Goal: Task Accomplishment & Management: Use online tool/utility

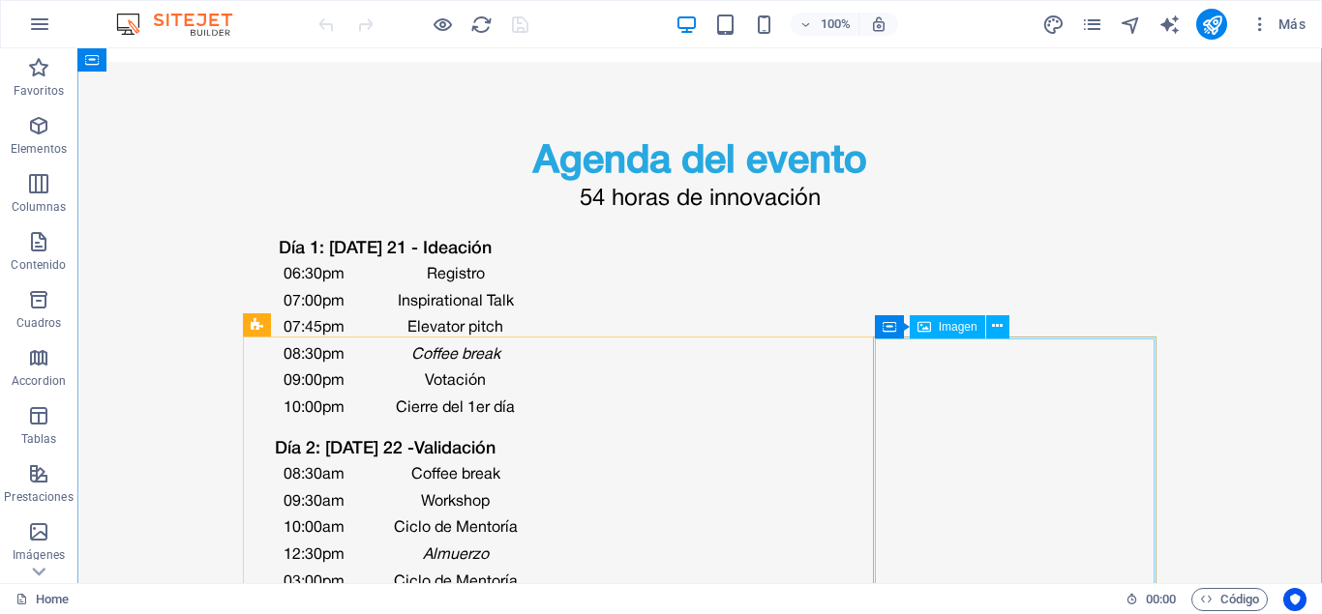
scroll to position [4047, 0]
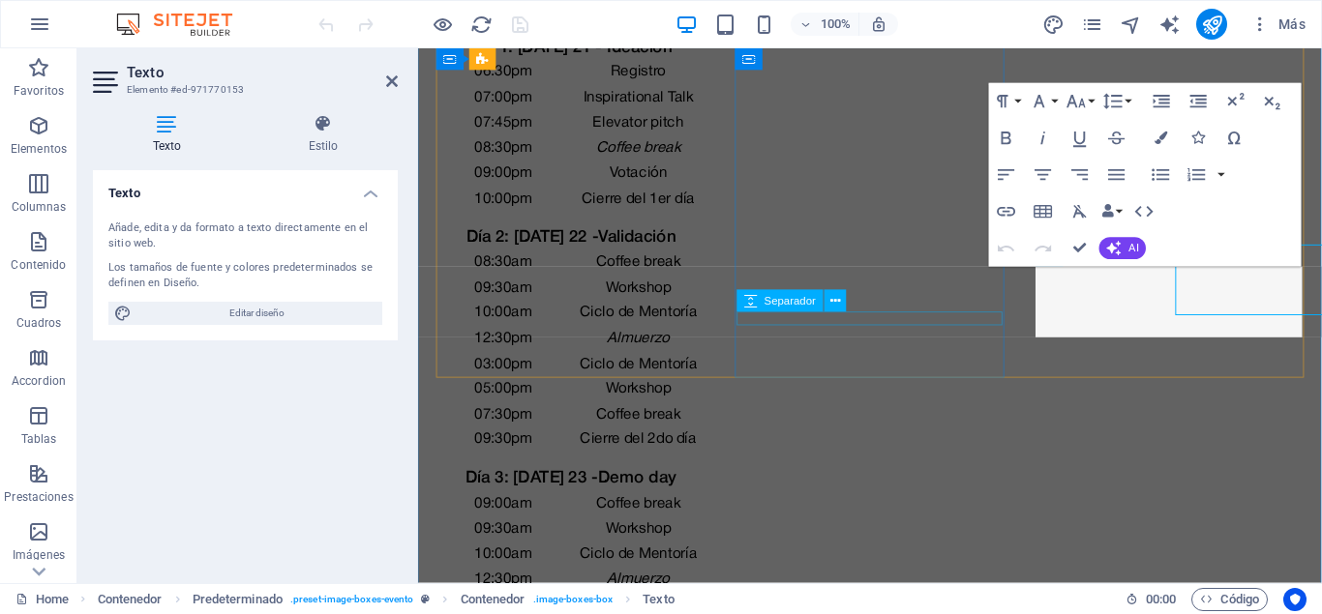
scroll to position [4070, 0]
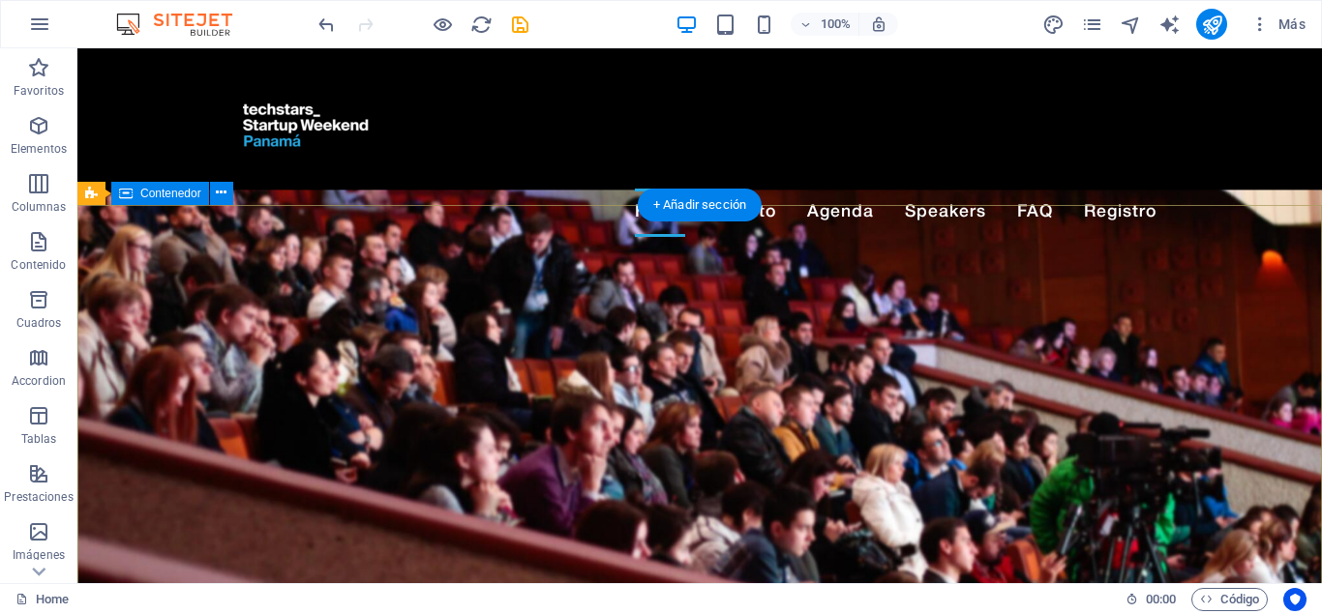
scroll to position [0, 0]
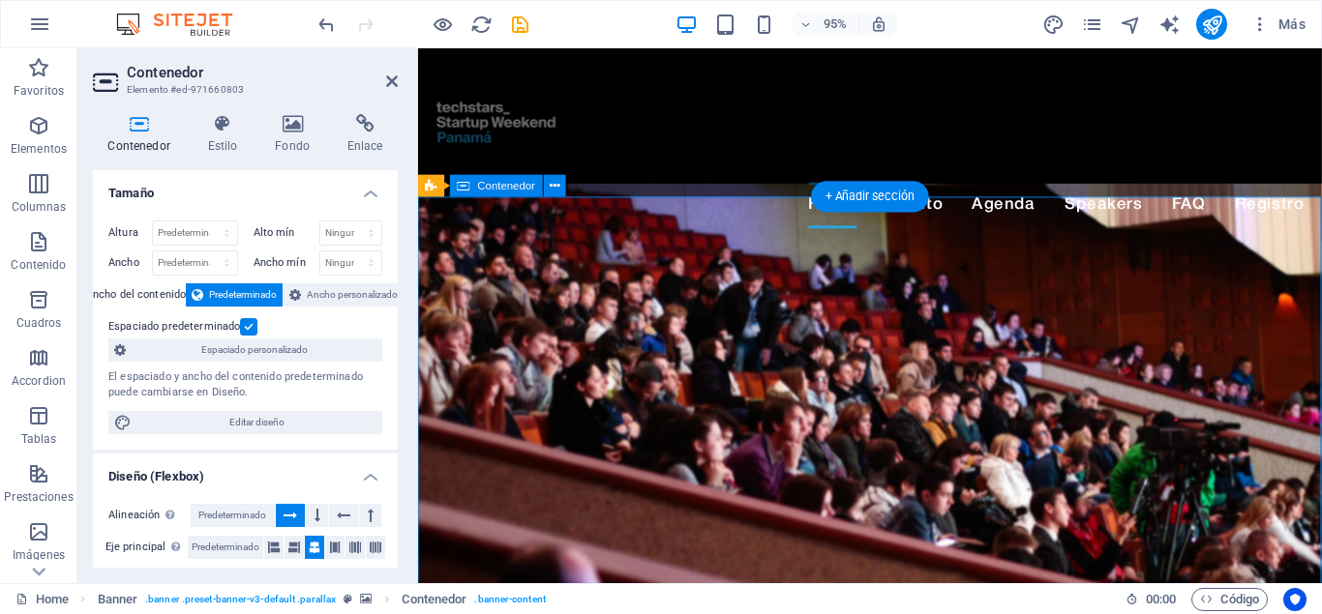
click at [505, 189] on span "Contenedor" at bounding box center [507, 186] width 58 height 11
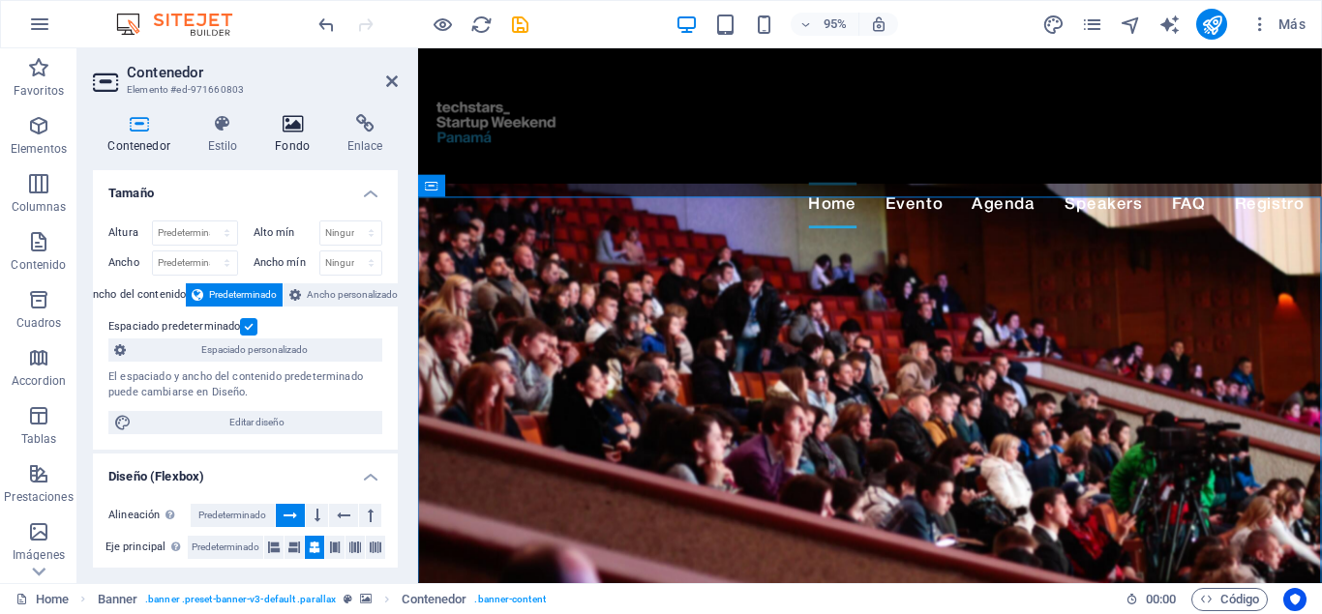
click at [290, 136] on h4 "Fondo" at bounding box center [296, 134] width 73 height 41
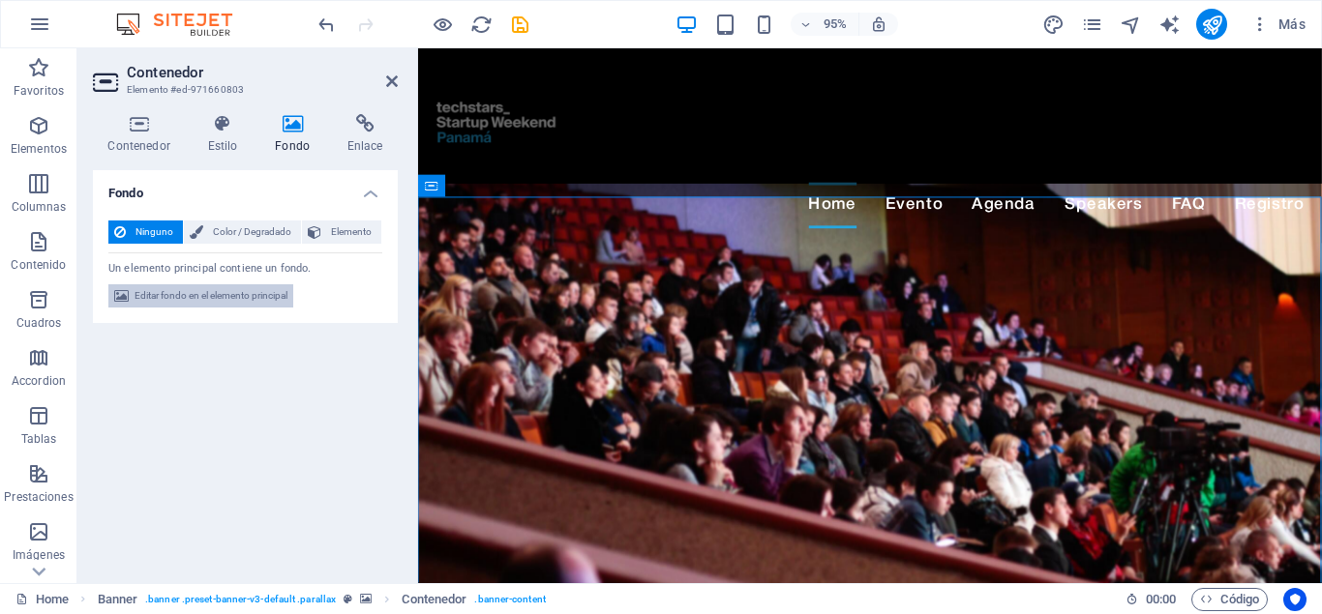
click at [199, 300] on span "Editar fondo en el elemento principal" at bounding box center [211, 295] width 153 height 23
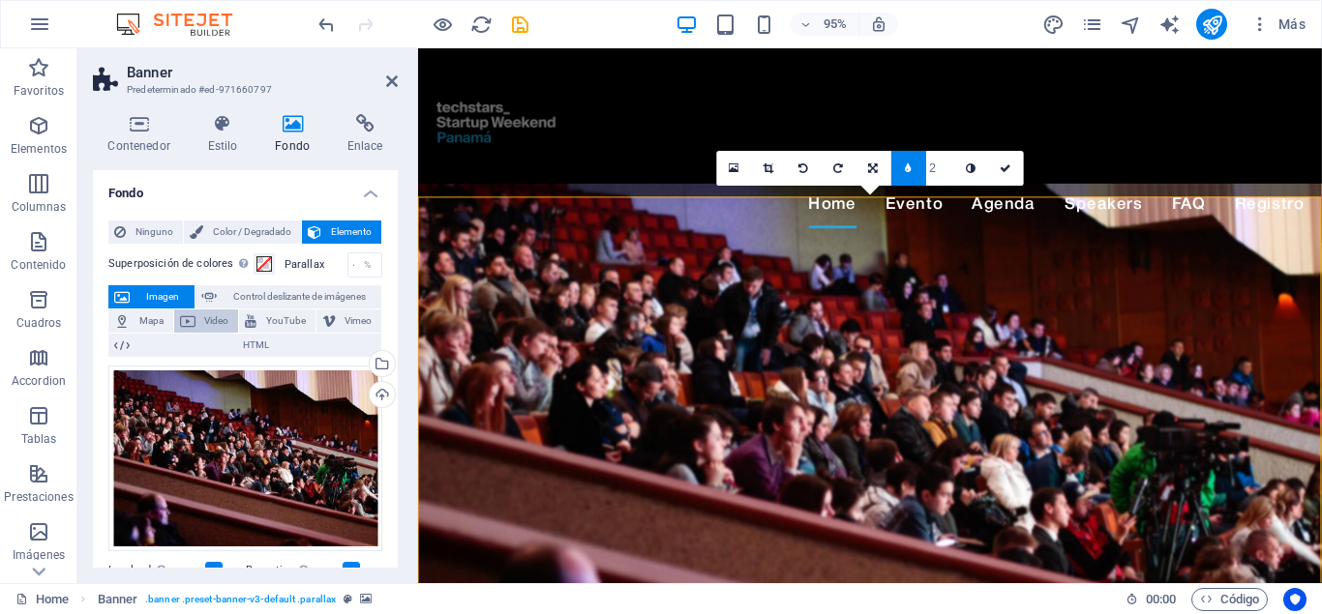
click at [212, 317] on span "Video" at bounding box center [217, 321] width 32 height 23
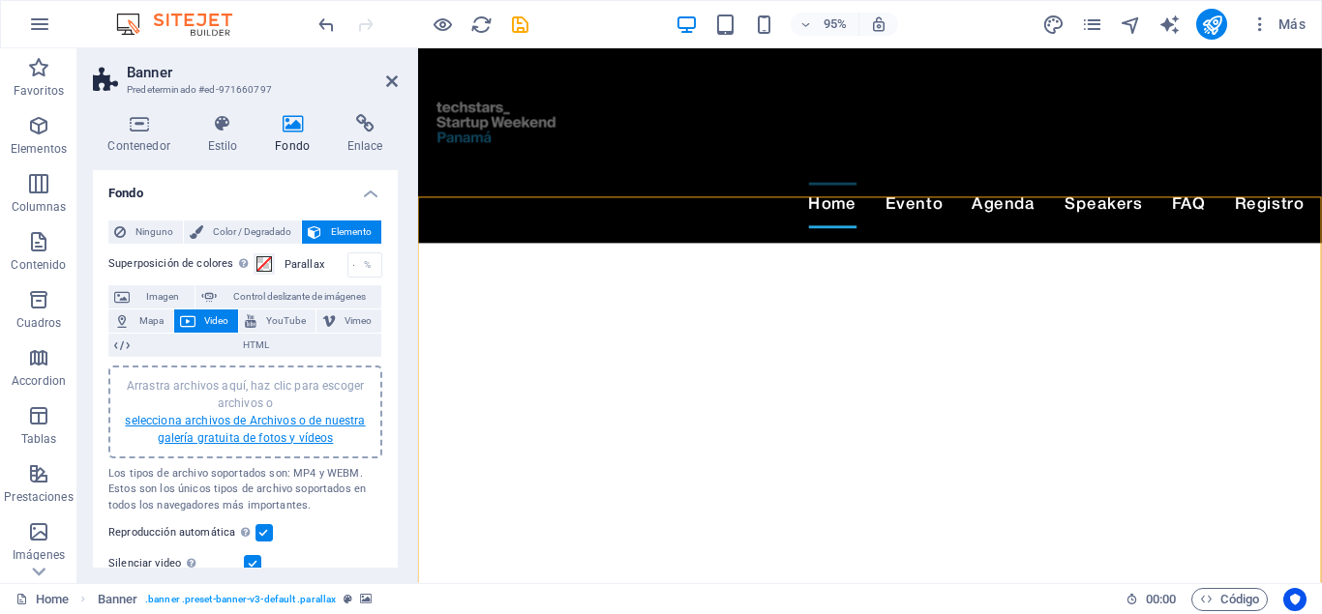
click at [224, 420] on link "selecciona archivos de Archivos o de nuestra galería gratuita de fotos y vídeos" at bounding box center [245, 429] width 240 height 31
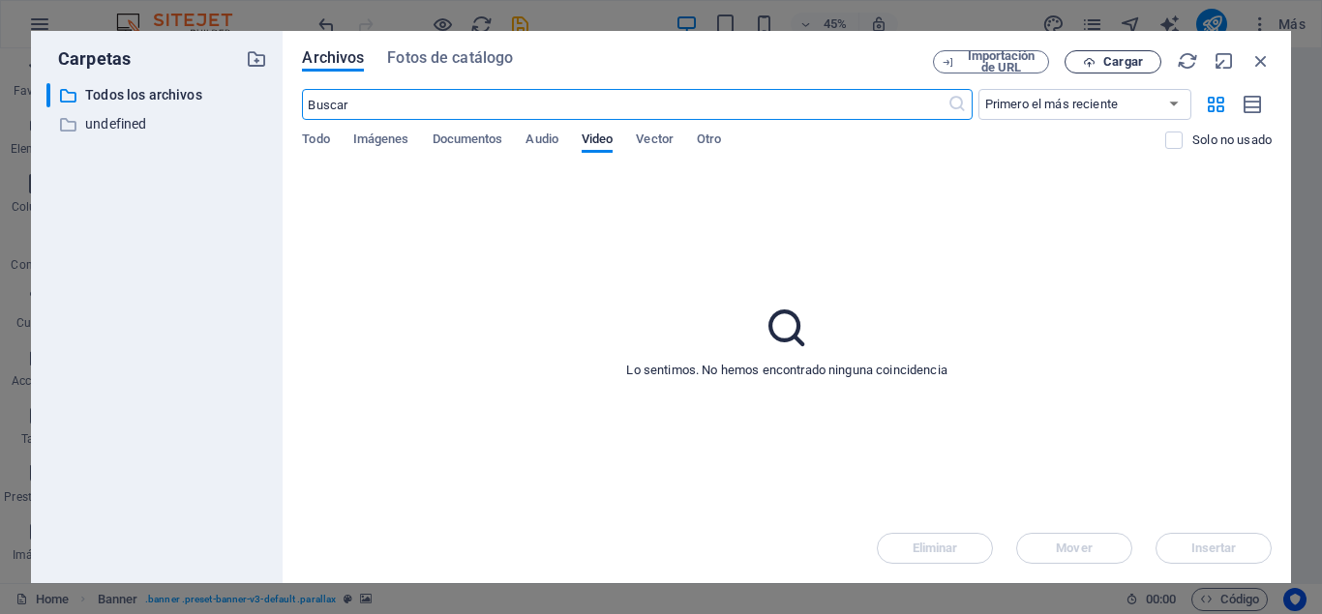
click at [1107, 59] on span "Cargar" at bounding box center [1123, 62] width 40 height 12
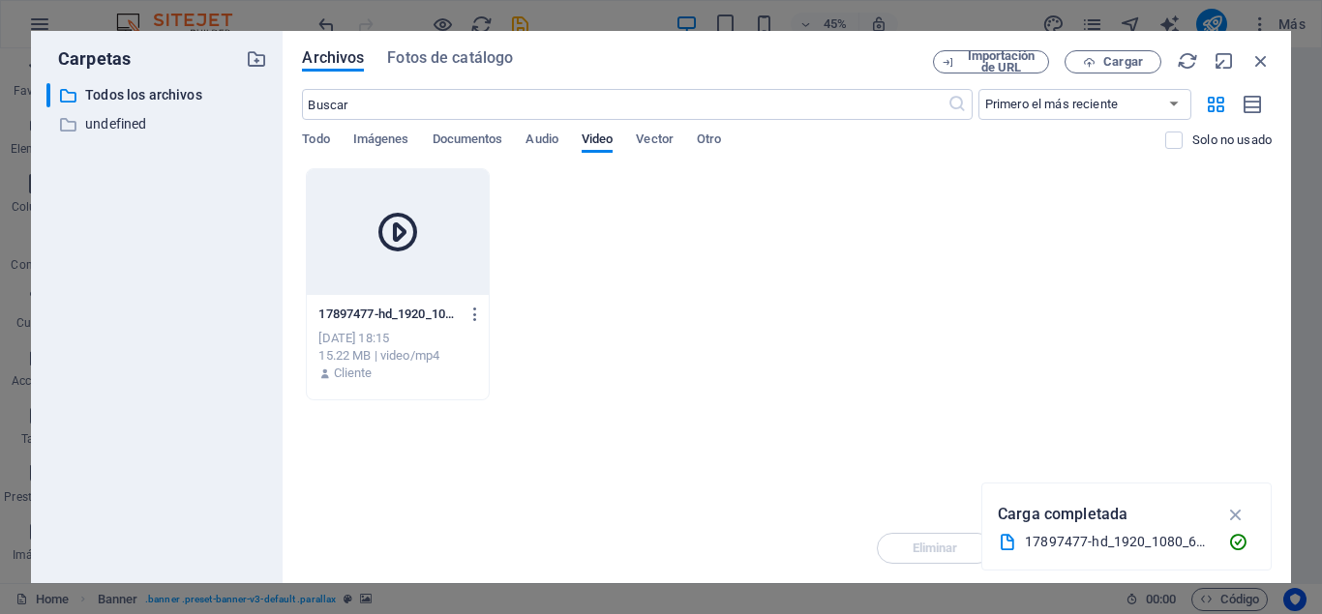
click at [390, 231] on icon at bounding box center [397, 232] width 46 height 46
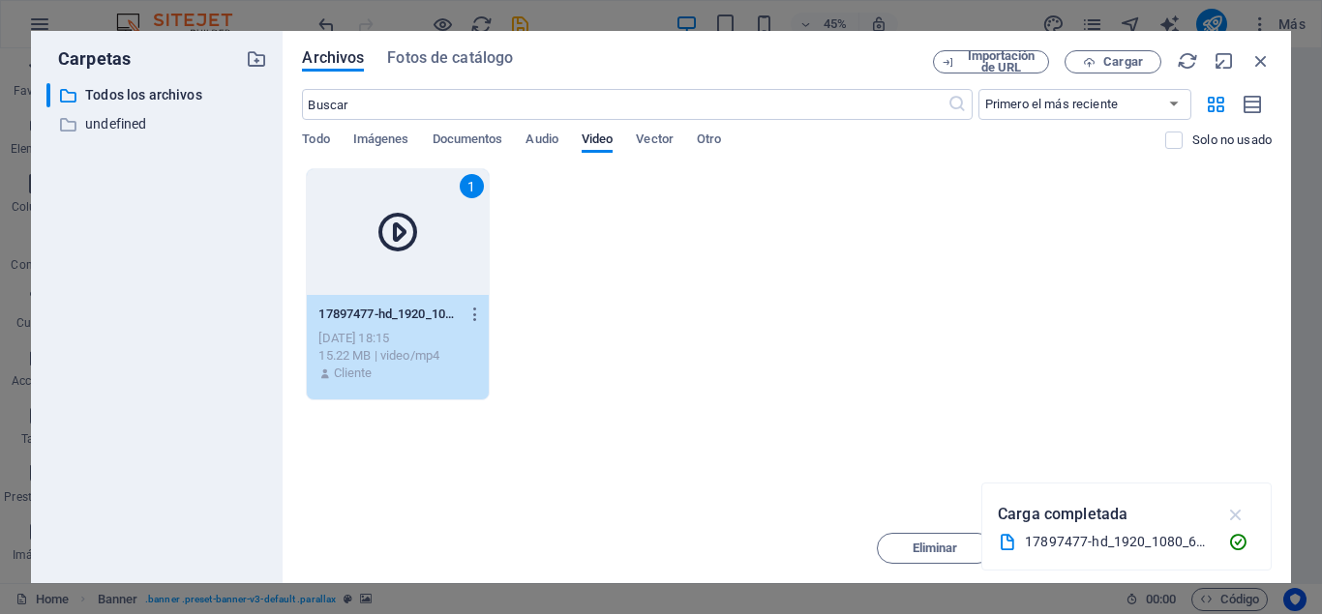
click at [1238, 511] on icon "button" at bounding box center [1236, 514] width 22 height 21
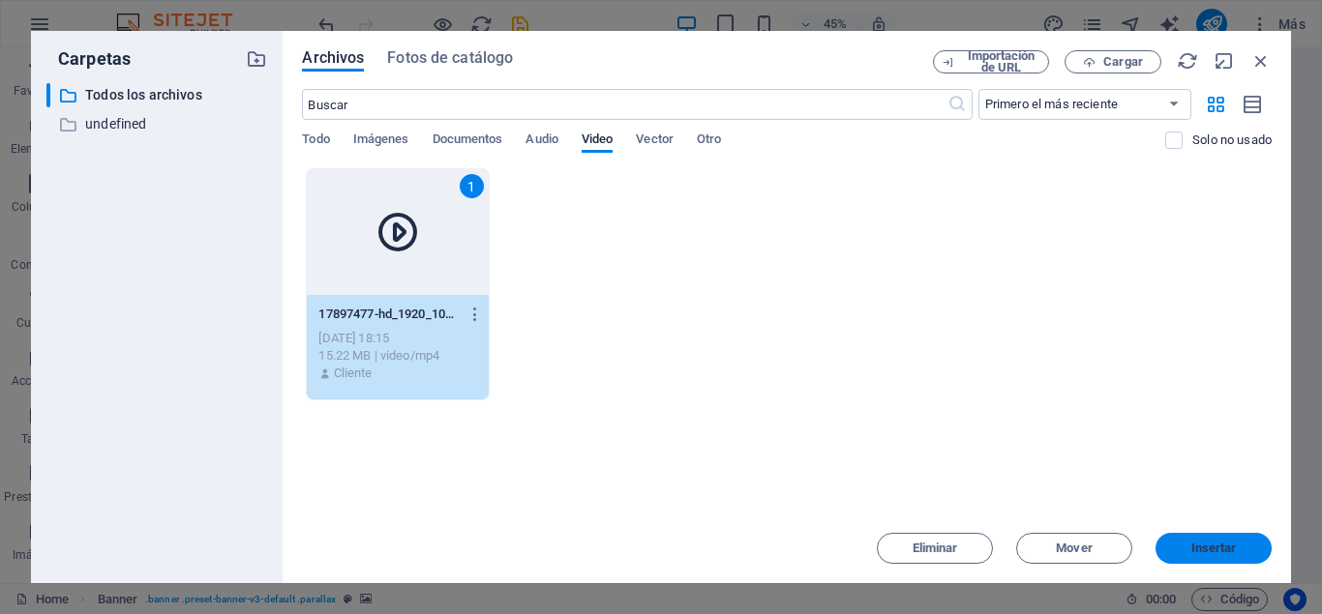
click at [1215, 549] on span "Insertar" at bounding box center [1213, 549] width 45 height 12
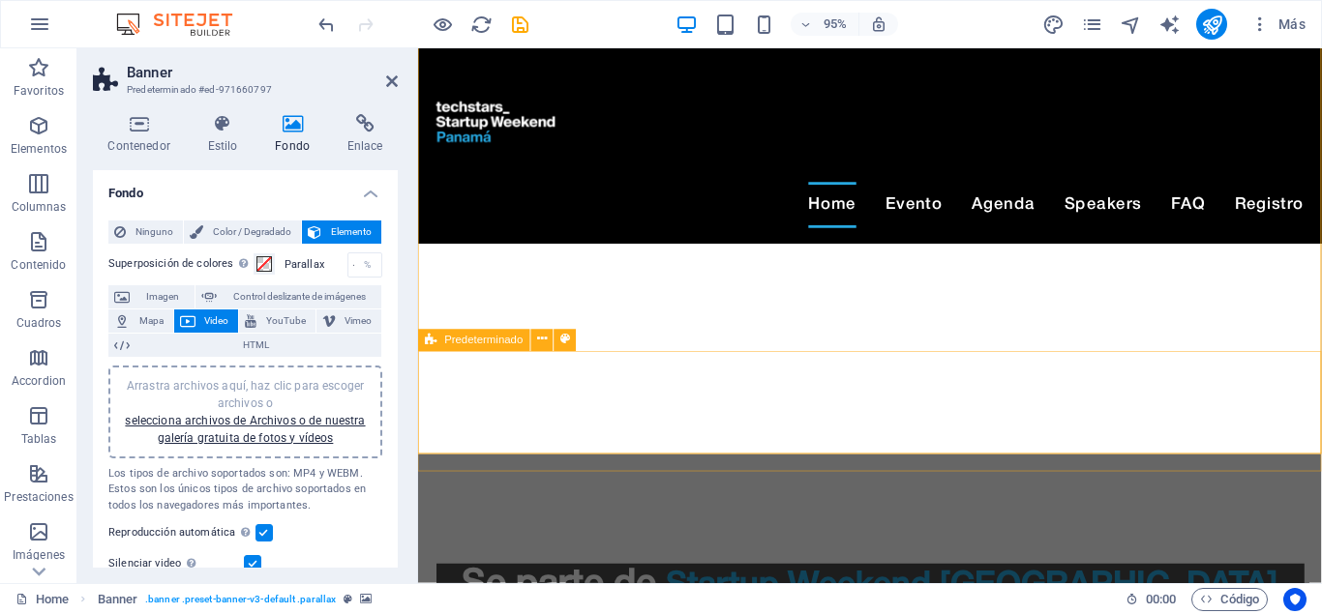
scroll to position [99, 0]
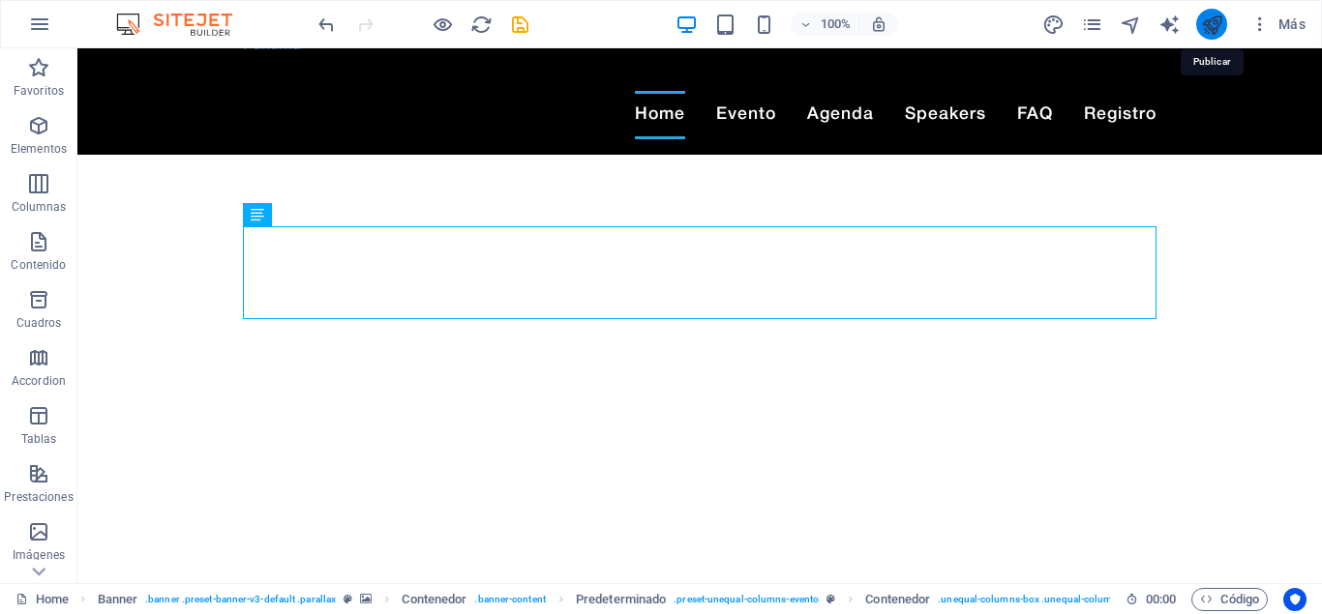
click at [1215, 19] on icon "publish" at bounding box center [1212, 25] width 22 height 22
checkbox input "false"
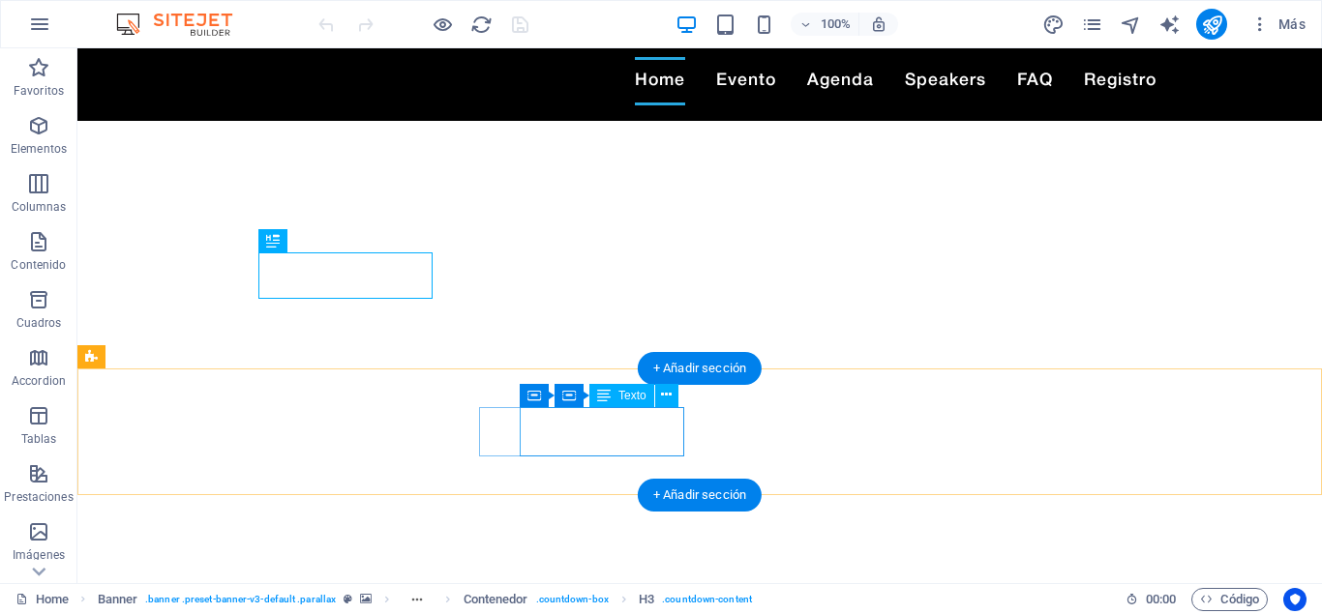
scroll to position [99, 0]
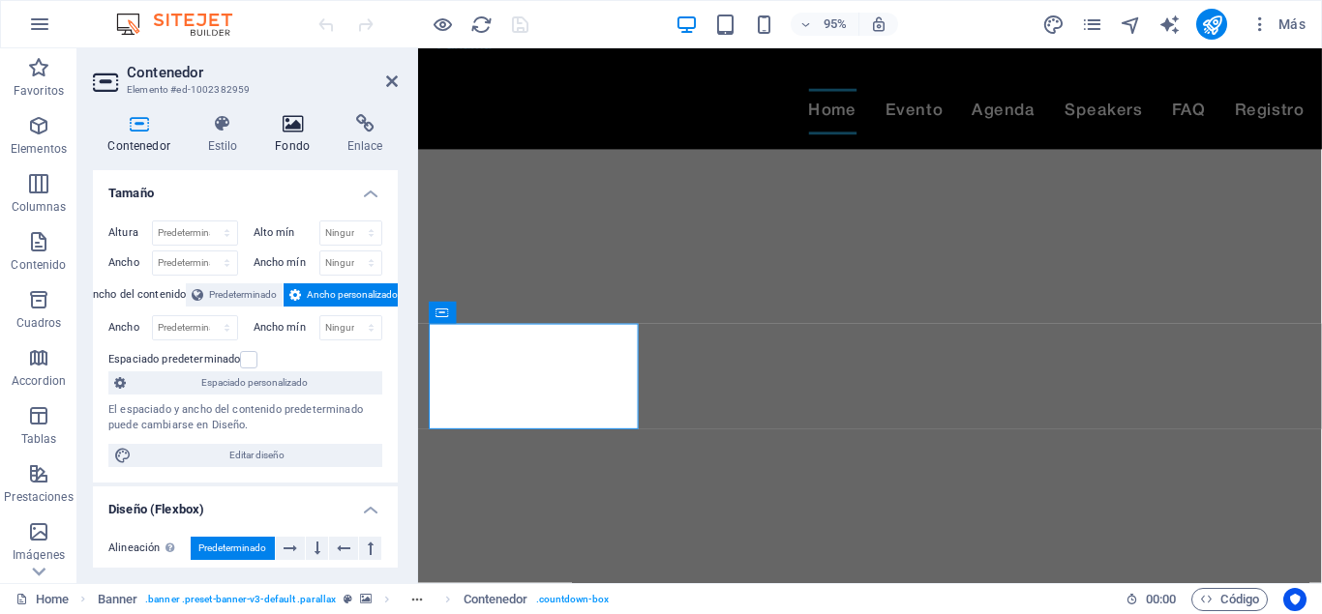
click at [298, 133] on icon at bounding box center [292, 123] width 65 height 19
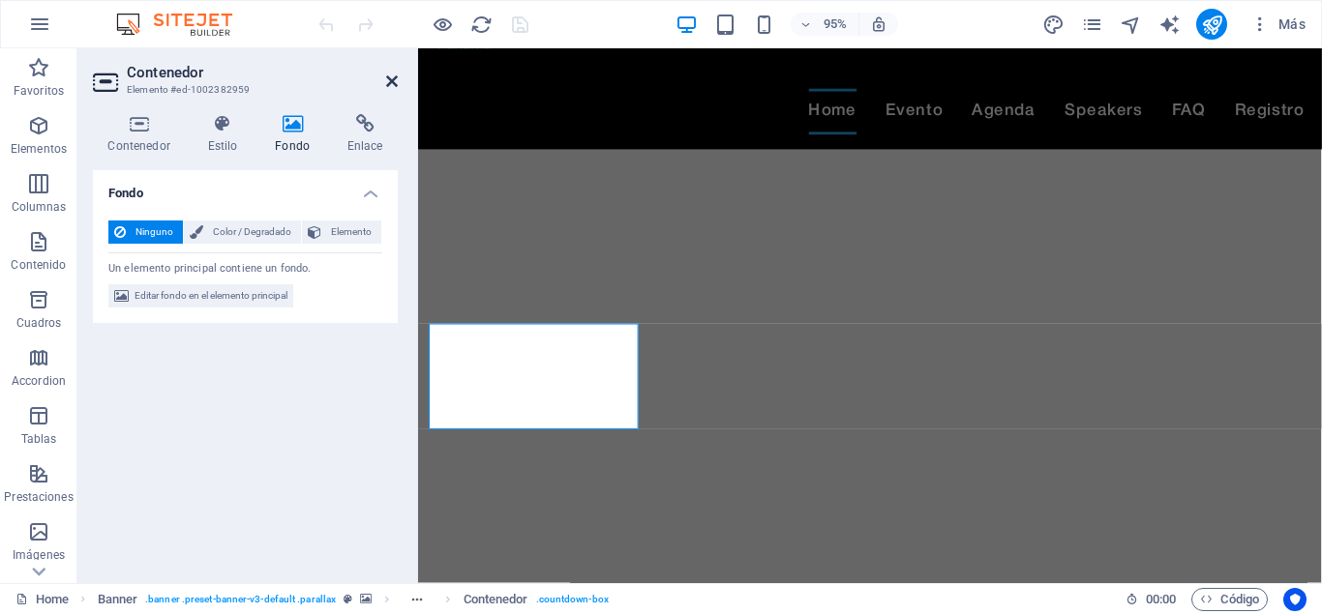
click at [397, 77] on icon at bounding box center [392, 81] width 12 height 15
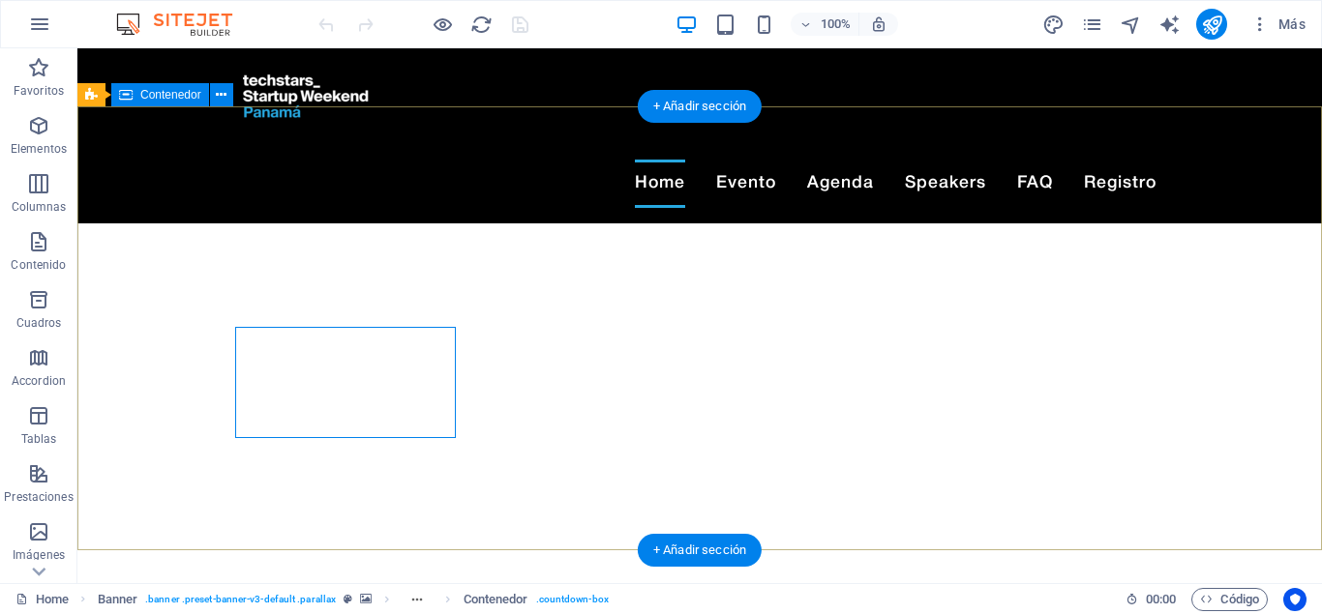
scroll to position [0, 0]
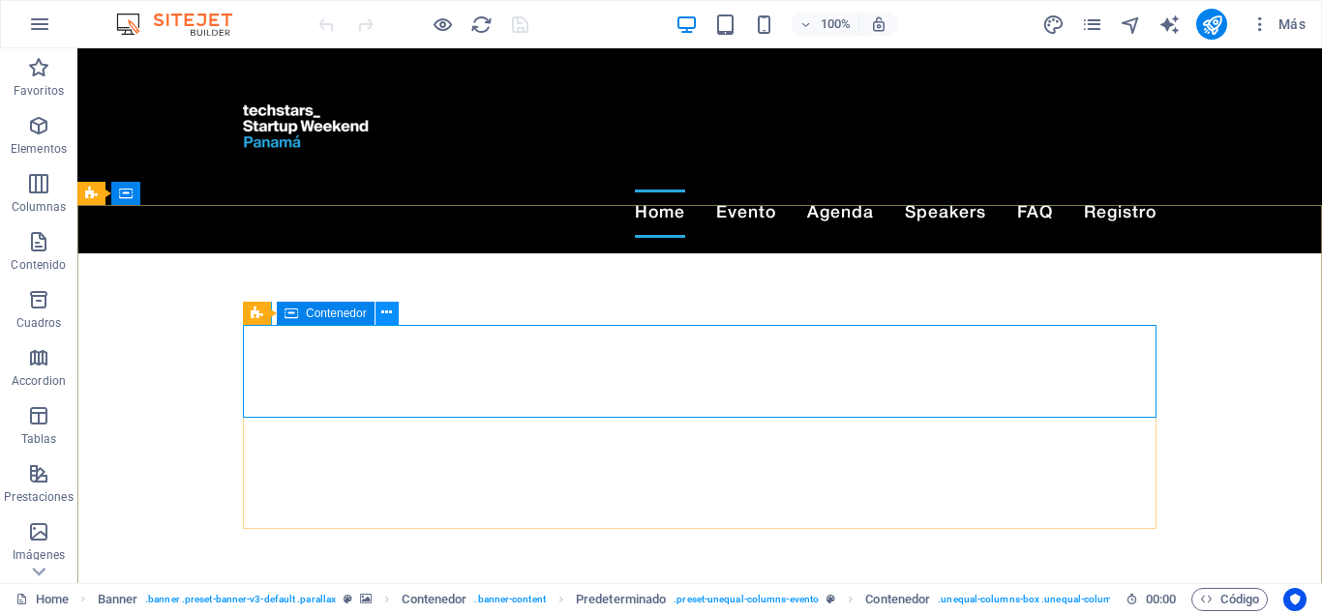
click at [384, 311] on icon at bounding box center [386, 313] width 11 height 20
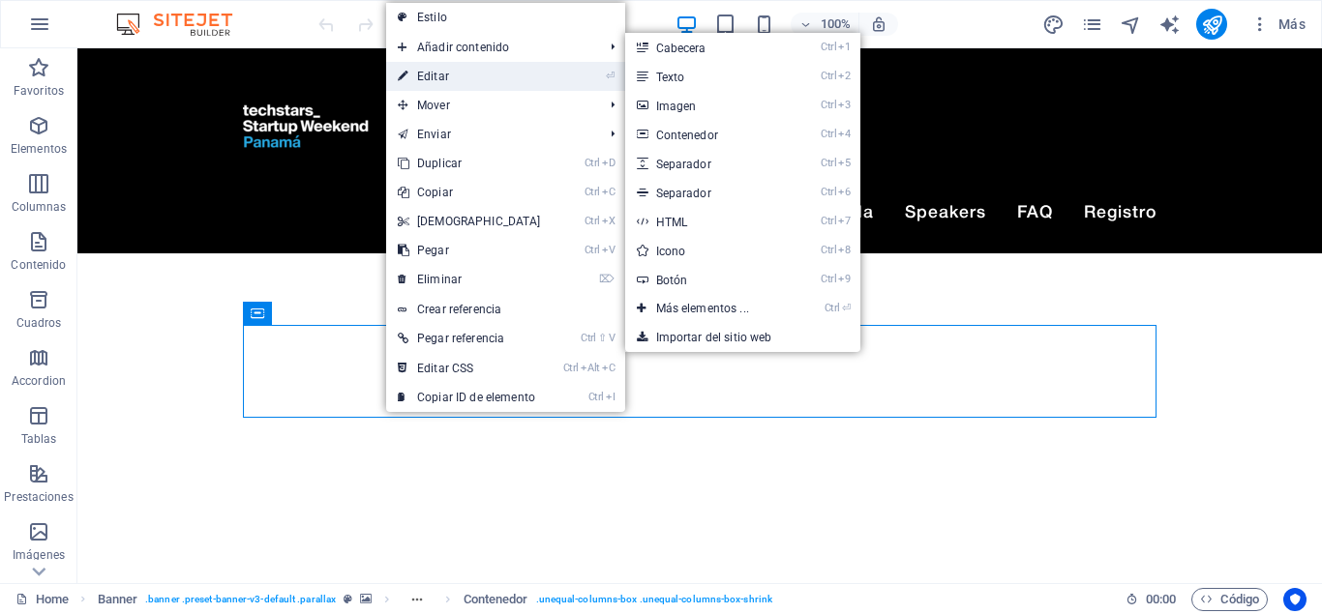
click at [476, 75] on link "⏎ Editar" at bounding box center [469, 76] width 166 height 29
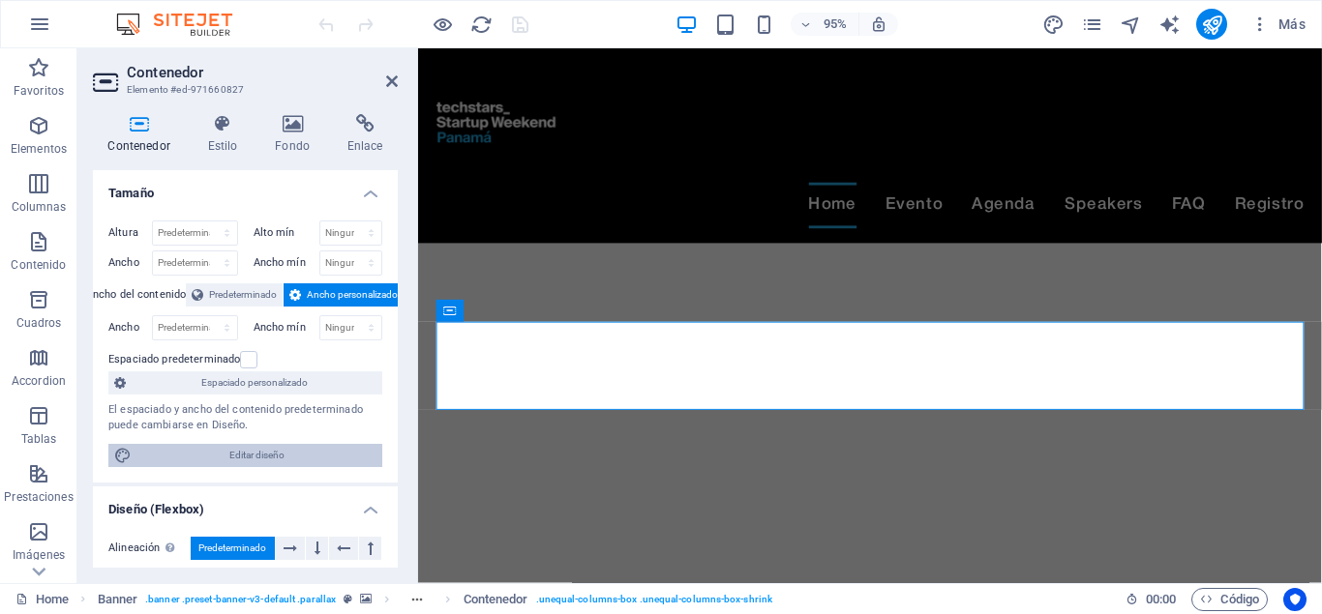
scroll to position [87, 0]
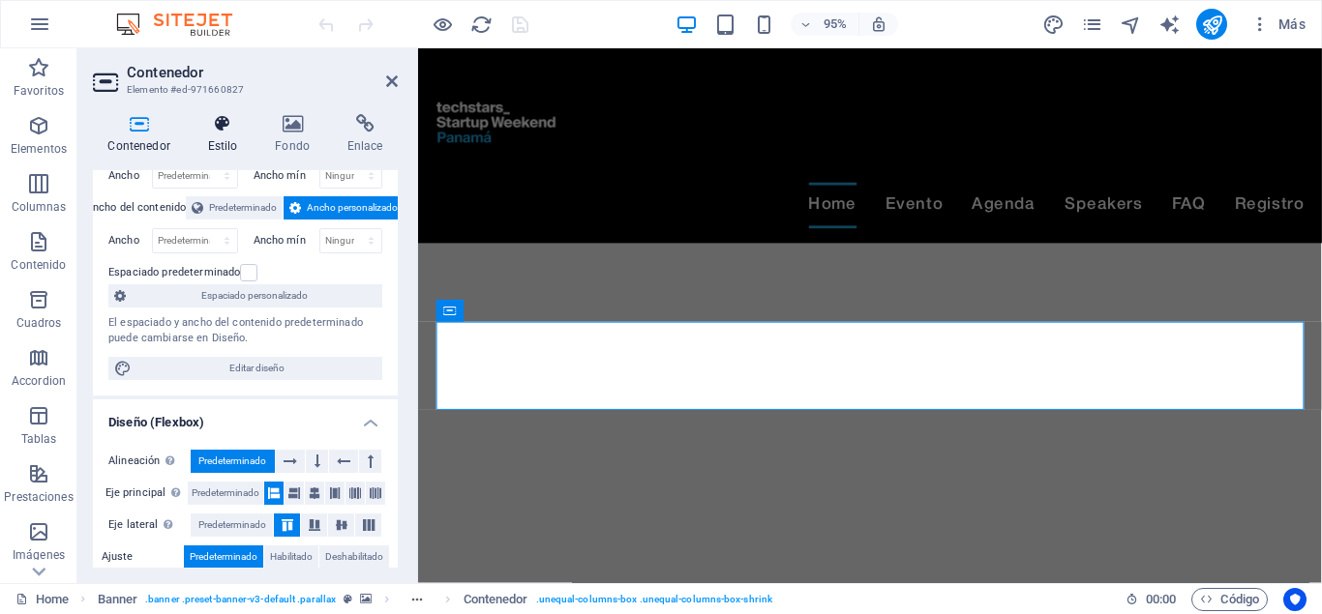
click at [202, 127] on icon at bounding box center [223, 123] width 60 height 19
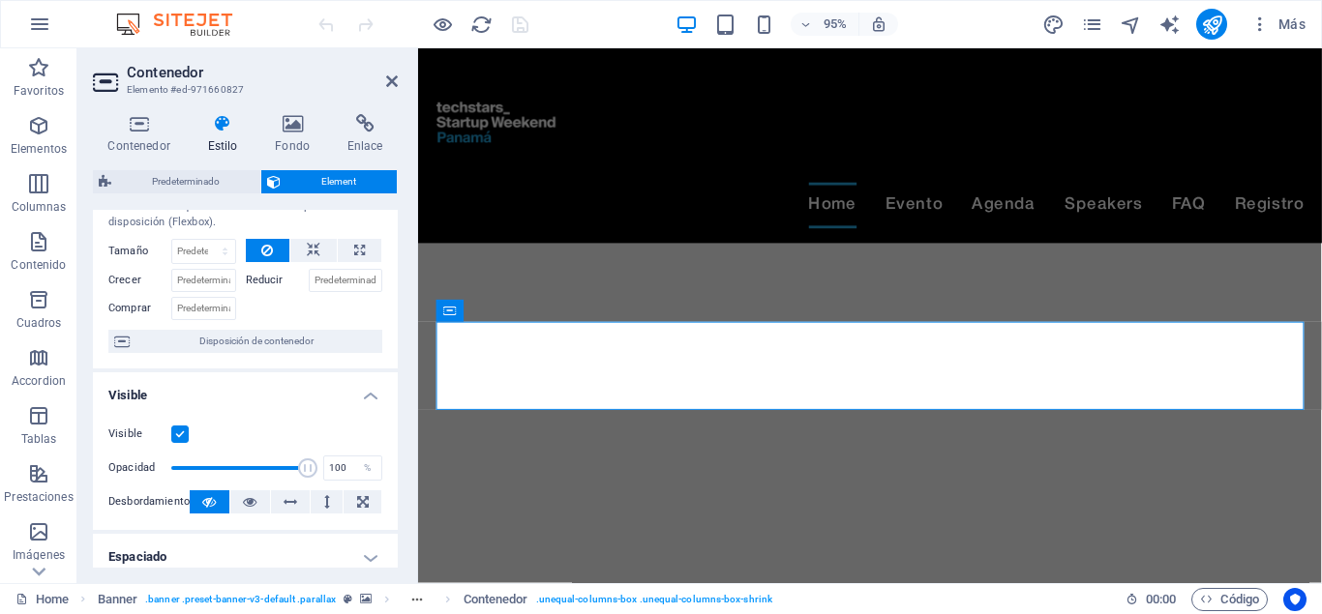
scroll to position [174, 0]
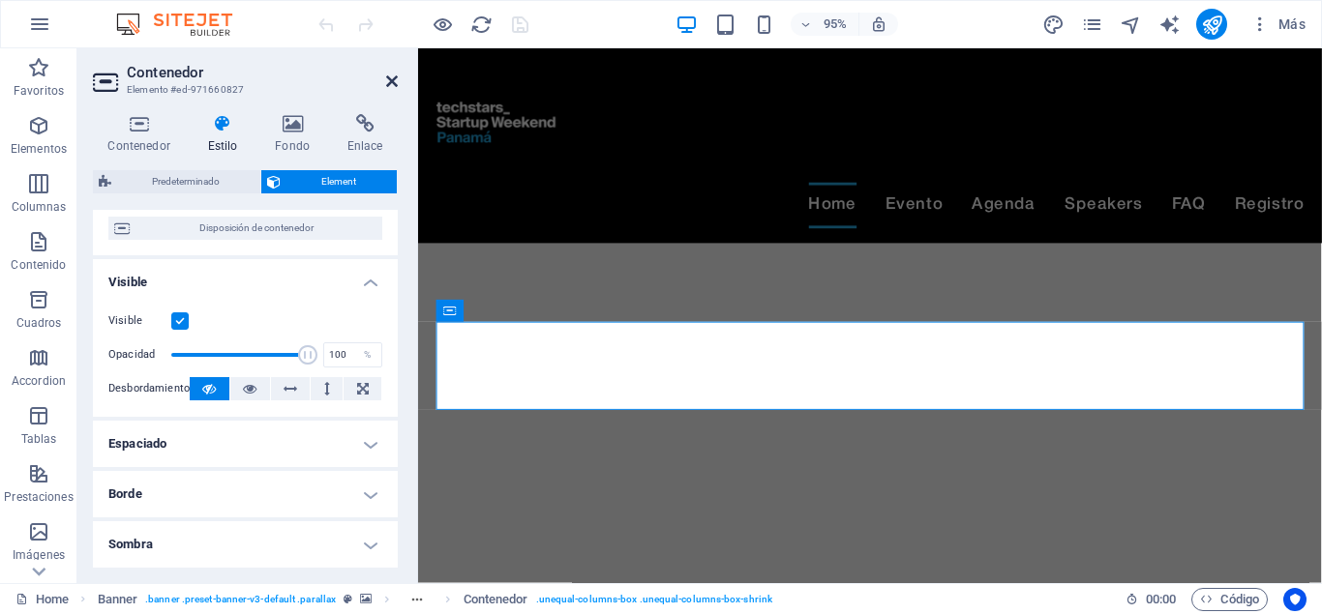
click at [394, 75] on icon at bounding box center [392, 81] width 12 height 15
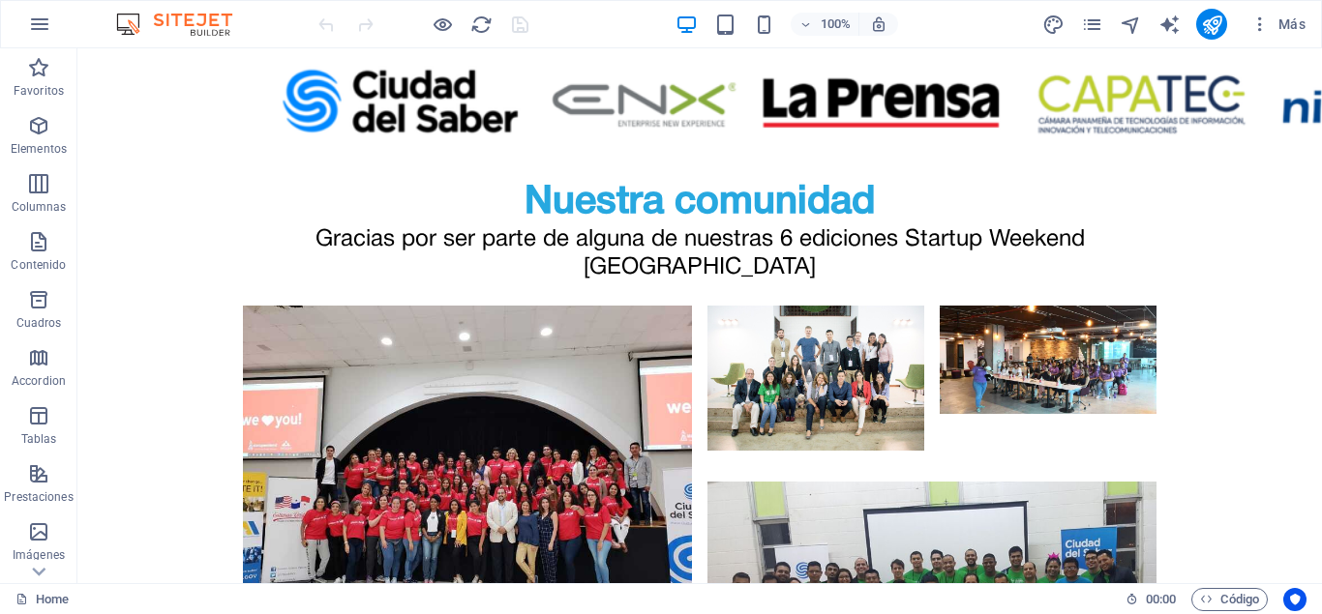
scroll to position [5515, 0]
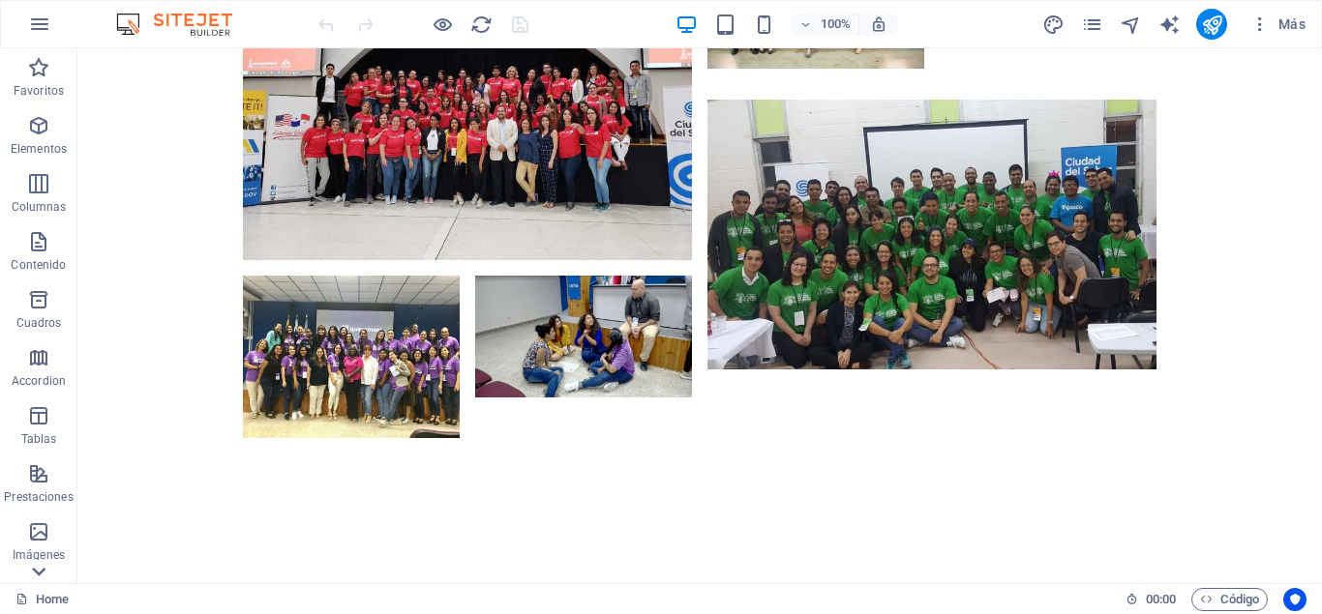
click at [38, 574] on icon at bounding box center [39, 572] width 14 height 9
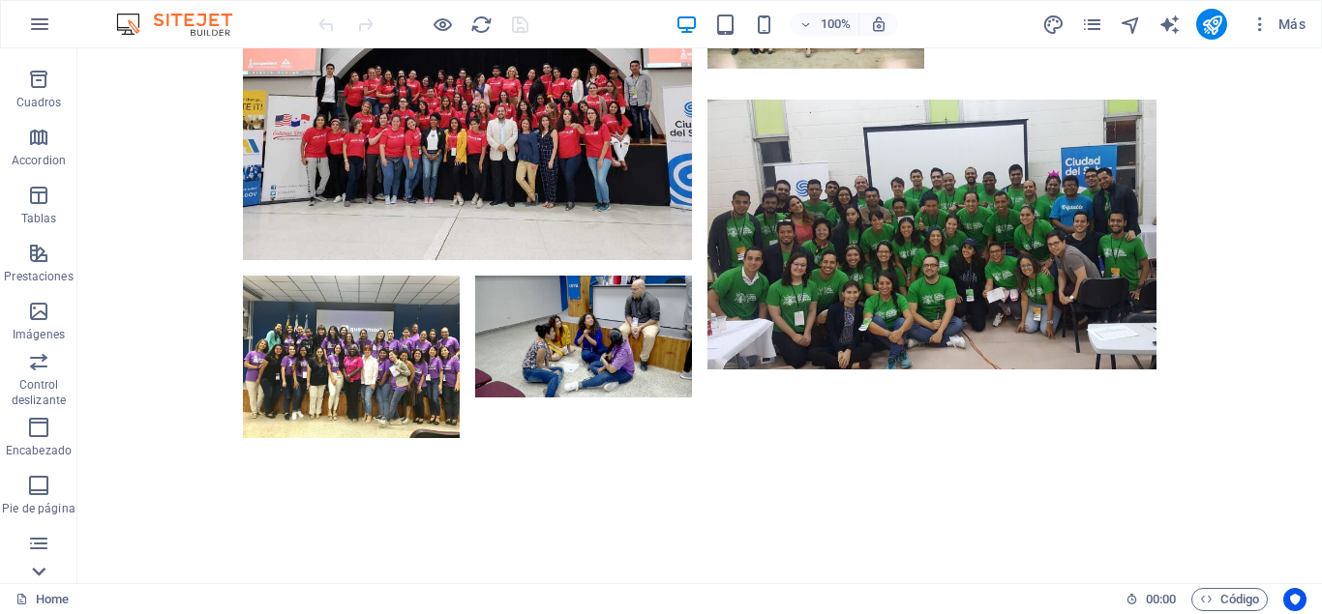
scroll to position [336, 0]
click at [39, 431] on icon "button" at bounding box center [38, 428] width 23 height 23
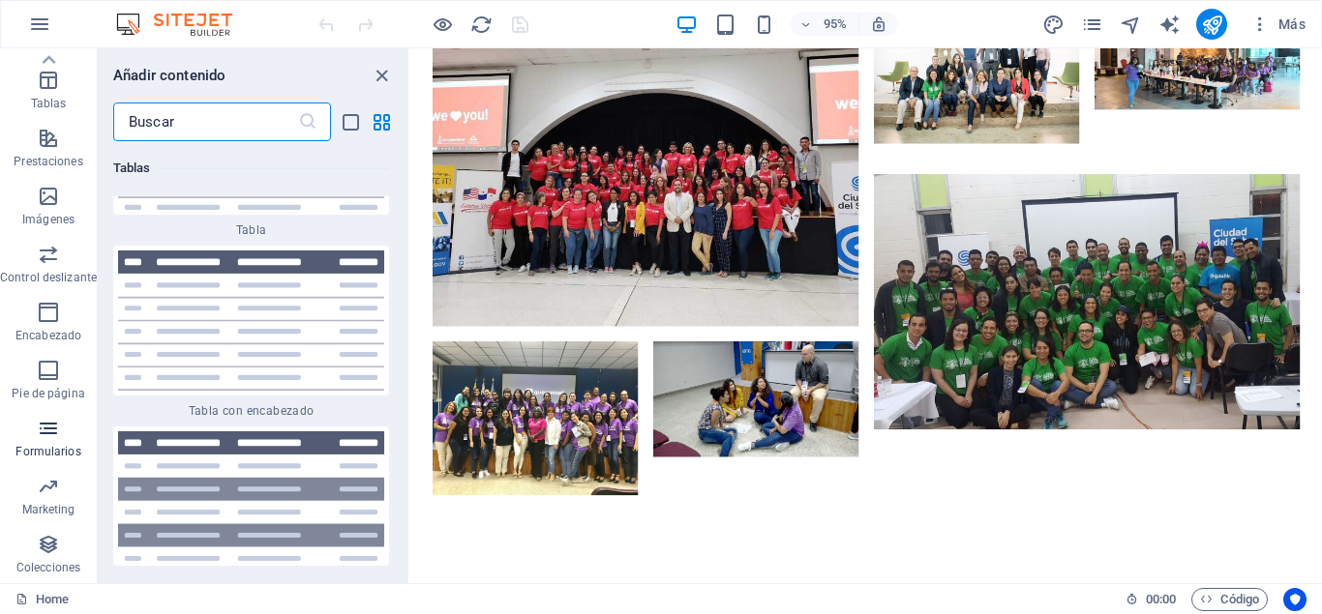
scroll to position [14128, 0]
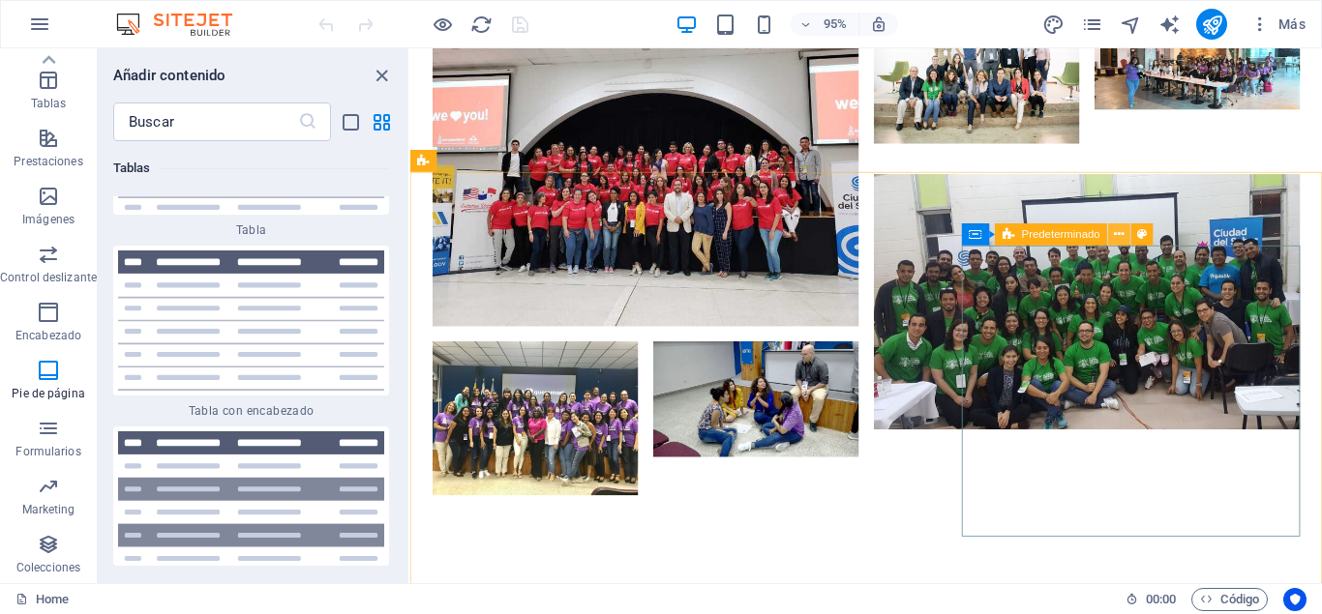
click at [1117, 230] on icon at bounding box center [1120, 234] width 10 height 19
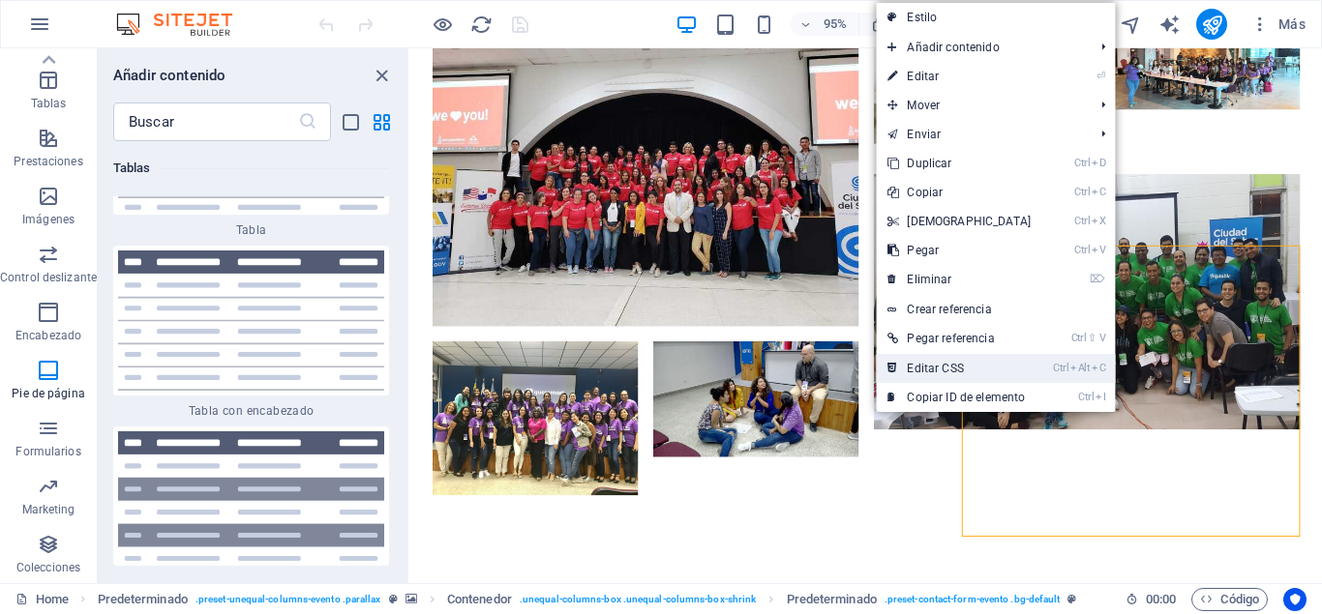
click at [988, 368] on link "Ctrl Alt C Editar CSS" at bounding box center [959, 368] width 166 height 29
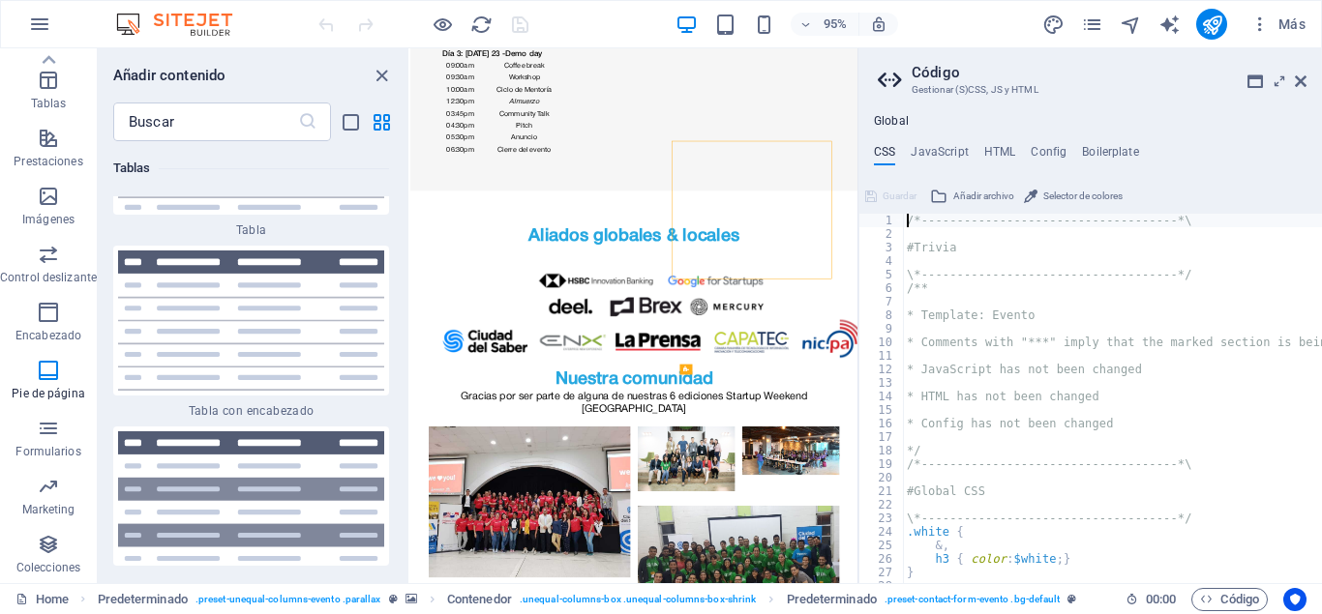
scroll to position [5403, 0]
type textarea "@include contact-form("
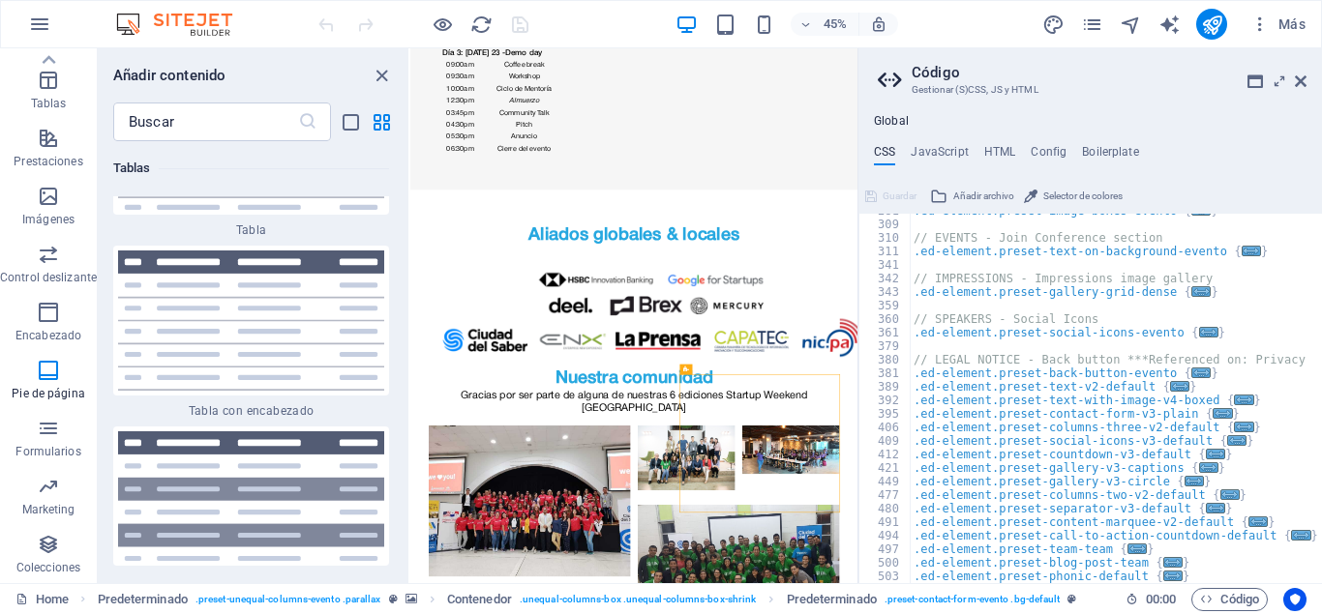
scroll to position [1920, 0]
click at [999, 153] on h4 "HTML" at bounding box center [1000, 155] width 32 height 21
type textarea "<a href="#main-content" class="wv-link-content button">Skip to main content</a>"
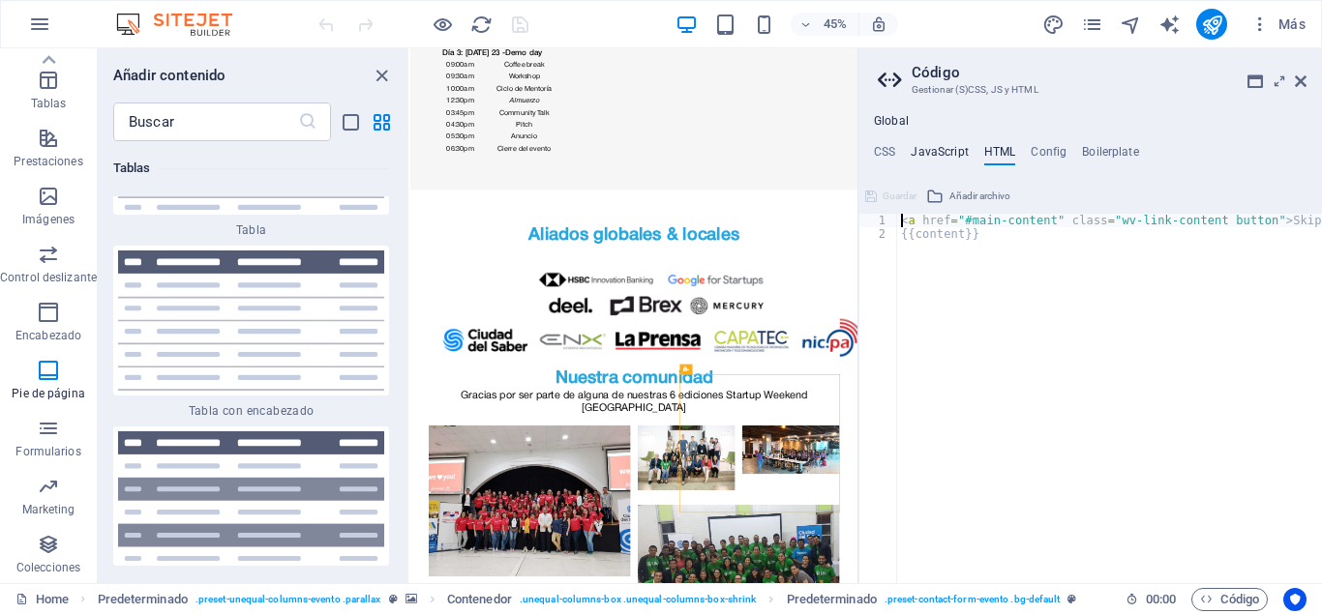
click at [929, 151] on h4 "JavaScript" at bounding box center [939, 155] width 57 height 21
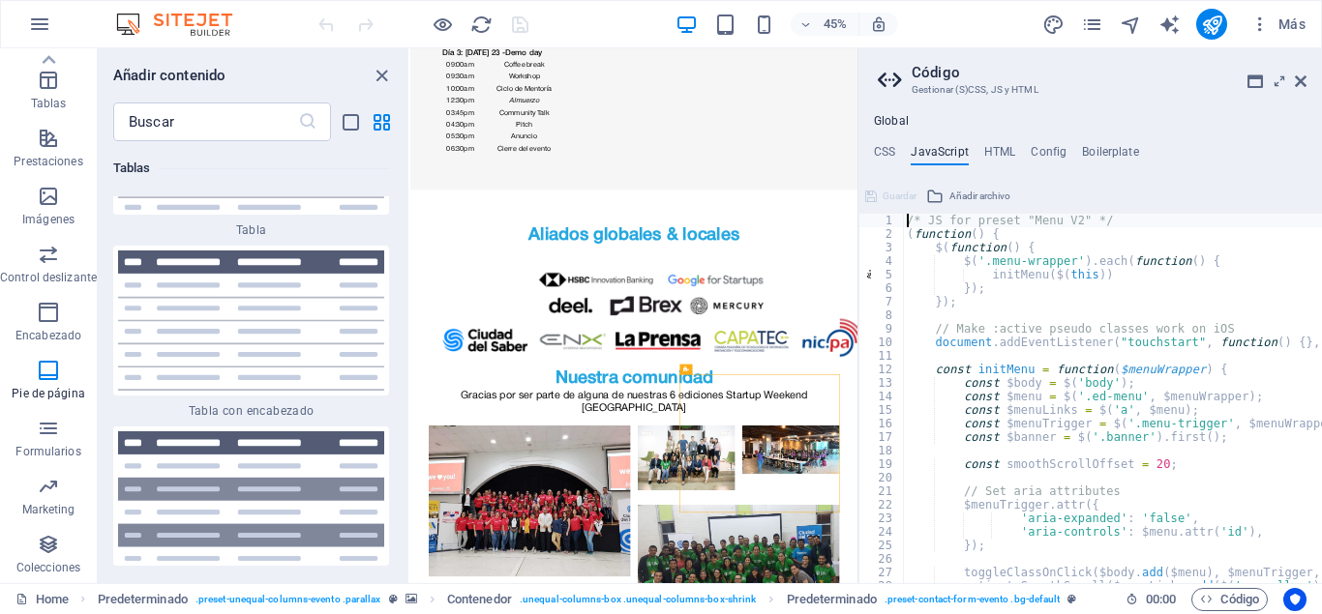
type textarea "/* JS for preset "Menu V2" */"
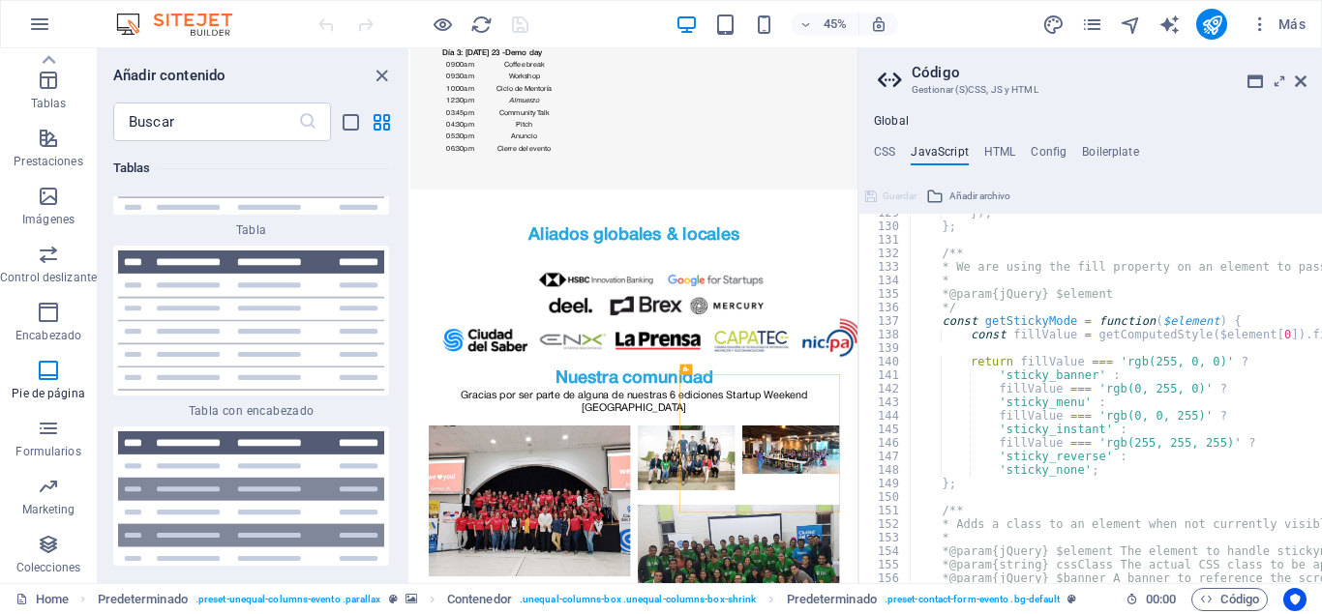
scroll to position [1742, 0]
click at [1301, 80] on icon at bounding box center [1301, 81] width 12 height 15
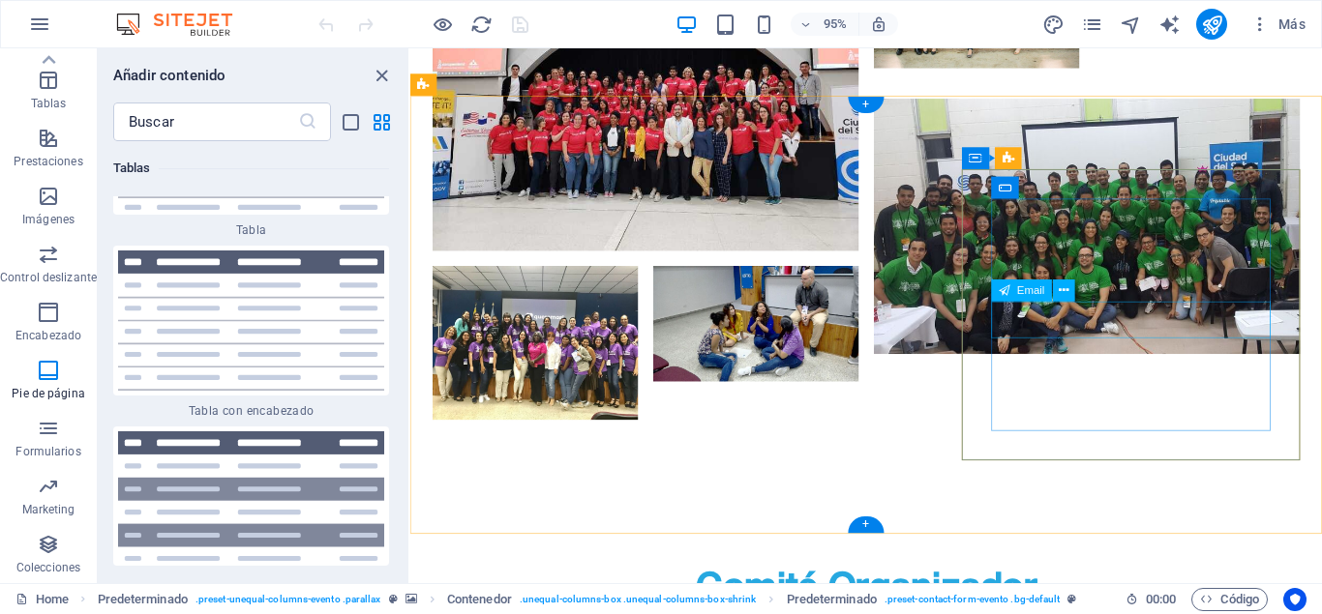
scroll to position [5401, 0]
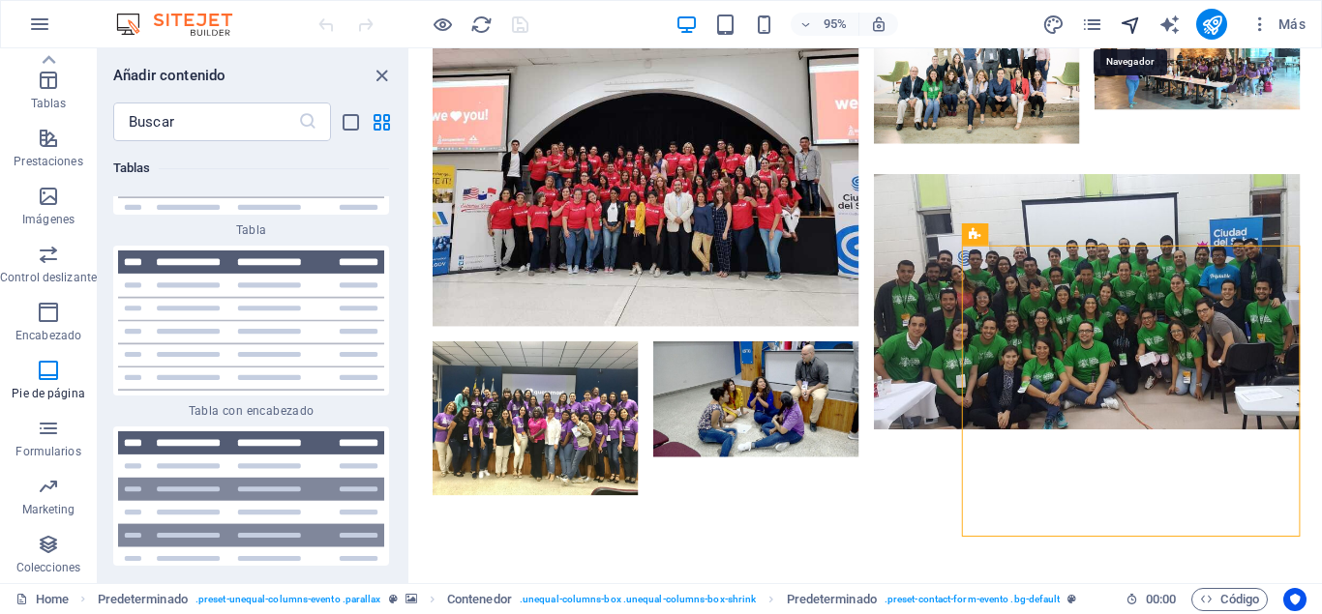
click at [1132, 25] on icon "navigator" at bounding box center [1131, 25] width 22 height 22
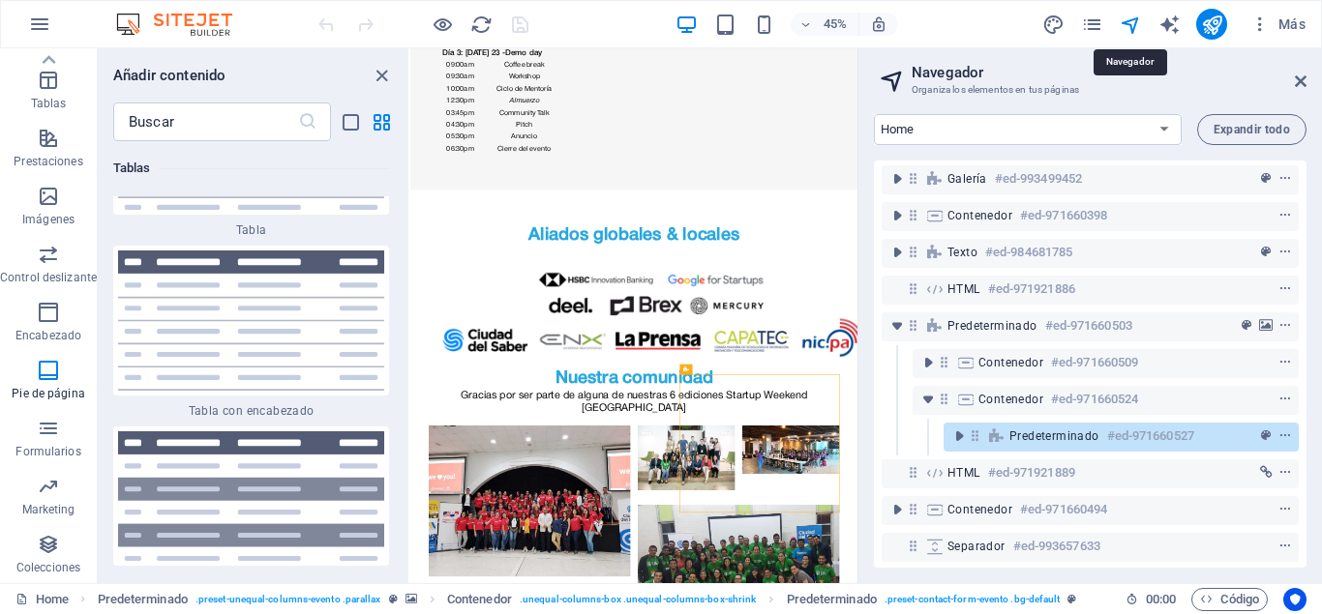
scroll to position [299, 0]
click at [969, 433] on icon "toggle-expand" at bounding box center [958, 434] width 19 height 19
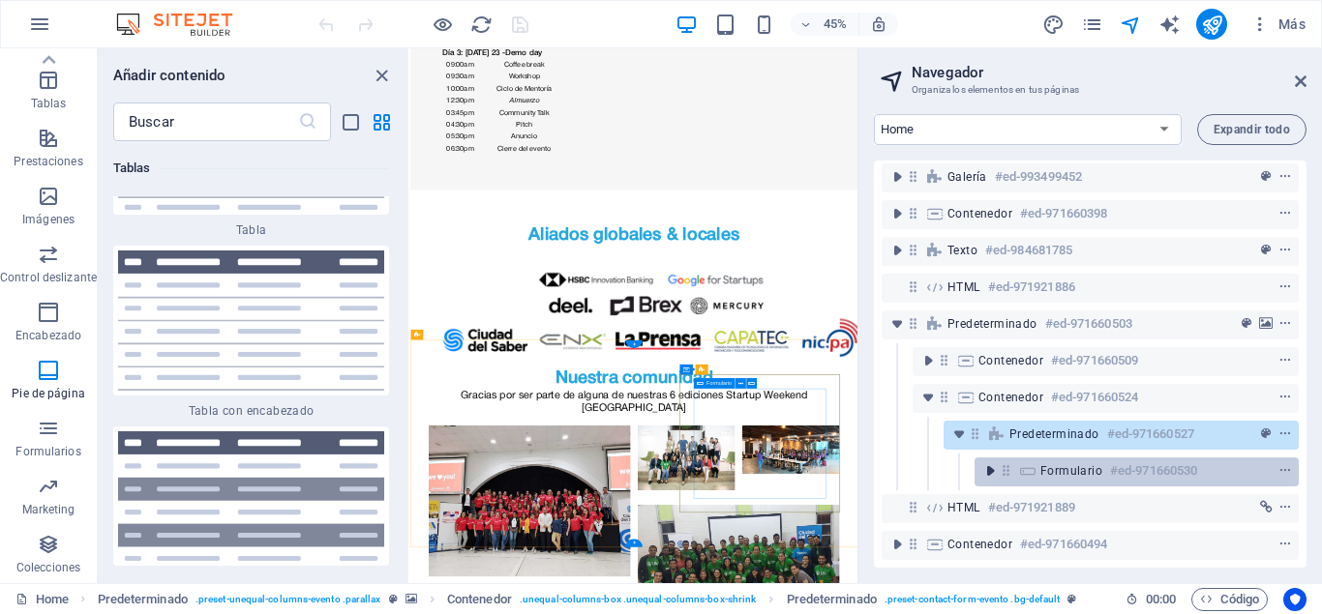
click at [994, 475] on icon "toggle-expand" at bounding box center [989, 471] width 19 height 19
click at [1290, 469] on icon "context-menu" at bounding box center [1285, 471] width 14 height 14
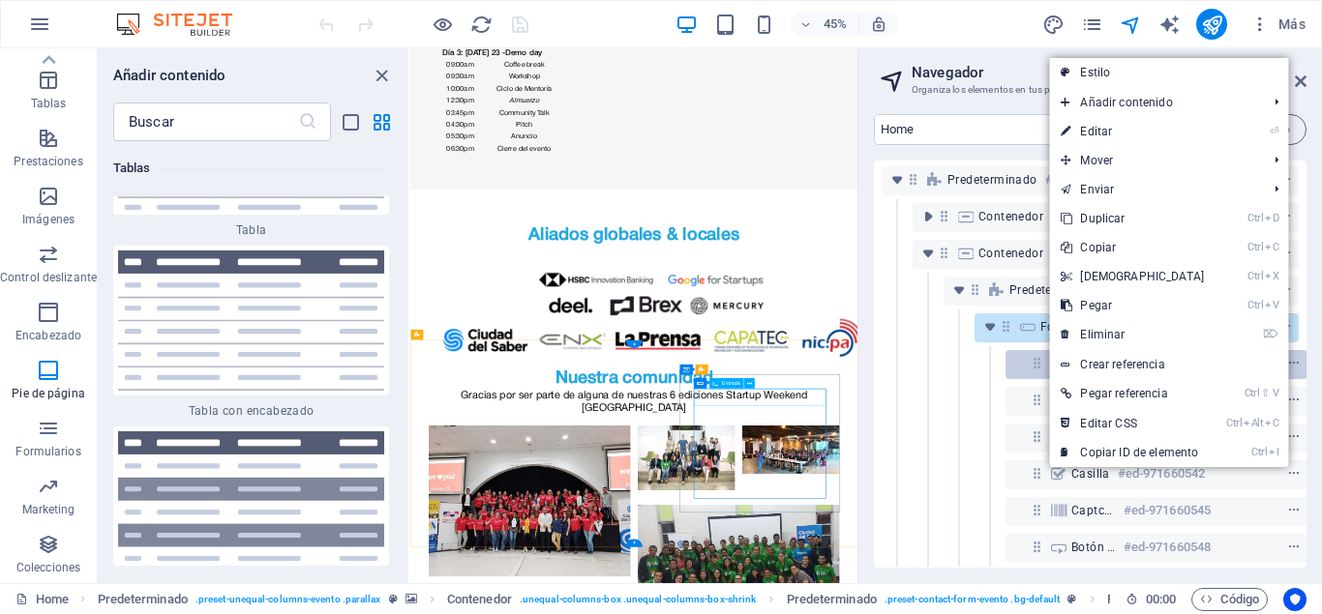
scroll to position [473, 0]
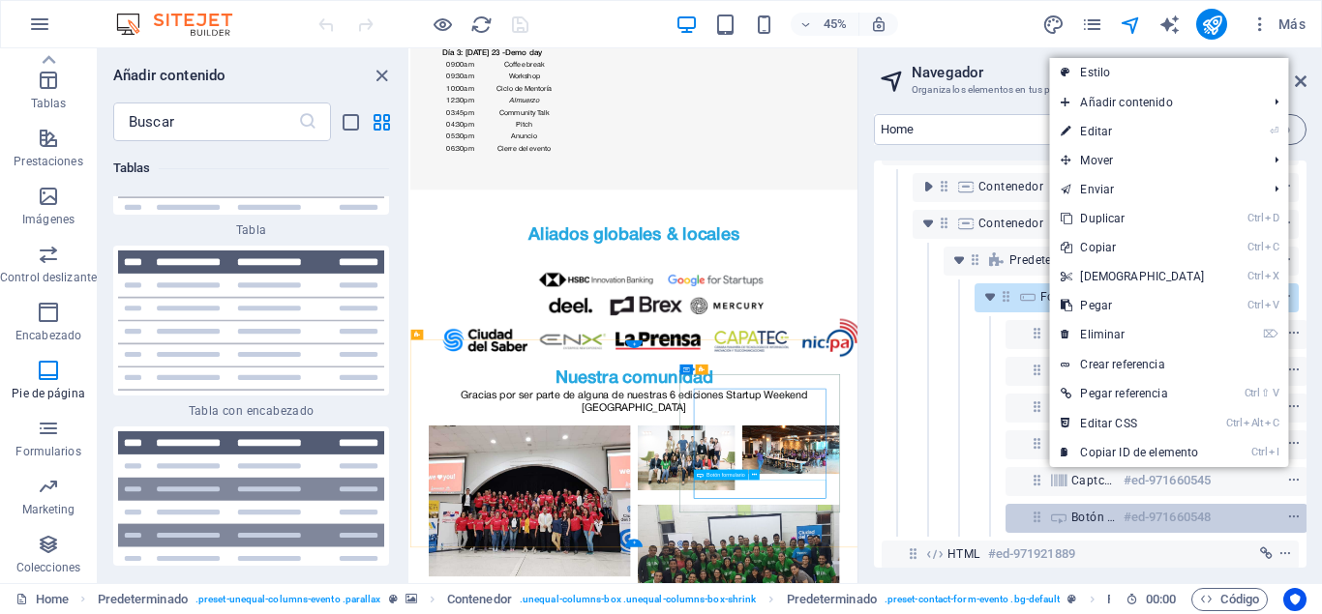
click at [1048, 529] on div "Botón formulario #ed-971660548" at bounding box center [1156, 518] width 302 height 29
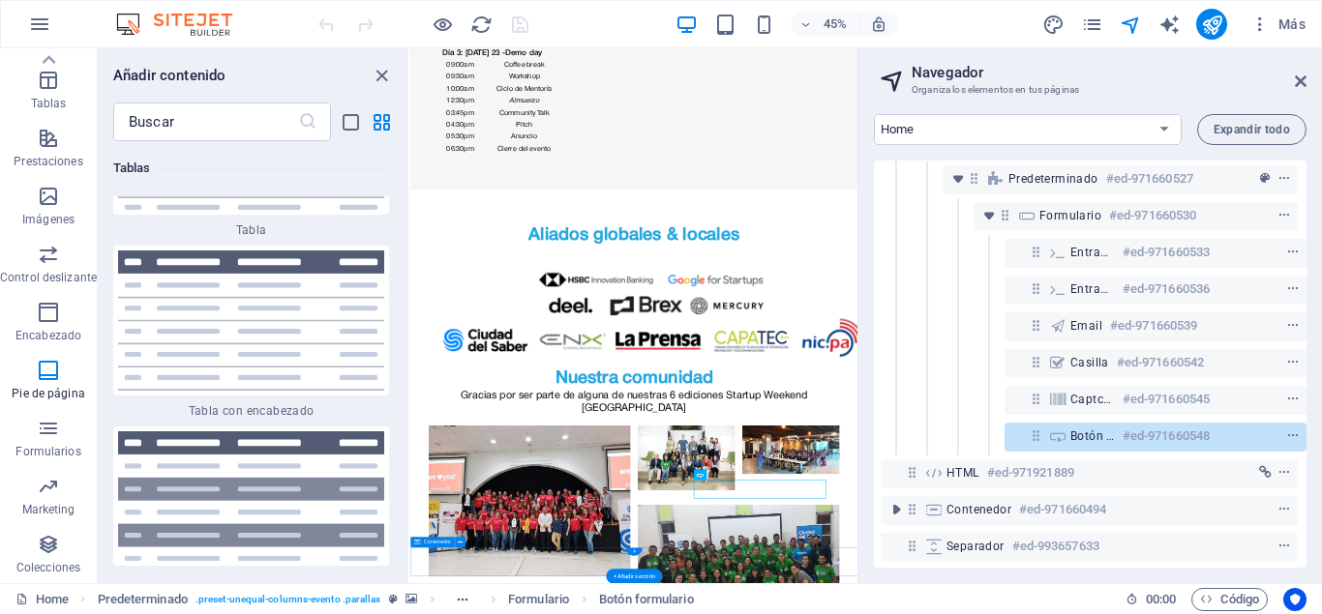
scroll to position [556, 1]
click at [1288, 434] on icon "context-menu" at bounding box center [1293, 435] width 14 height 14
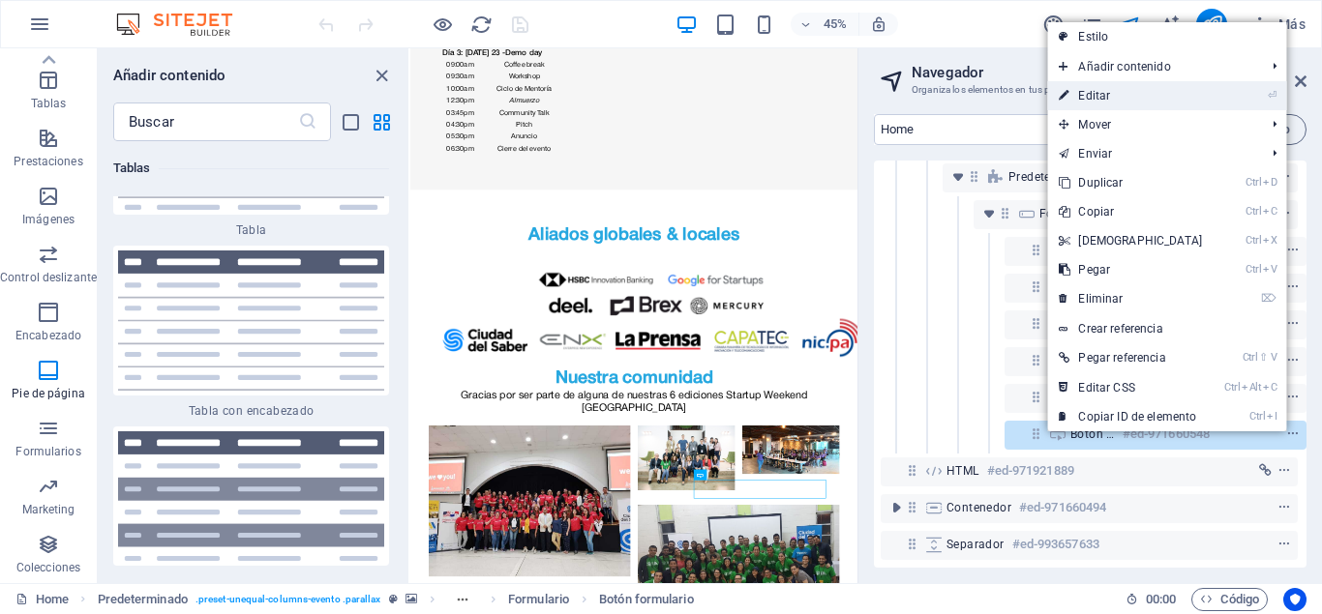
click at [1101, 98] on link "⏎ Editar" at bounding box center [1130, 95] width 166 height 29
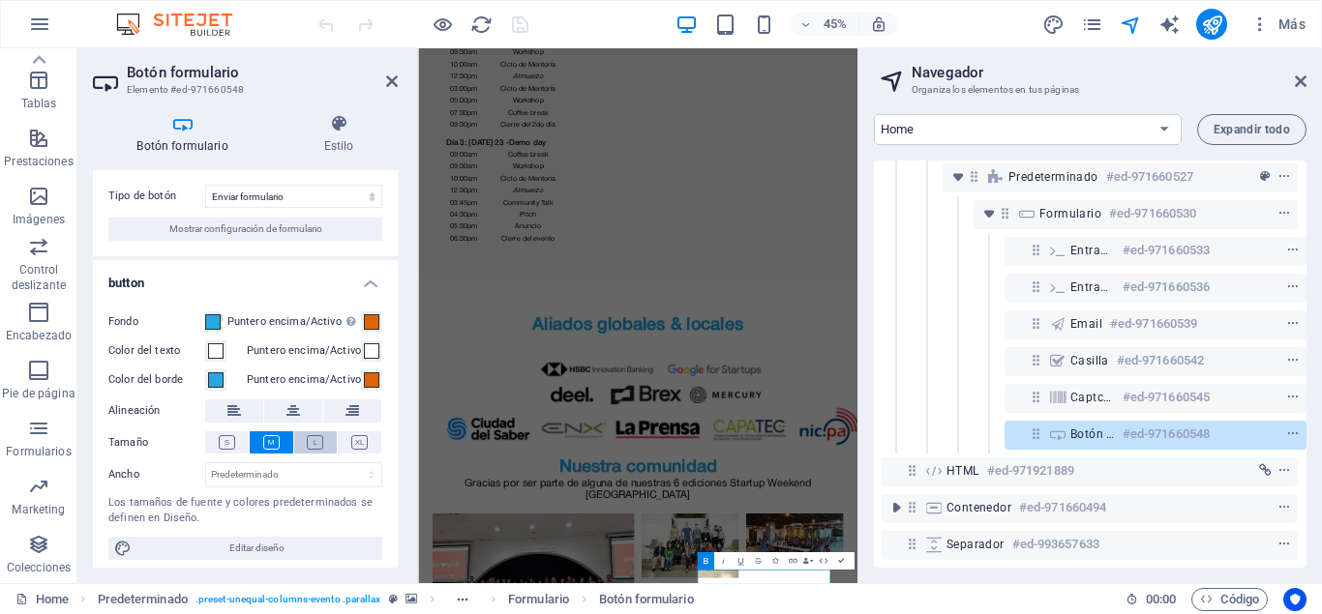
scroll to position [44, 0]
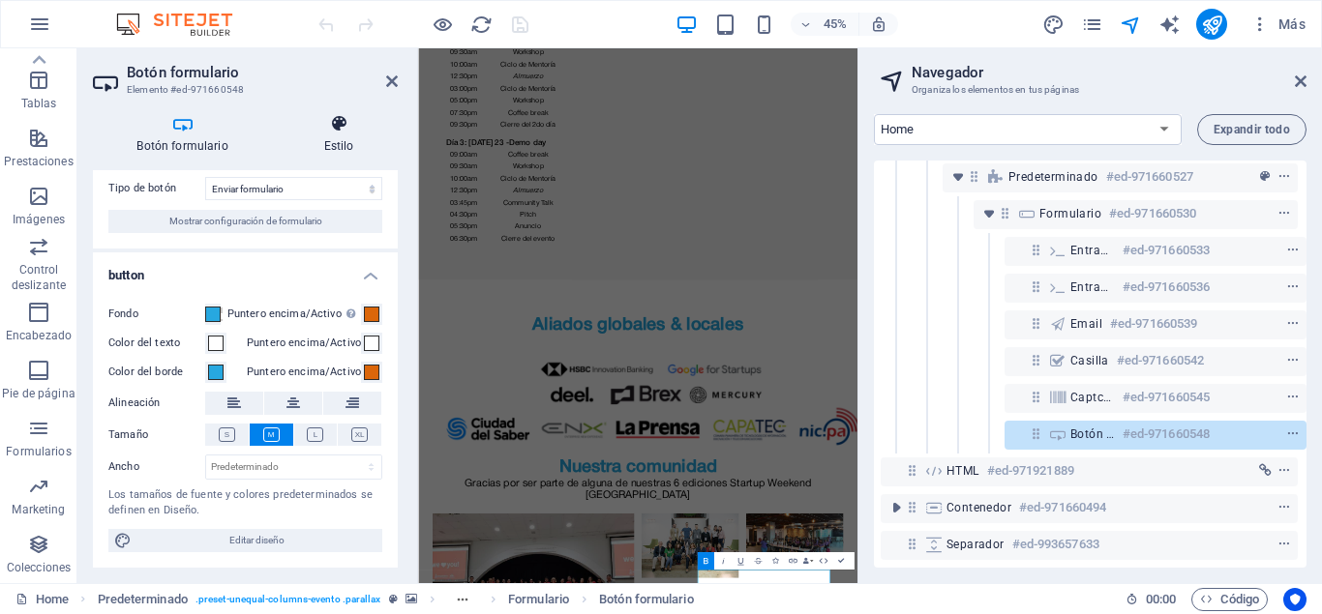
click at [341, 145] on h4 "Estilo" at bounding box center [339, 134] width 118 height 41
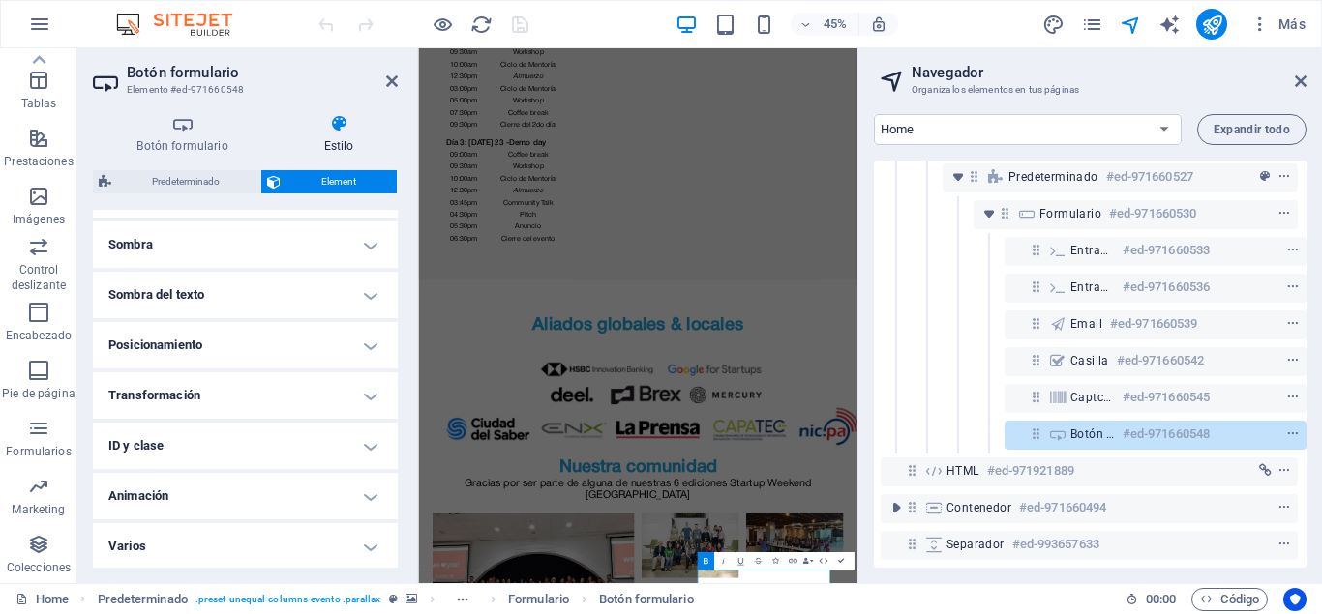
scroll to position [476, 0]
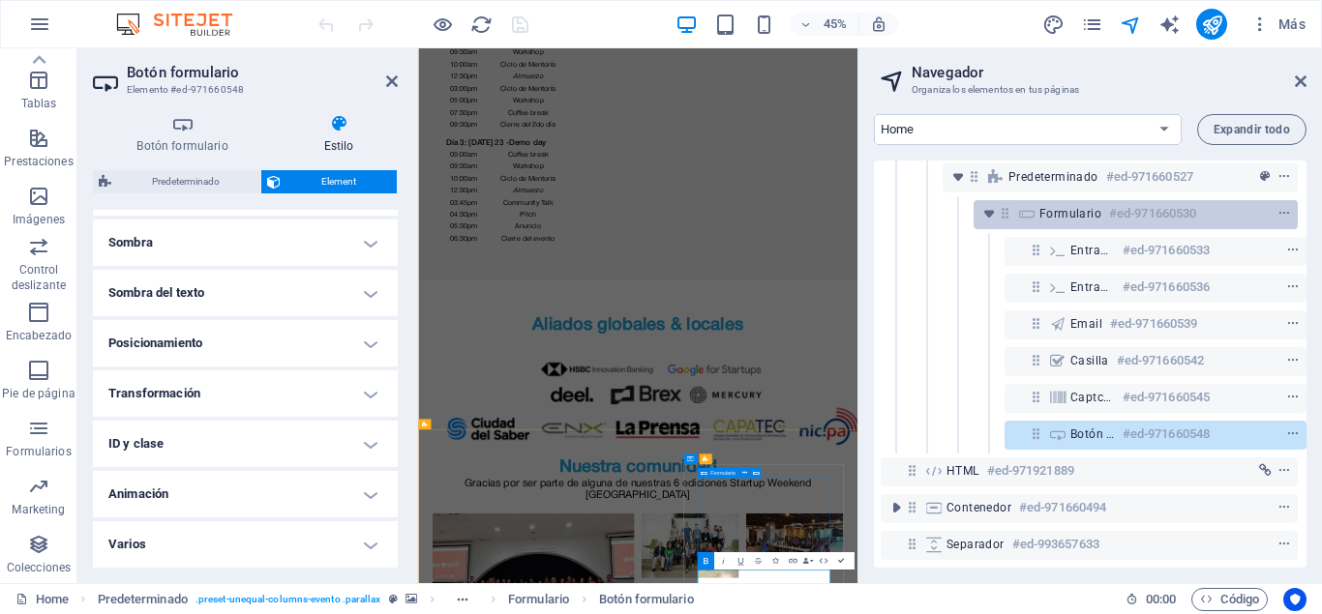
click at [1132, 217] on h6 "#ed-971660530" at bounding box center [1152, 213] width 87 height 23
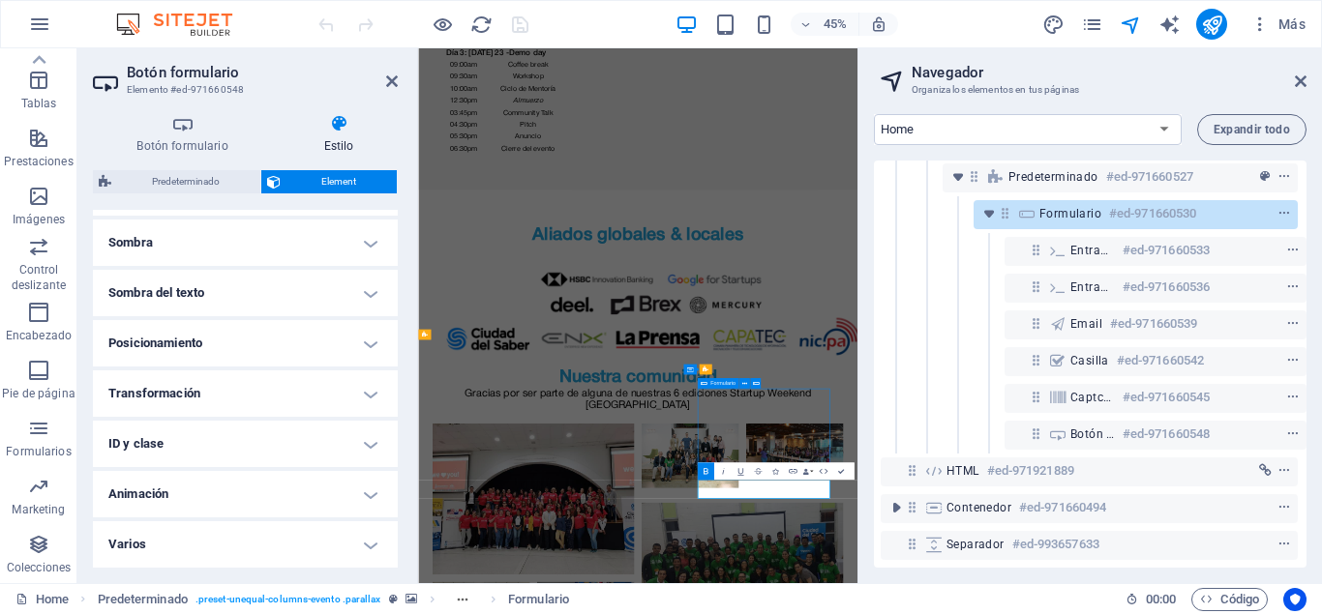
scroll to position [5491, 0]
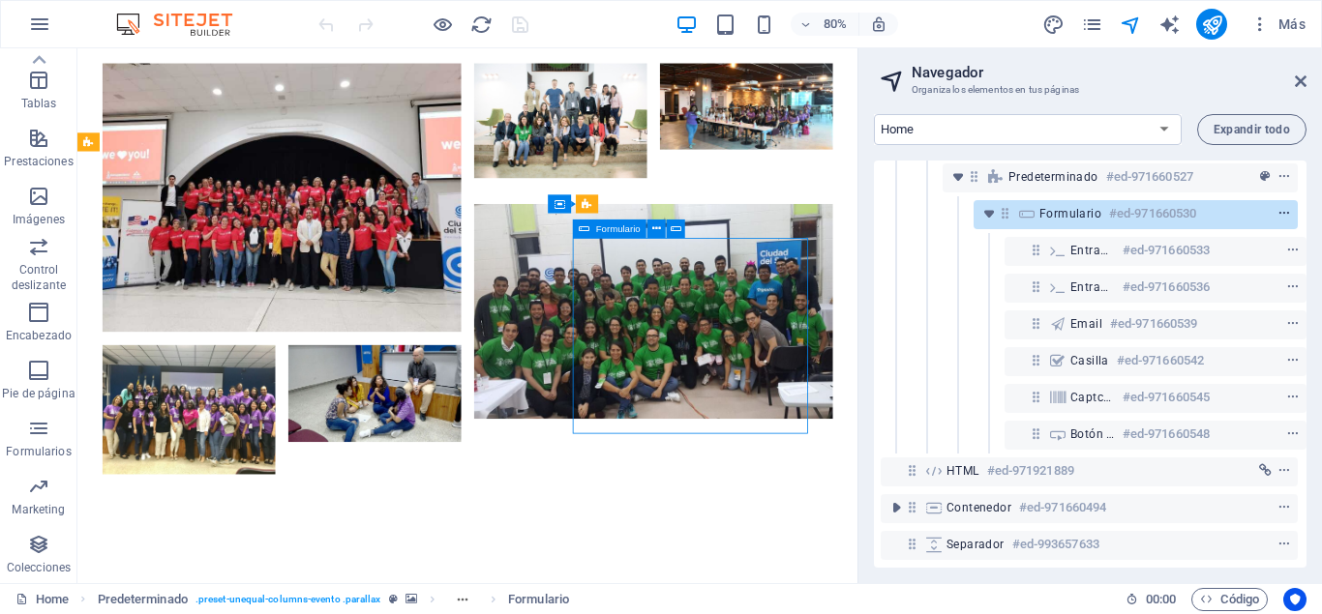
click at [1283, 210] on icon "context-menu" at bounding box center [1284, 214] width 14 height 14
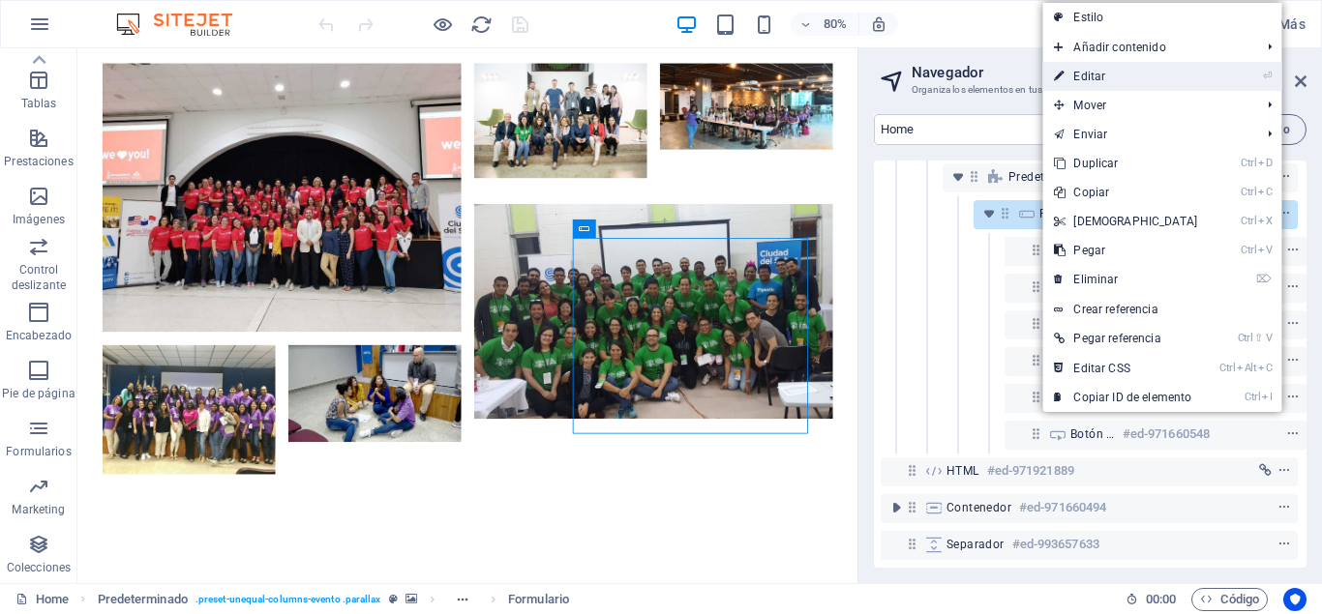
click at [1110, 74] on link "⏎ Editar" at bounding box center [1125, 76] width 166 height 29
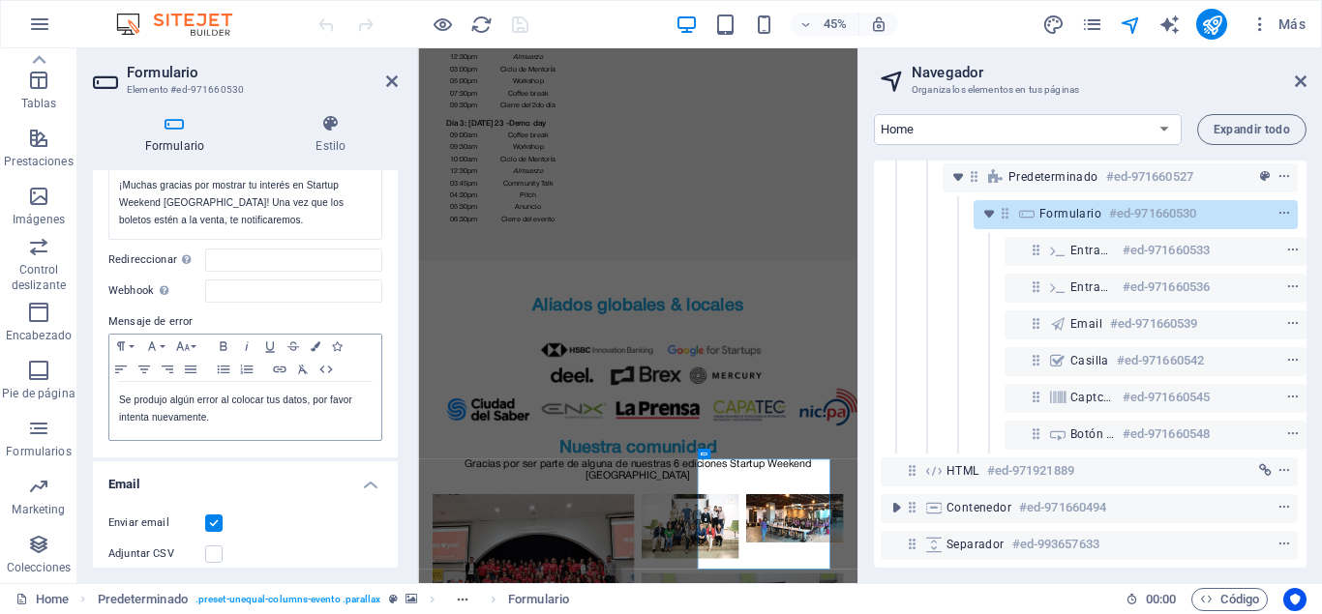
scroll to position [392, 0]
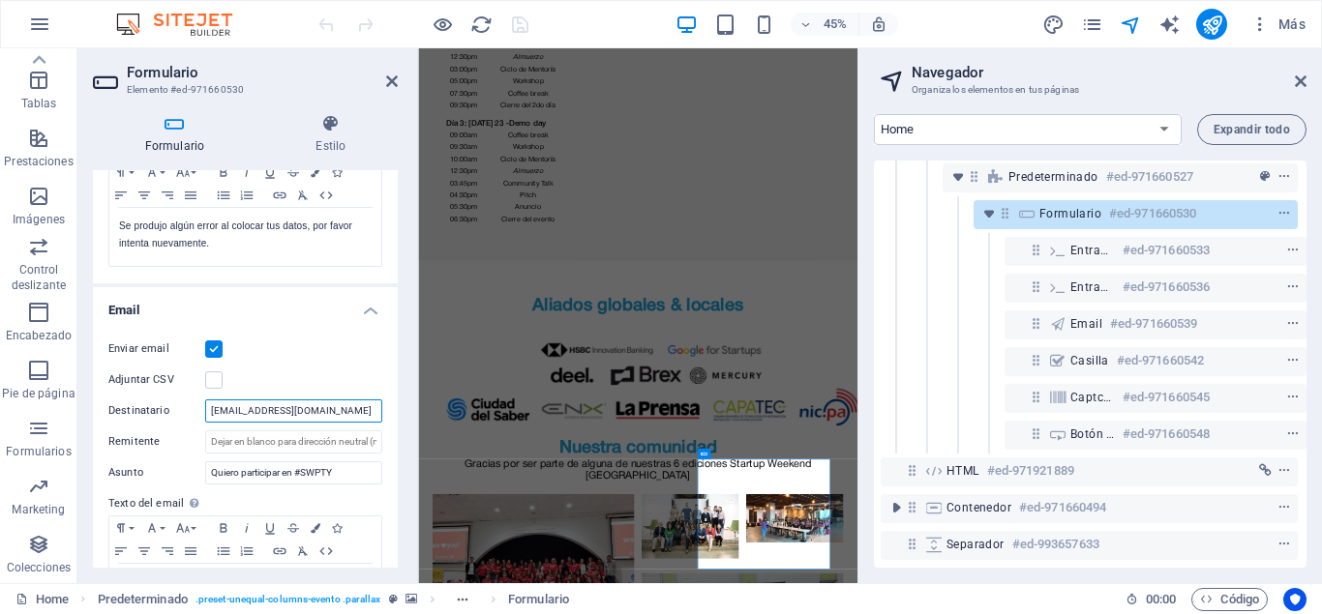
click at [325, 404] on input "[EMAIL_ADDRESS][DOMAIN_NAME]" at bounding box center [293, 411] width 177 height 23
drag, startPoint x: 347, startPoint y: 409, endPoint x: 194, endPoint y: 412, distance: 153.9
click at [205, 412] on input "[EMAIL_ADDRESS][DOMAIN_NAME]" at bounding box center [293, 411] width 177 height 23
drag, startPoint x: 366, startPoint y: 417, endPoint x: 389, endPoint y: 416, distance: 23.2
click at [382, 416] on input "Destinatario" at bounding box center [293, 411] width 177 height 23
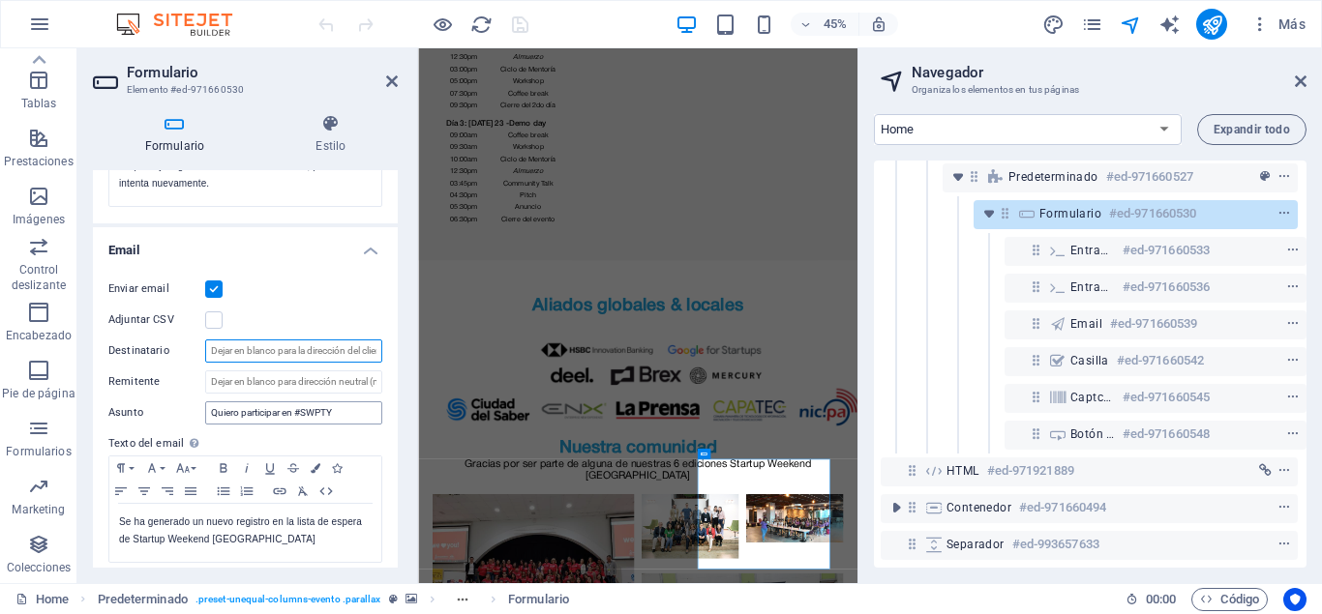
scroll to position [479, 0]
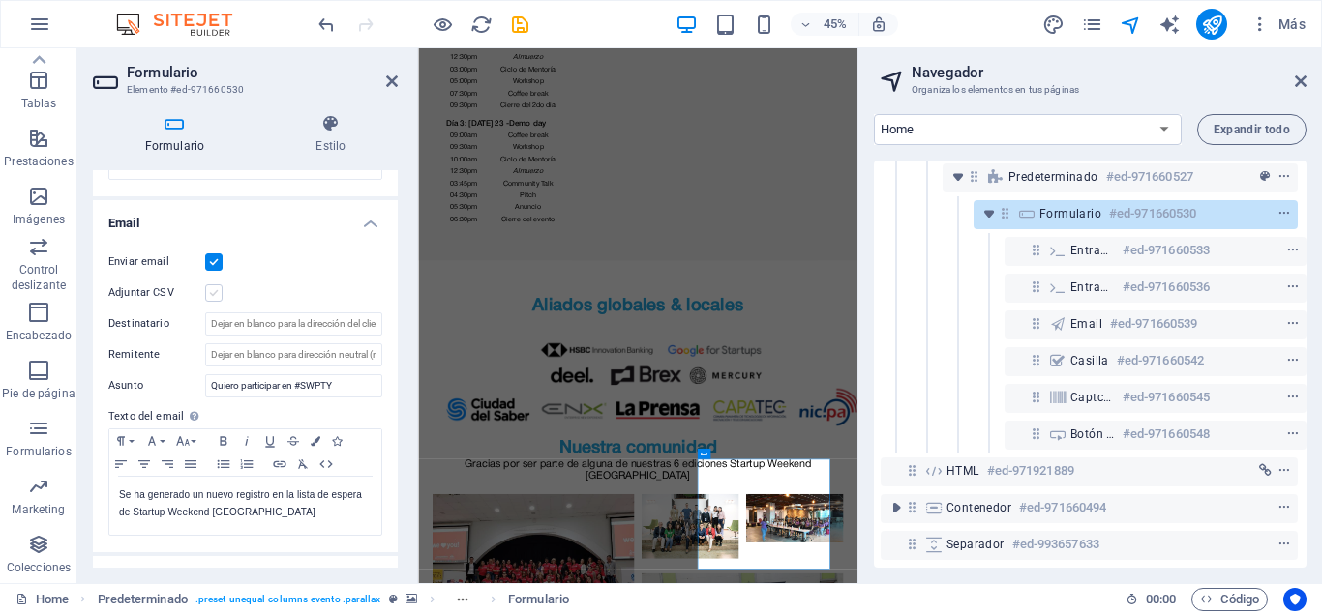
click at [217, 293] on label at bounding box center [213, 292] width 17 height 17
click at [0, 0] on input "Adjuntar CSV" at bounding box center [0, 0] width 0 height 0
click at [217, 293] on label at bounding box center [213, 292] width 17 height 17
click at [0, 0] on input "Adjuntar CSV" at bounding box center [0, 0] width 0 height 0
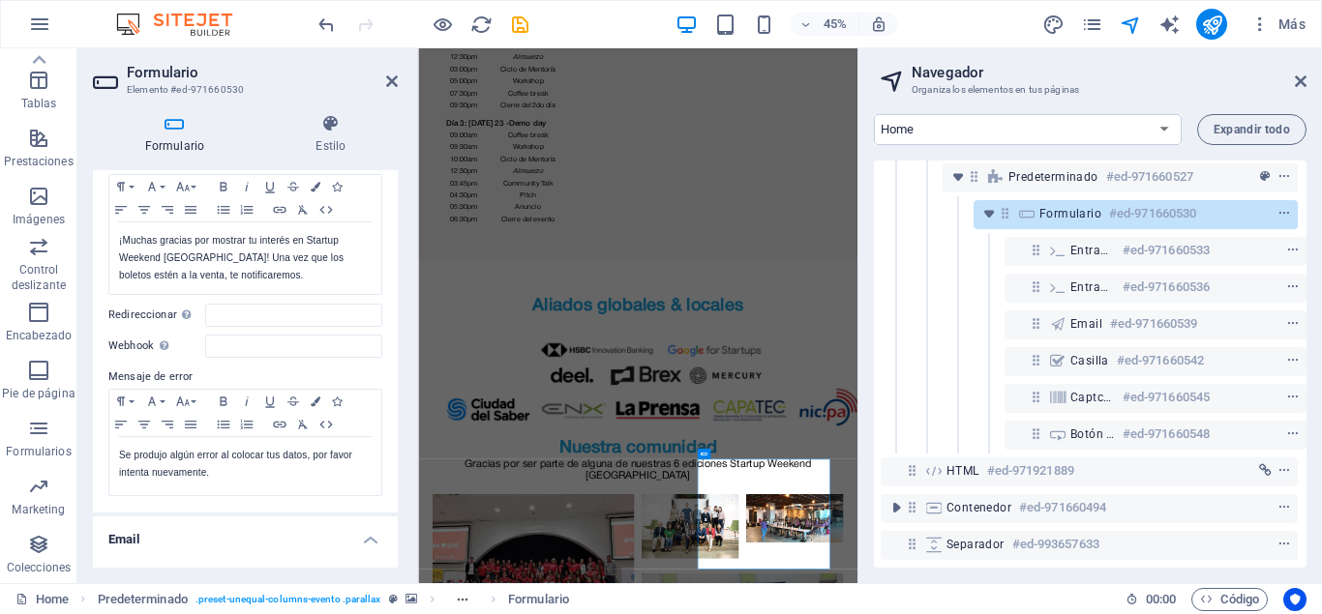
scroll to position [0, 0]
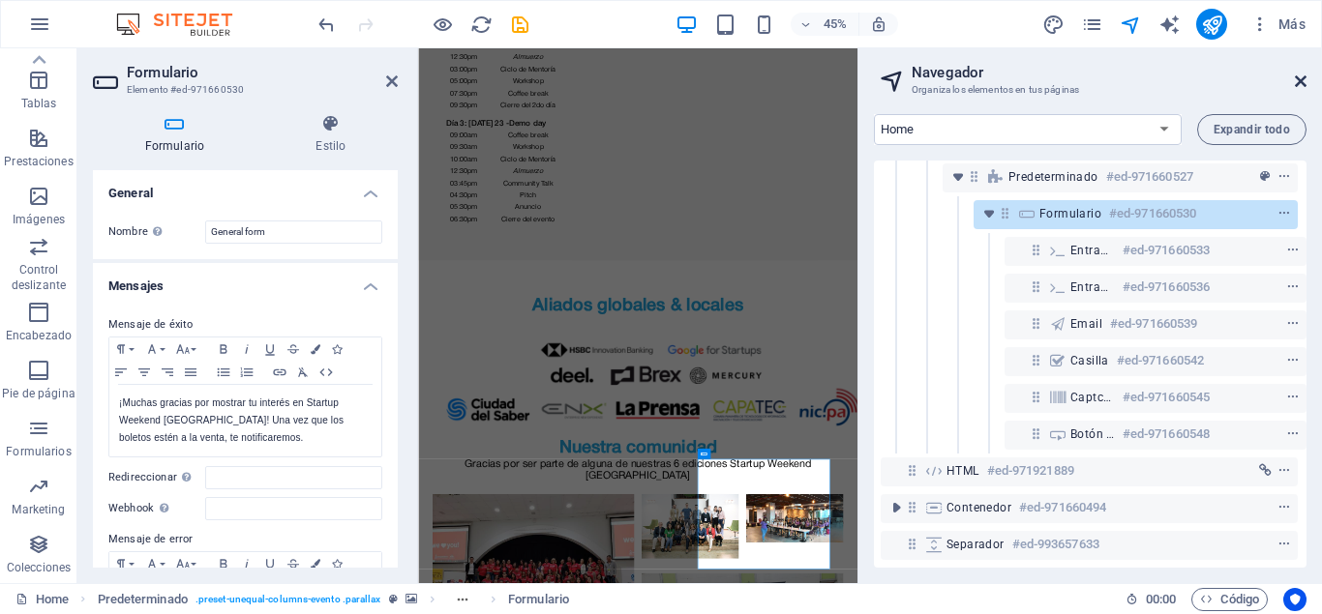
click at [1298, 79] on icon at bounding box center [1301, 81] width 12 height 15
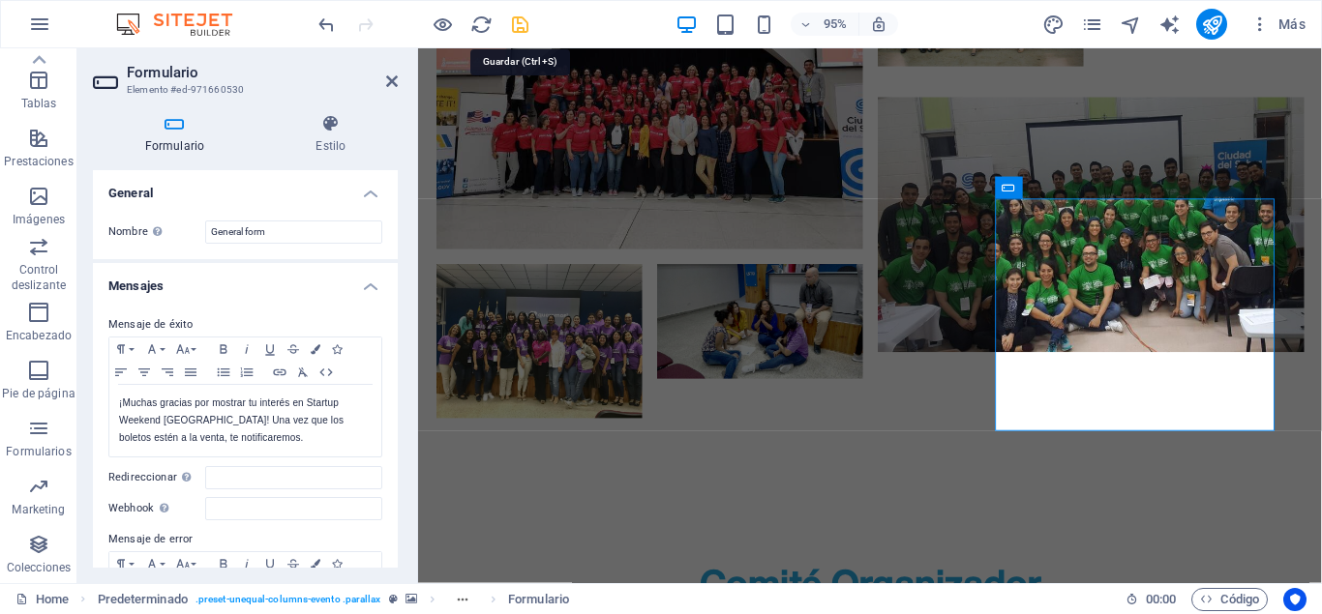
click at [520, 24] on icon "save" at bounding box center [520, 25] width 22 height 22
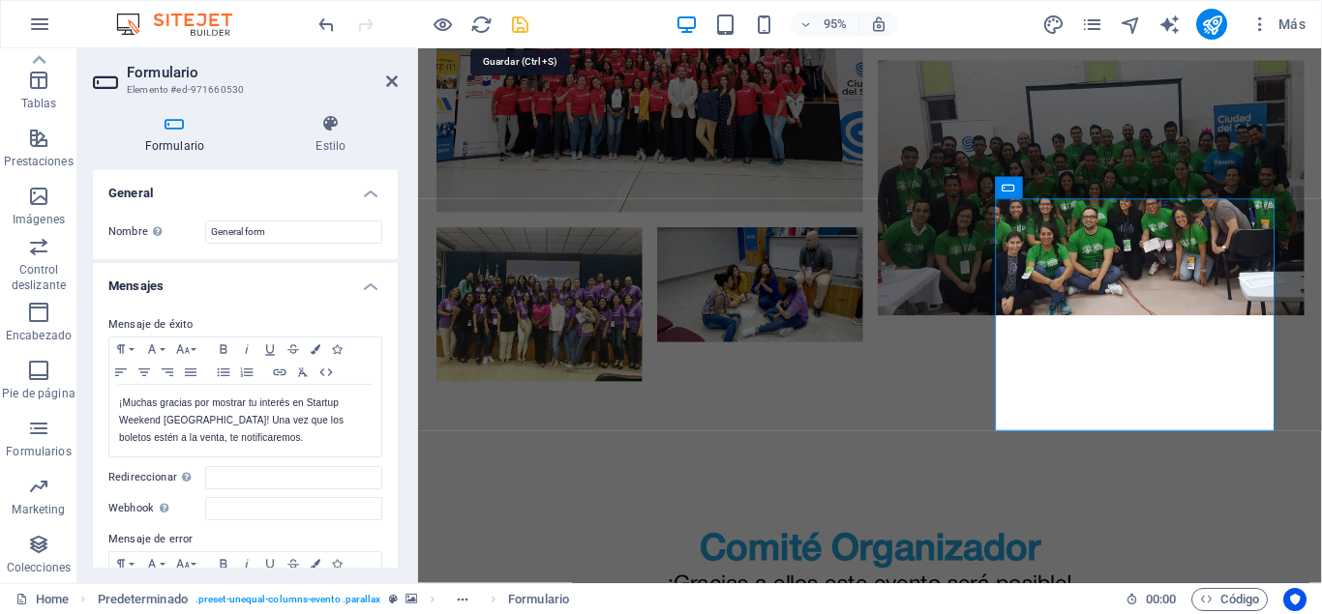
checkbox input "false"
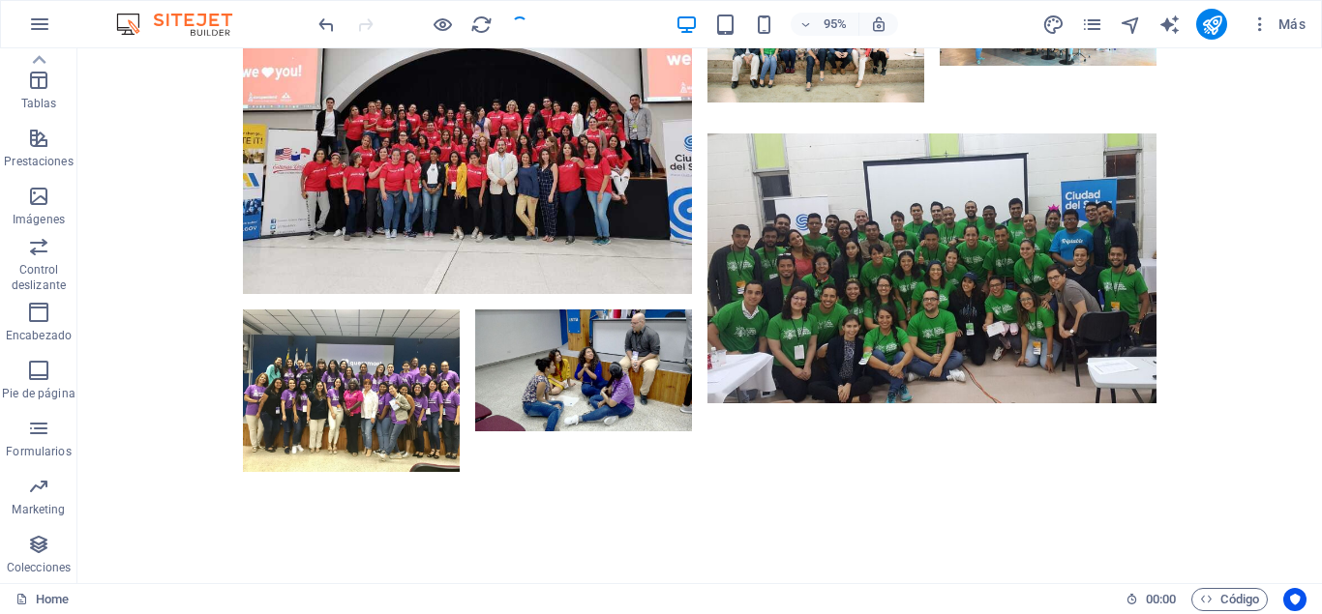
scroll to position [5430, 0]
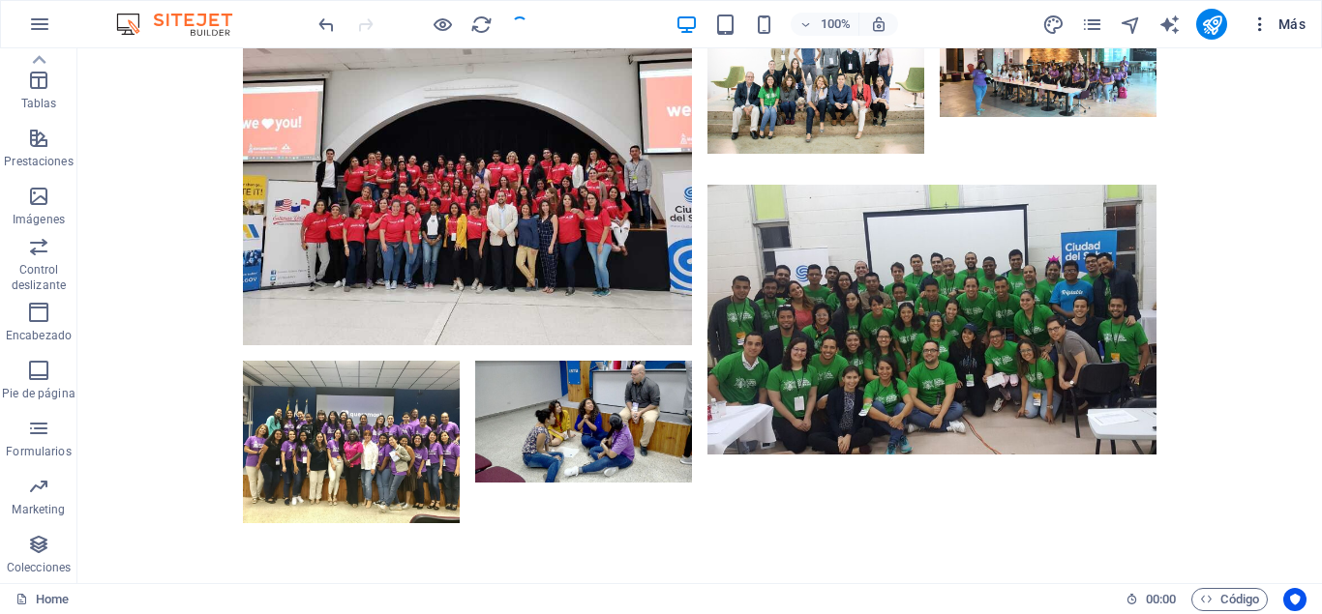
click at [1301, 20] on span "Más" at bounding box center [1277, 24] width 55 height 19
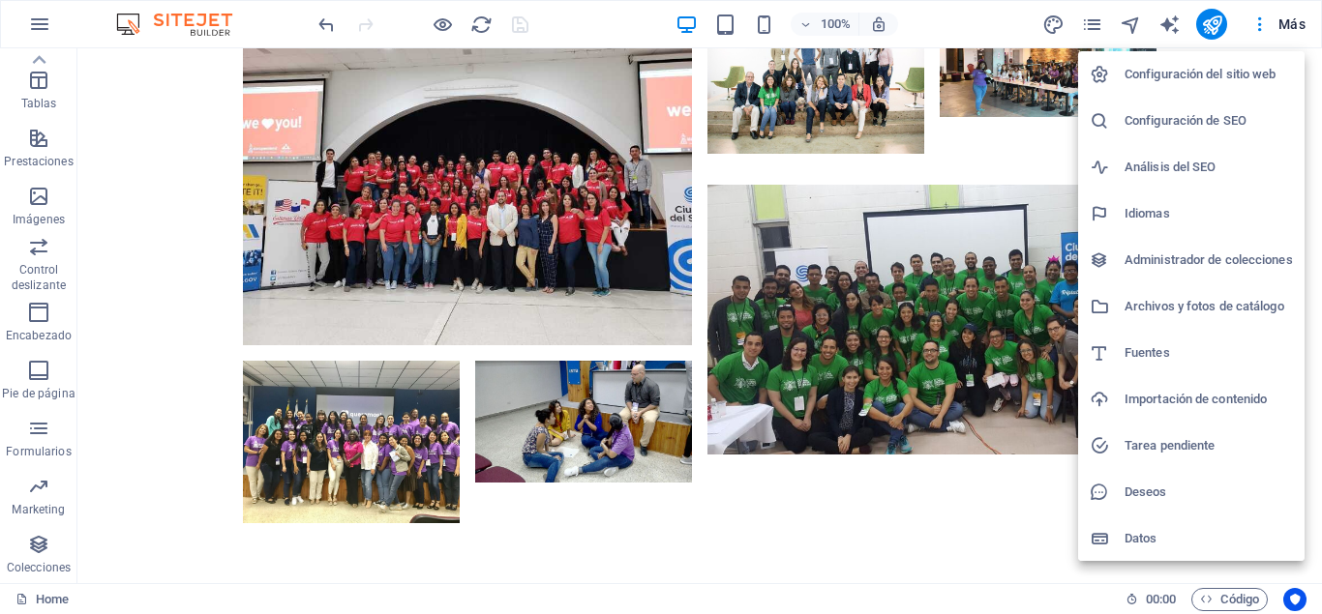
click at [1154, 75] on h6 "Configuración del sitio web" at bounding box center [1208, 74] width 168 height 23
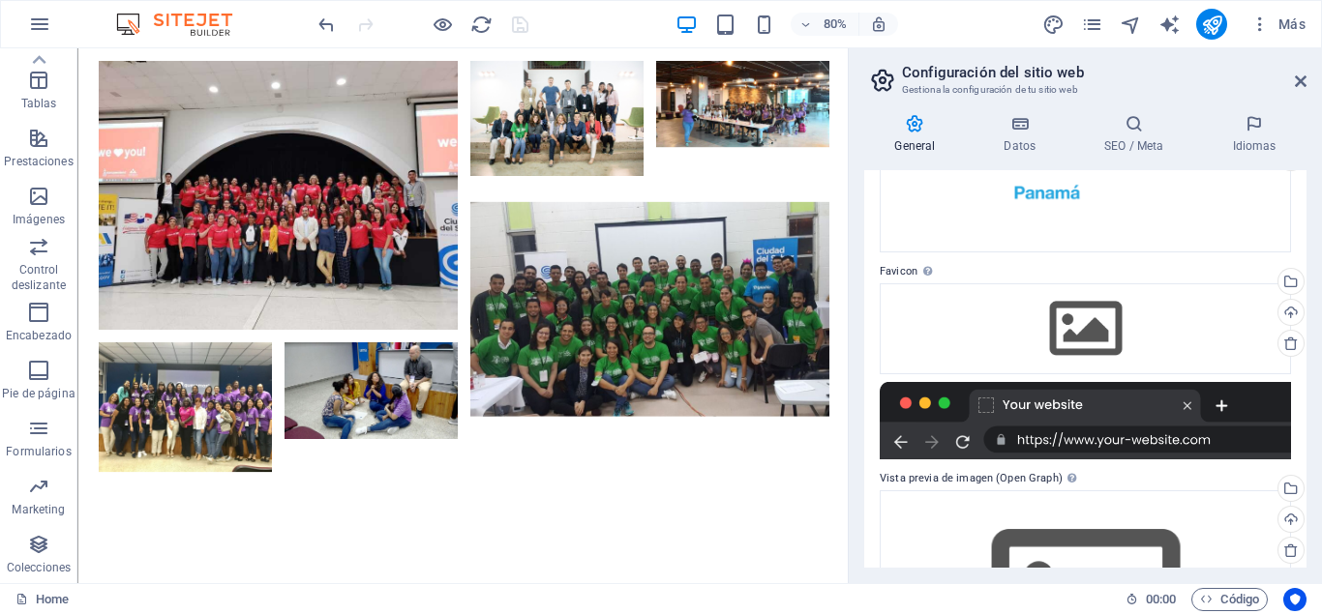
scroll to position [0, 0]
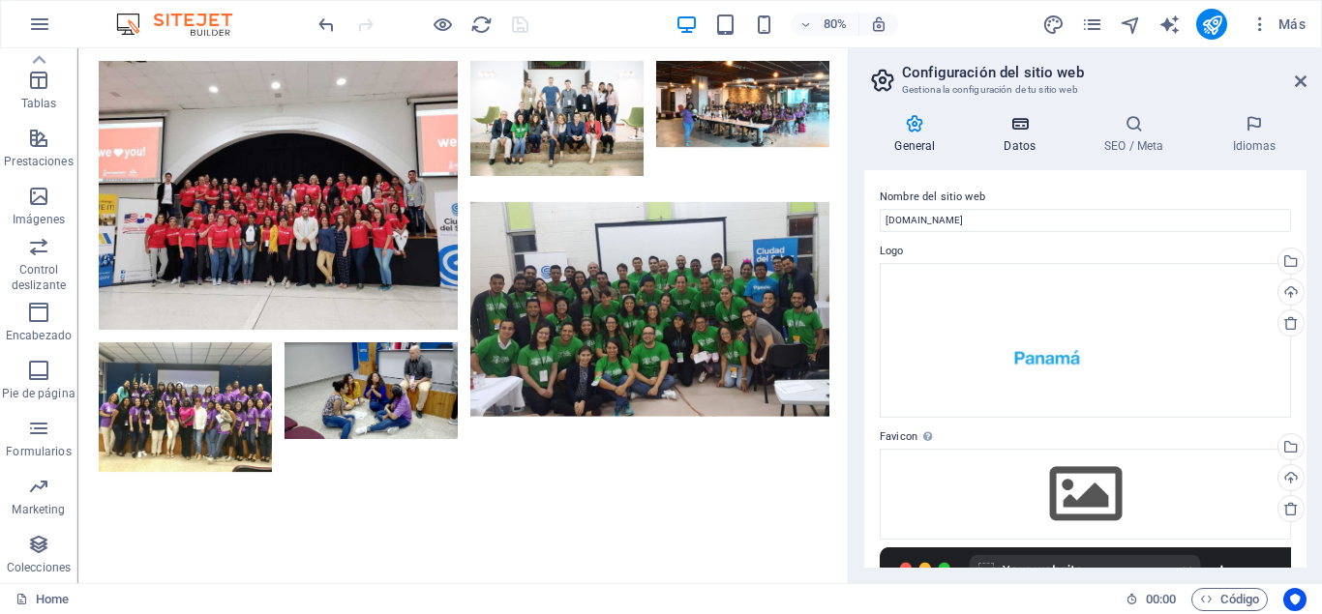
click at [1019, 135] on h4 "Datos" at bounding box center [1023, 134] width 101 height 41
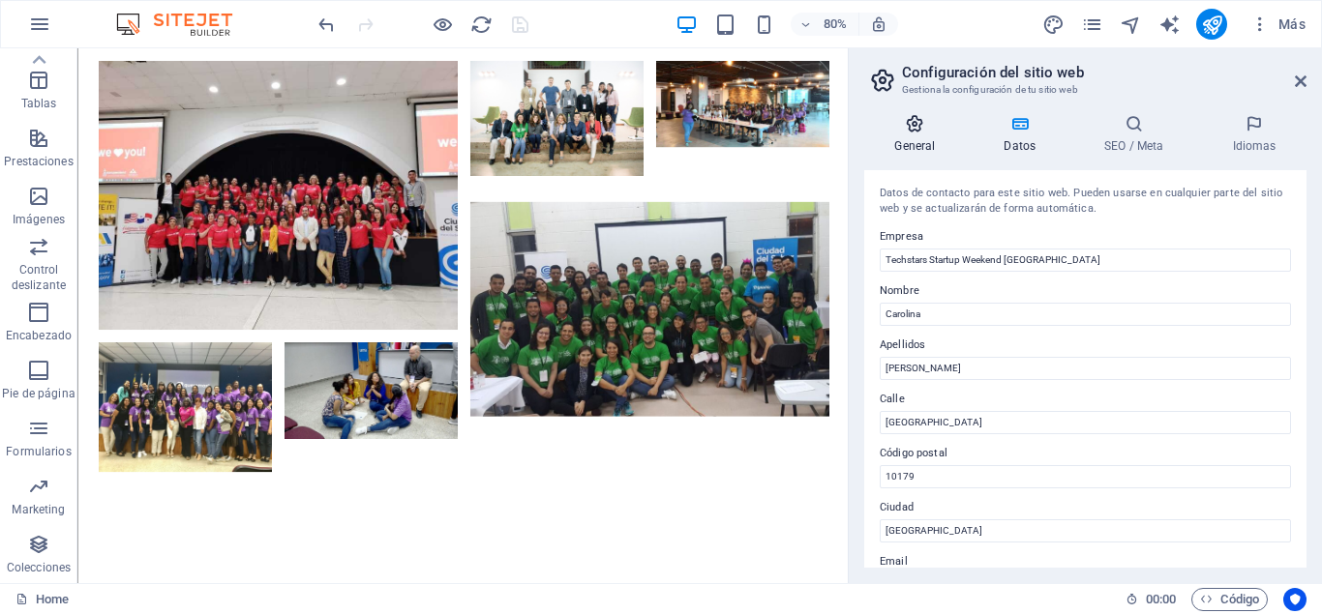
click at [904, 135] on h4 "General" at bounding box center [918, 134] width 109 height 41
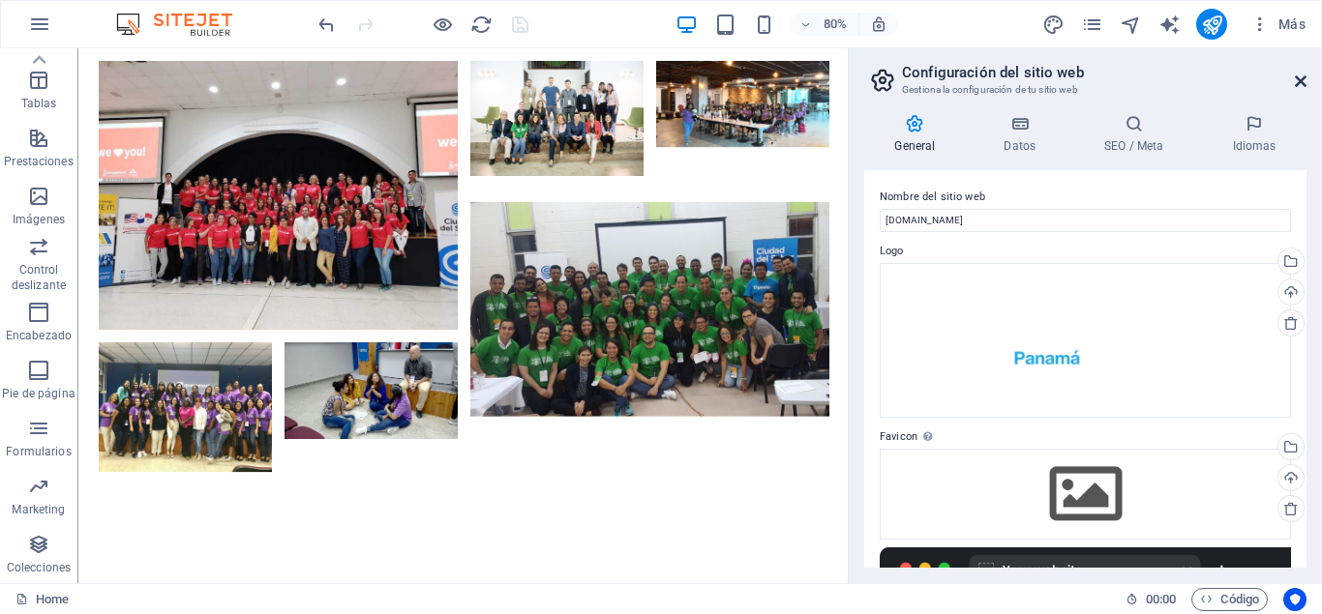
drag, startPoint x: 1297, startPoint y: 81, endPoint x: 1193, endPoint y: 30, distance: 115.5
click at [1297, 81] on icon at bounding box center [1301, 81] width 12 height 15
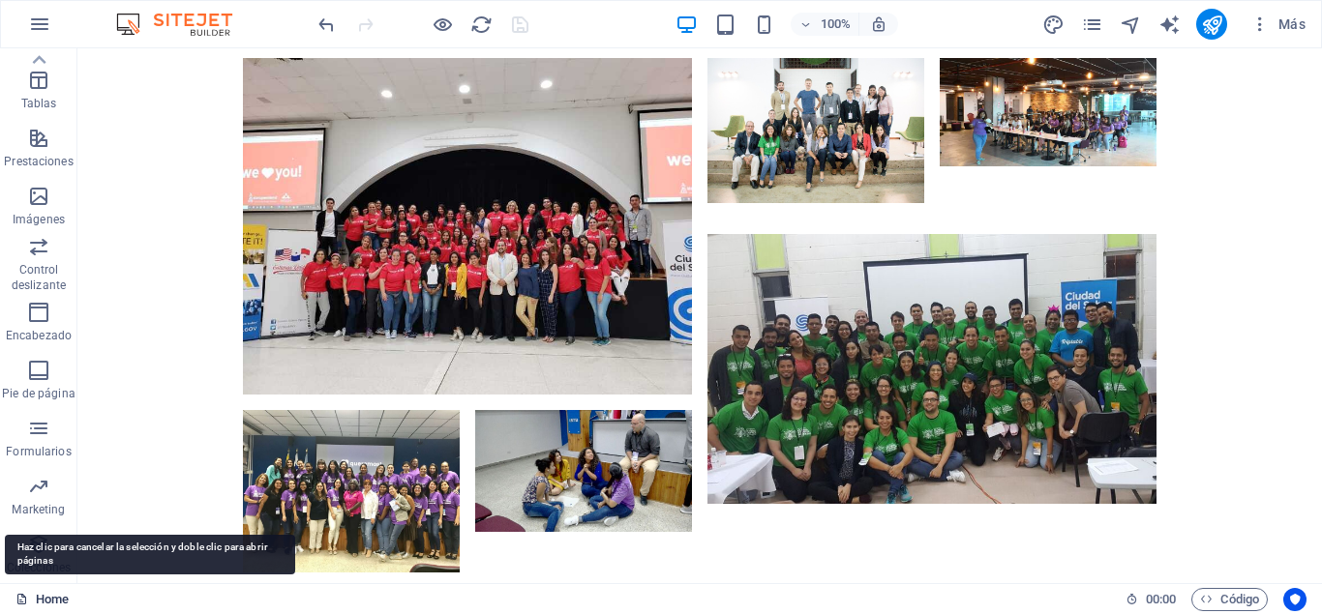
click at [41, 592] on link "Home" at bounding box center [41, 599] width 53 height 23
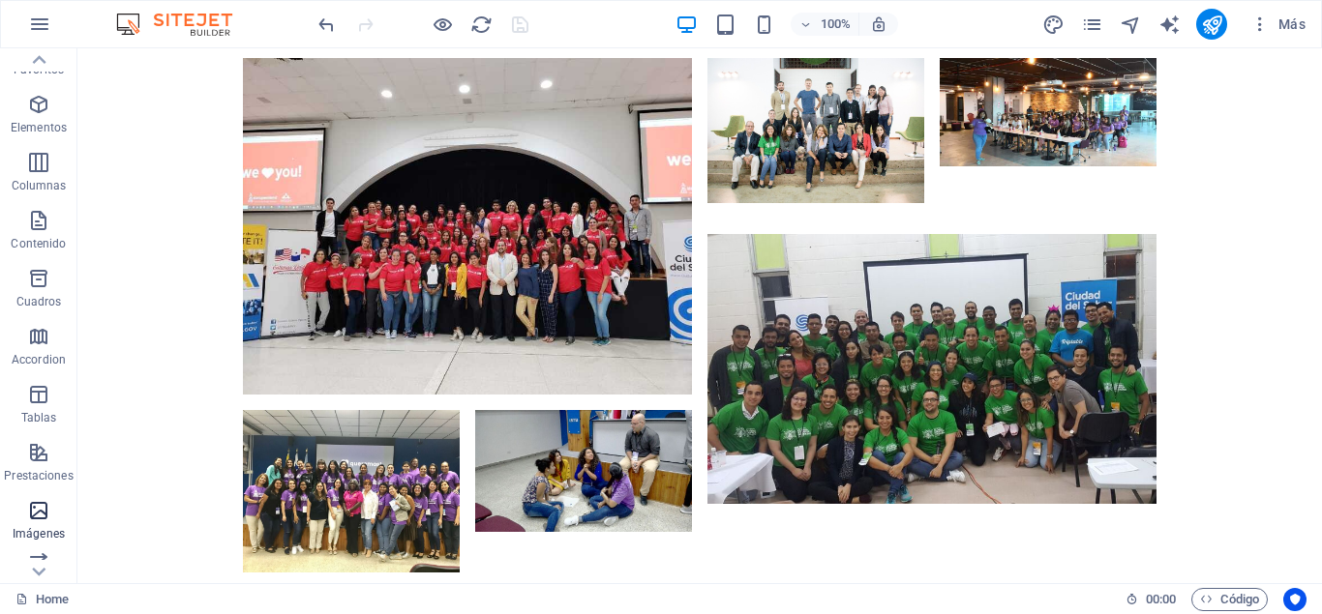
scroll to position [0, 0]
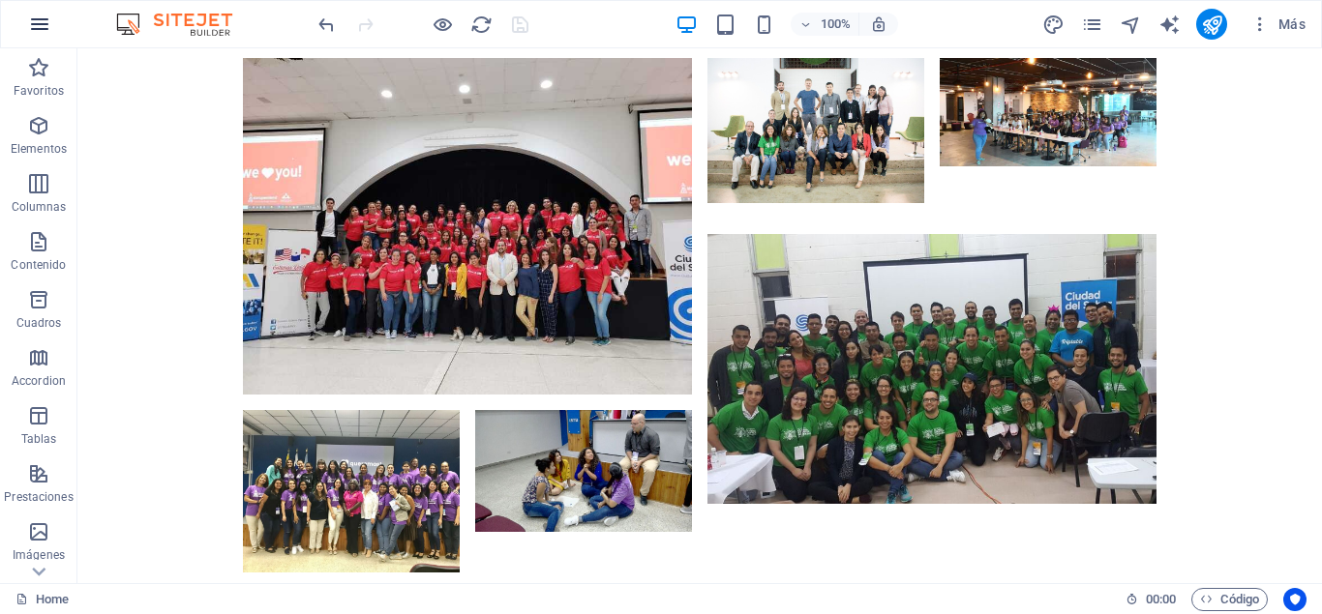
click at [37, 19] on icon "button" at bounding box center [39, 24] width 23 height 23
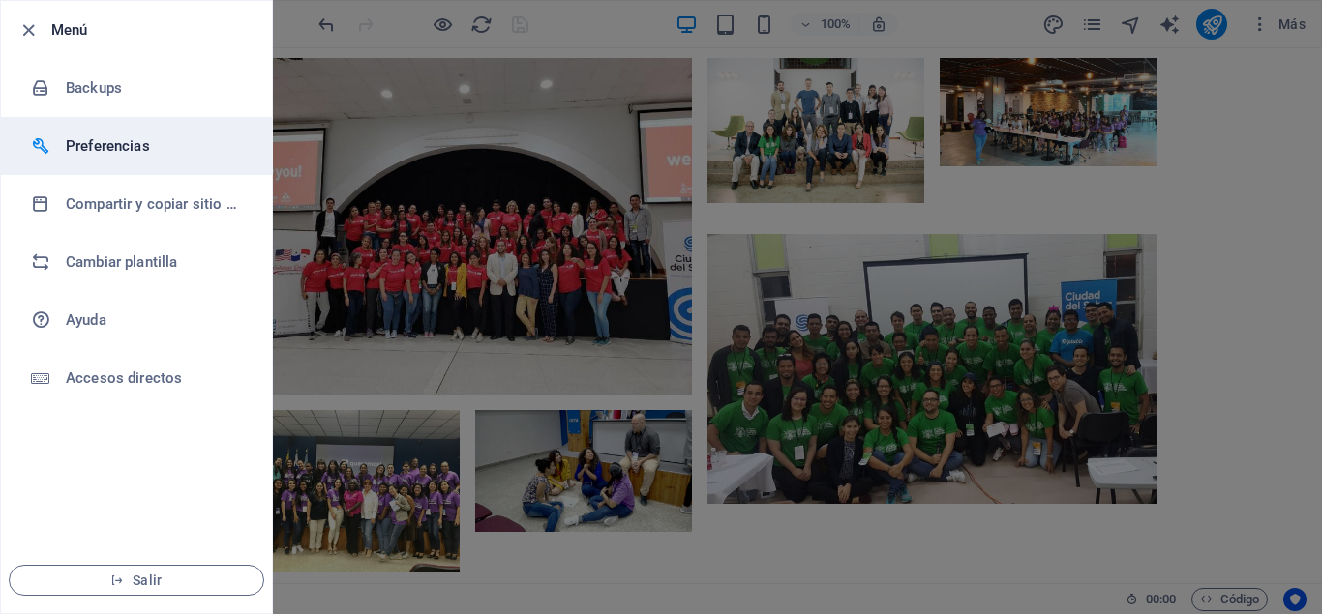
click at [103, 148] on h6 "Preferencias" at bounding box center [155, 146] width 179 height 23
select select "es"
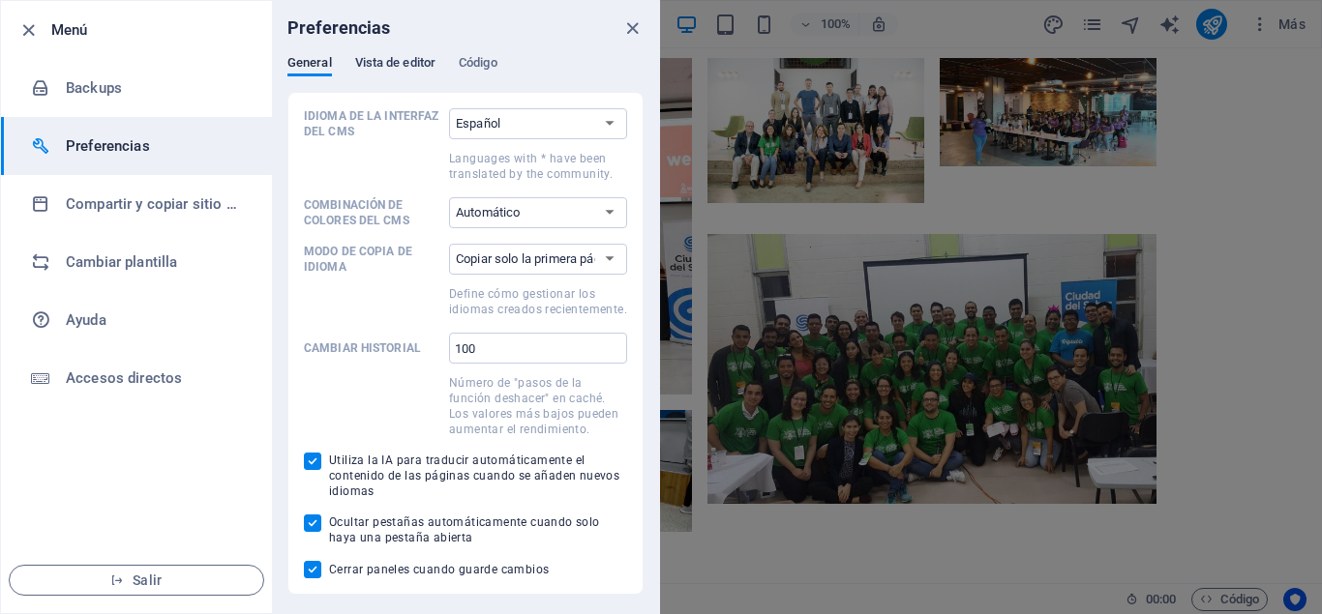
click at [397, 58] on span "Vista de editor" at bounding box center [395, 64] width 80 height 27
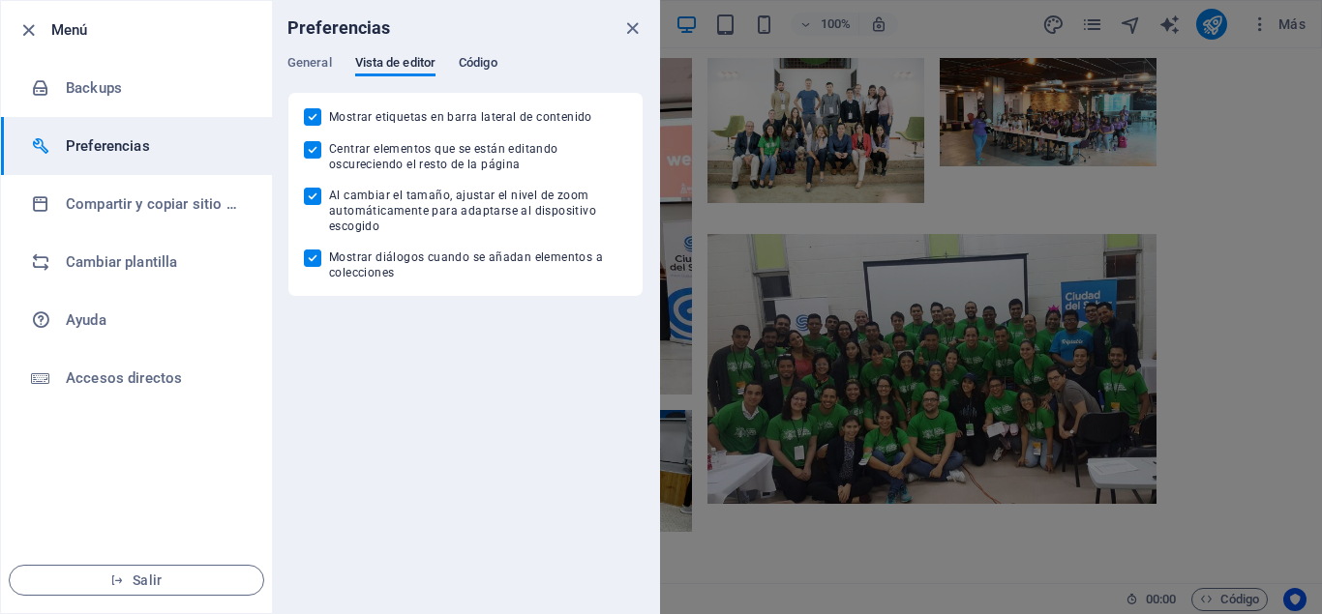
click at [483, 58] on span "Código" at bounding box center [478, 64] width 39 height 27
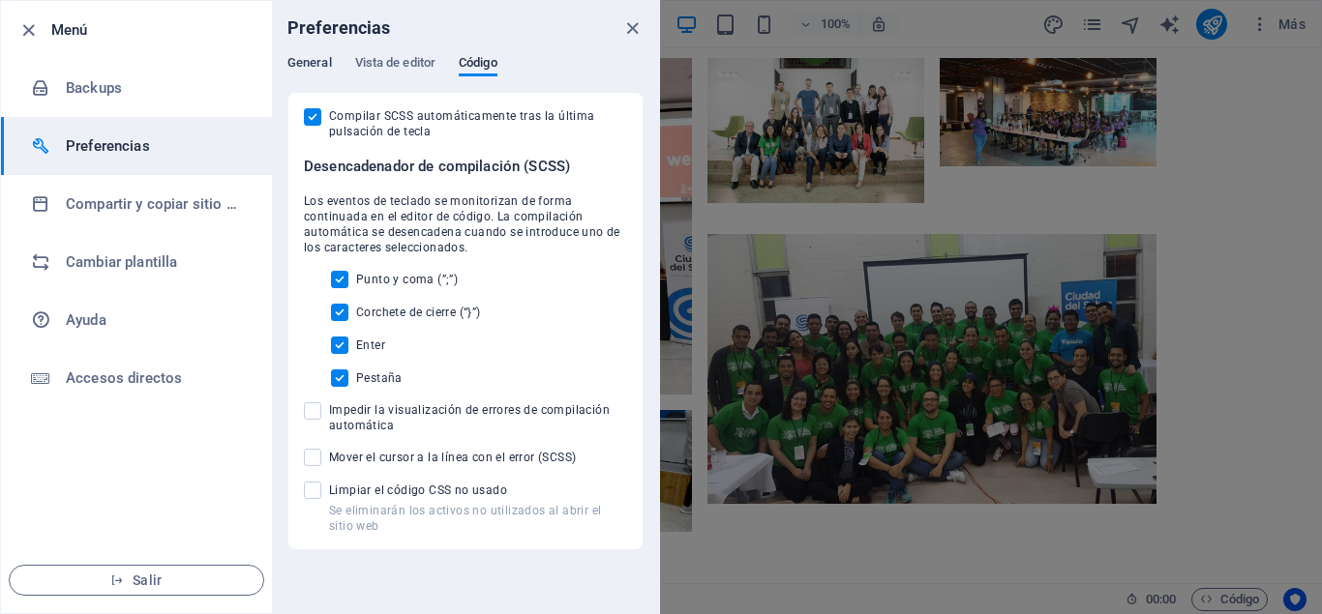
click at [320, 64] on span "General" at bounding box center [309, 64] width 45 height 27
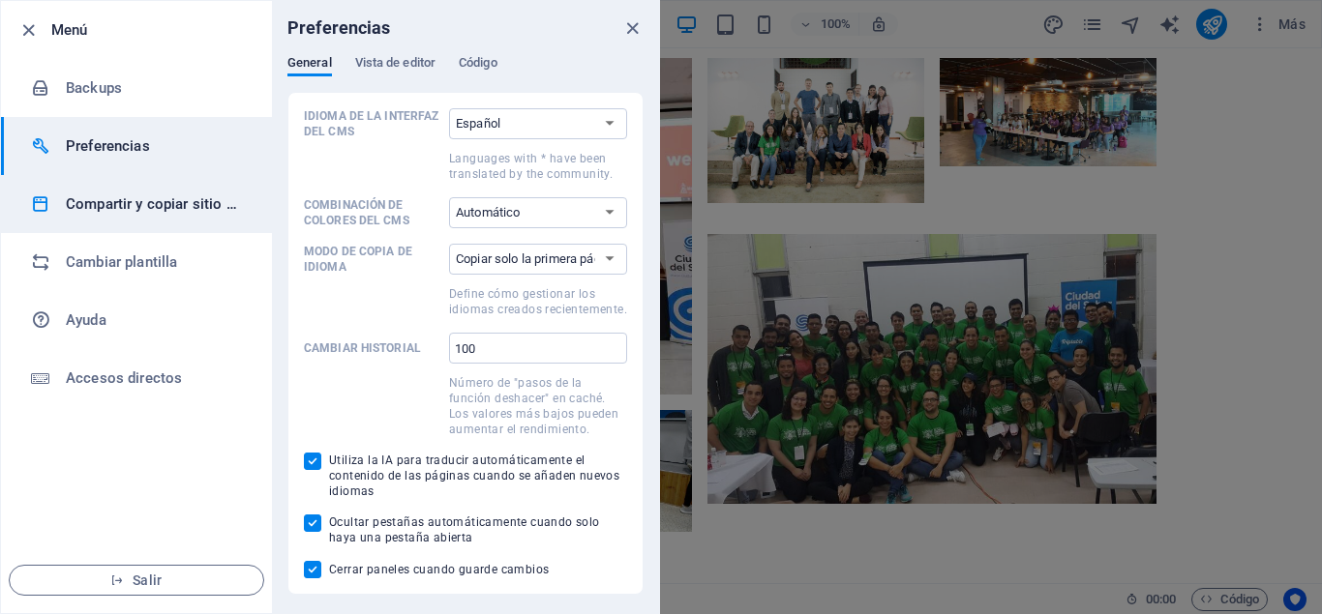
click at [35, 206] on icon at bounding box center [40, 203] width 19 height 19
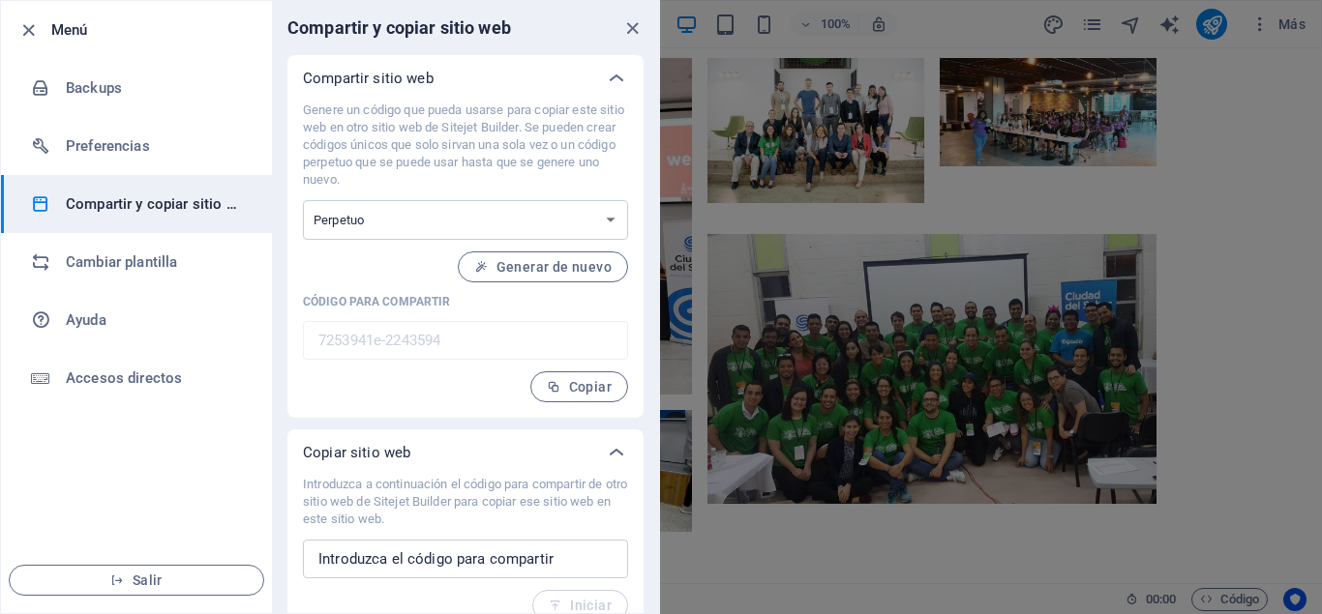
scroll to position [23, 0]
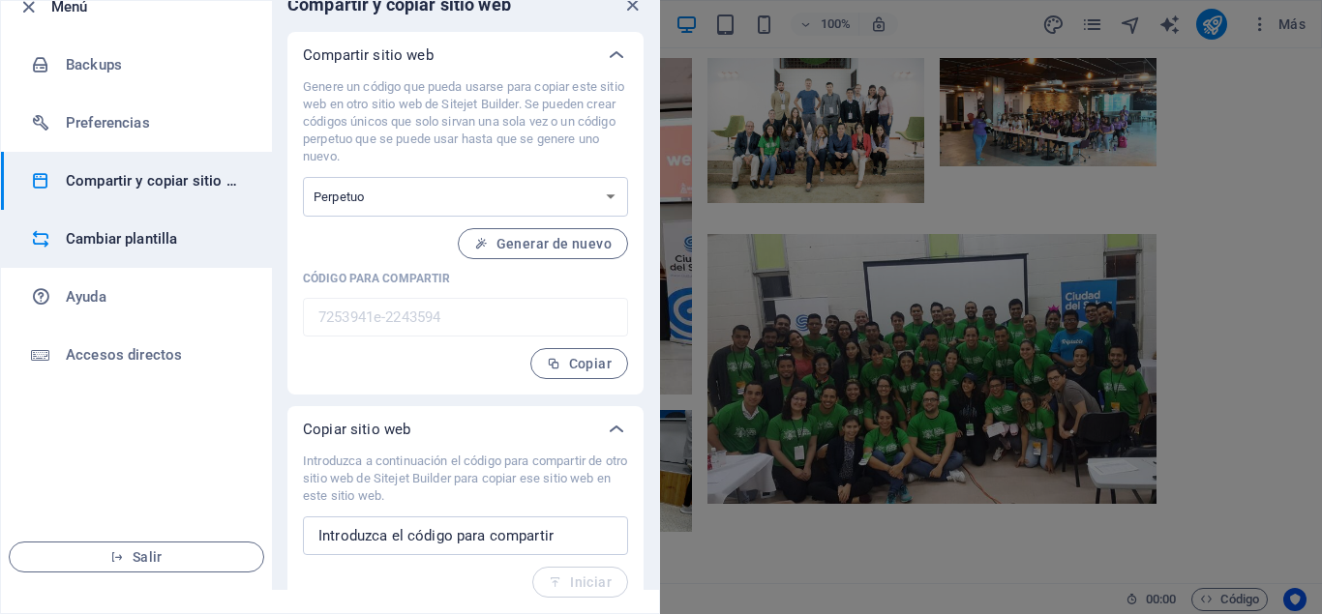
click at [92, 239] on h6 "Cambiar plantilla" at bounding box center [155, 238] width 179 height 23
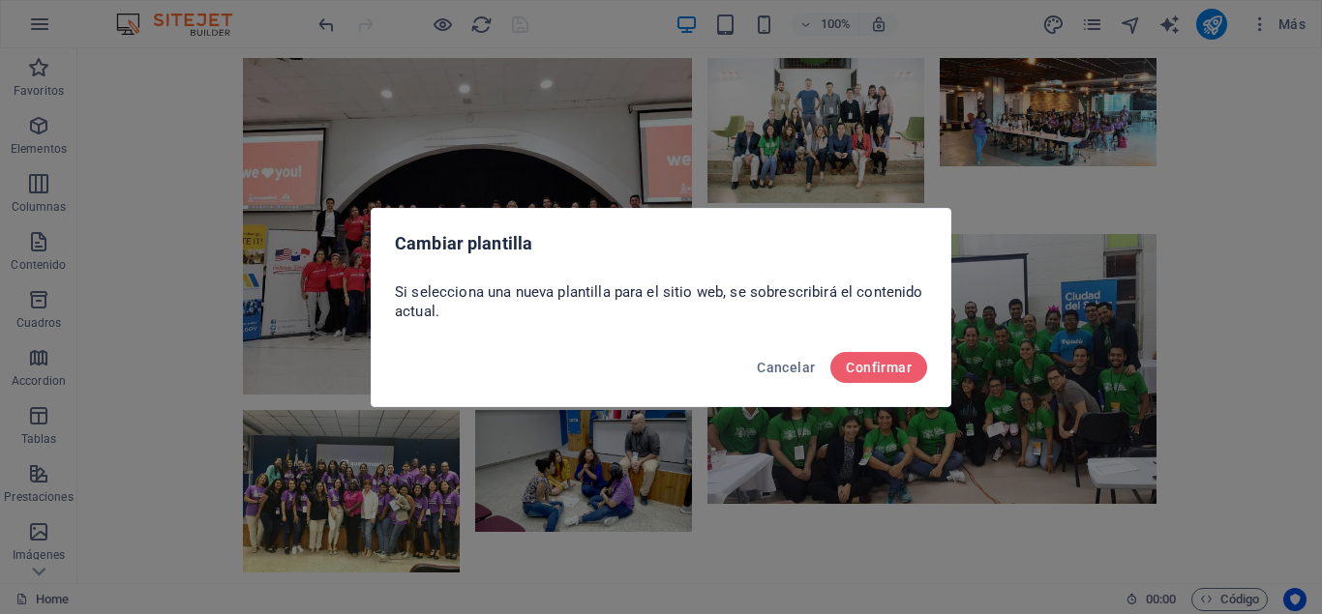
scroll to position [0, 0]
drag, startPoint x: 774, startPoint y: 362, endPoint x: 25, endPoint y: 163, distance: 775.0
click at [774, 362] on span "Cancelar" at bounding box center [786, 367] width 58 height 15
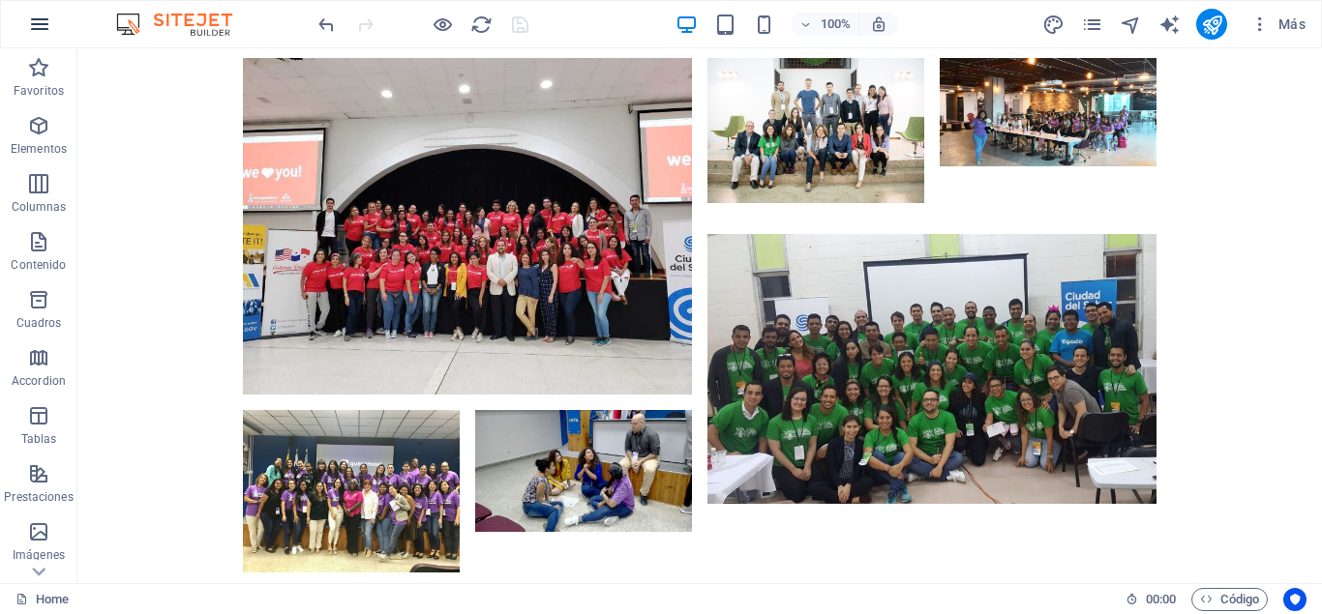
click at [45, 29] on icon "button" at bounding box center [39, 24] width 23 height 23
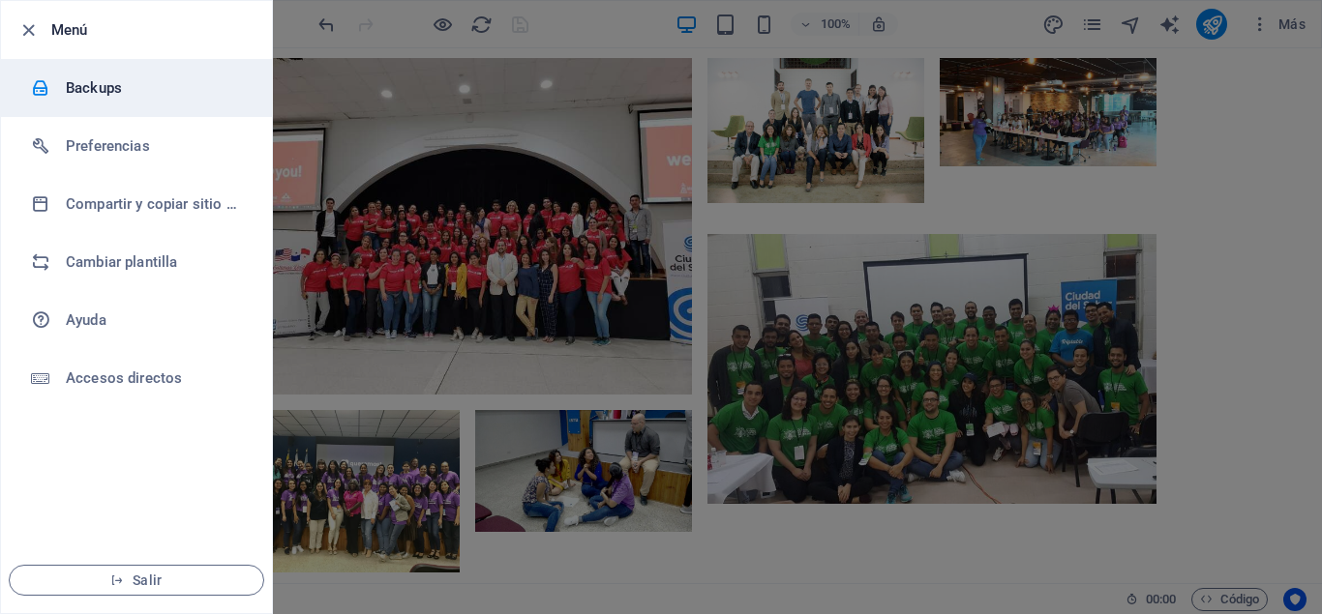
click at [80, 82] on h6 "Backups" at bounding box center [155, 87] width 179 height 23
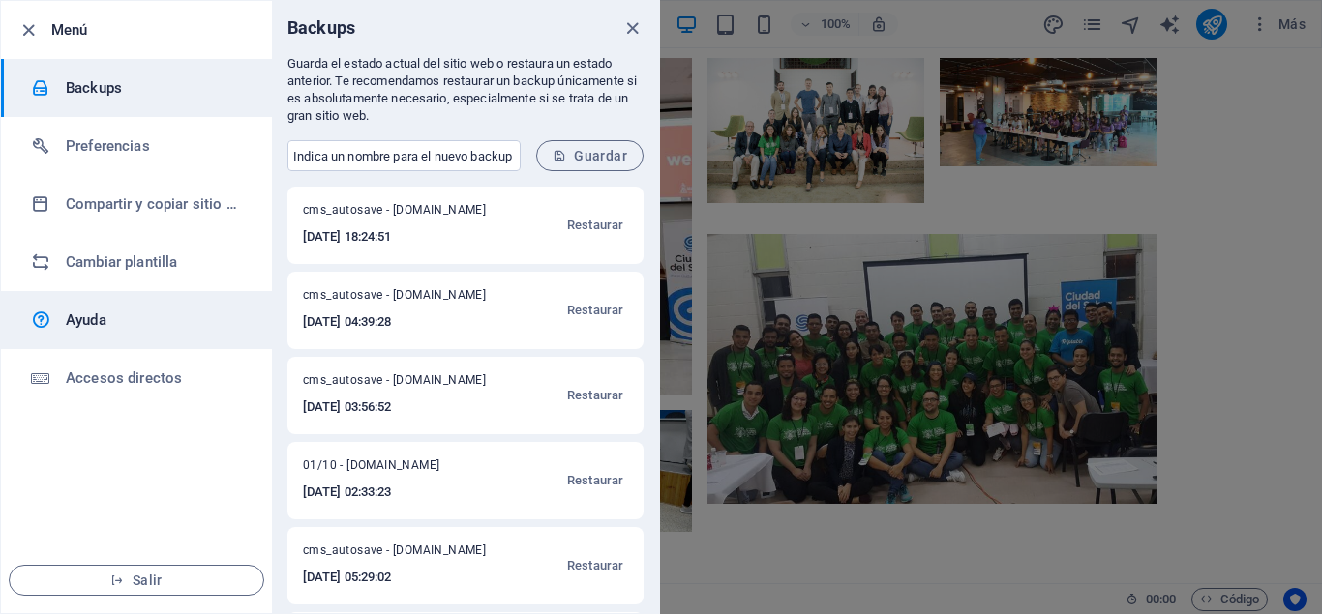
click at [123, 317] on h6 "Ayuda" at bounding box center [155, 320] width 179 height 23
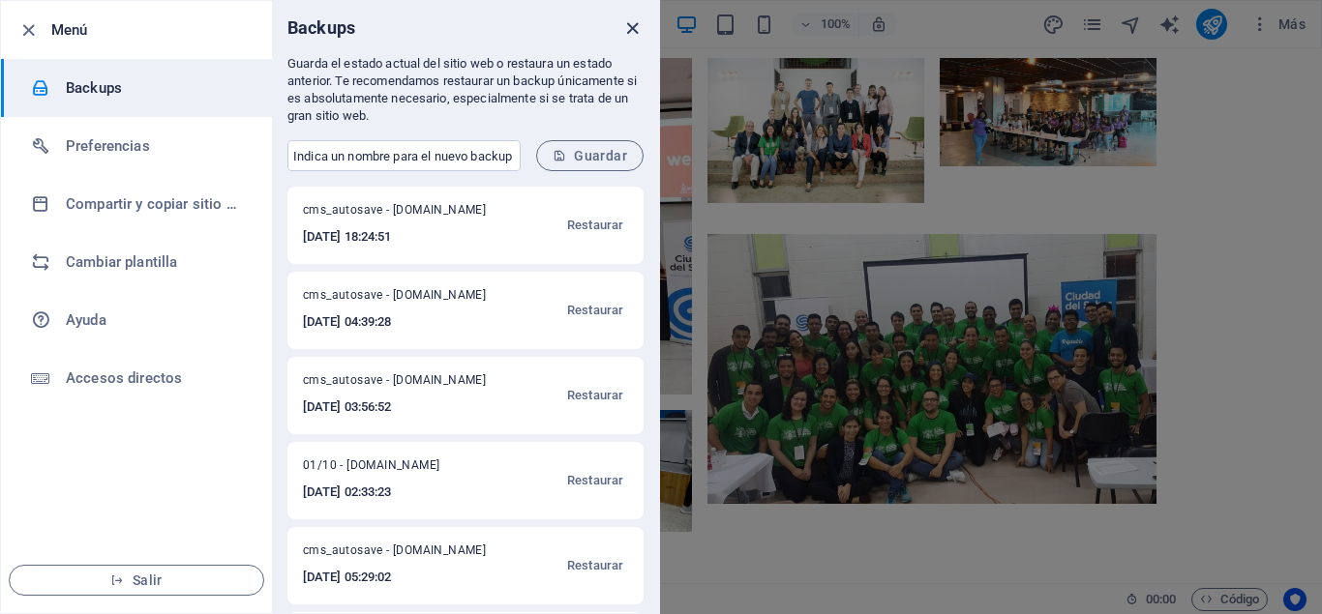
click at [631, 27] on icon "close" at bounding box center [632, 28] width 22 height 22
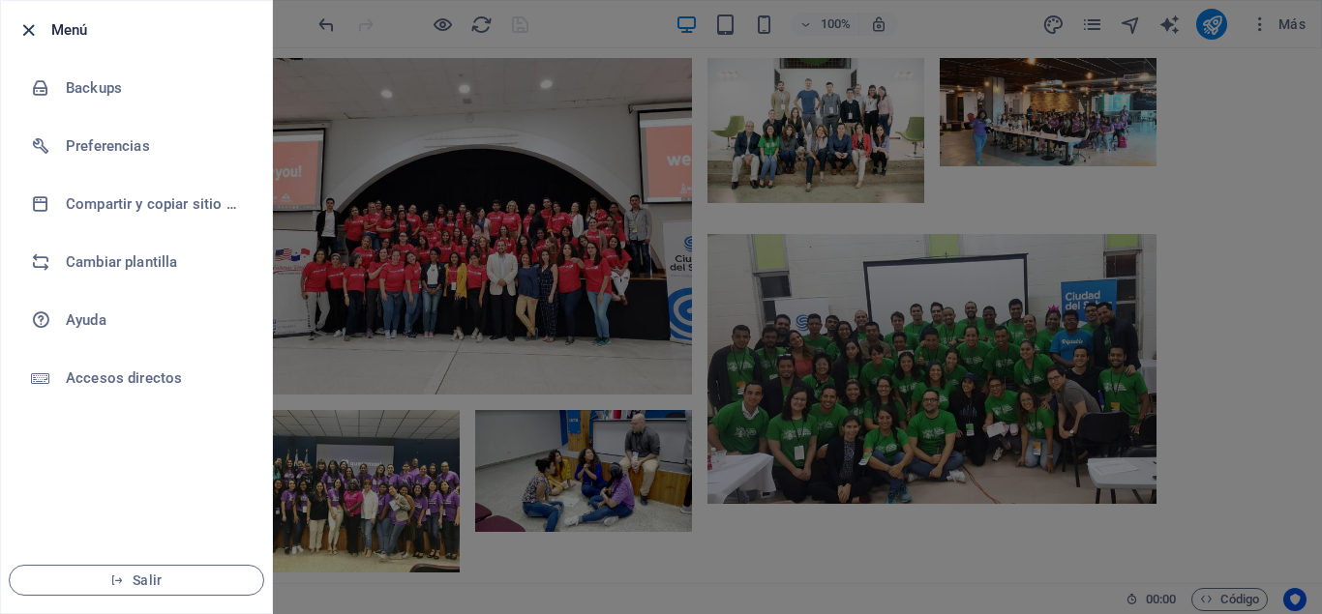
click at [32, 35] on icon "button" at bounding box center [28, 30] width 22 height 22
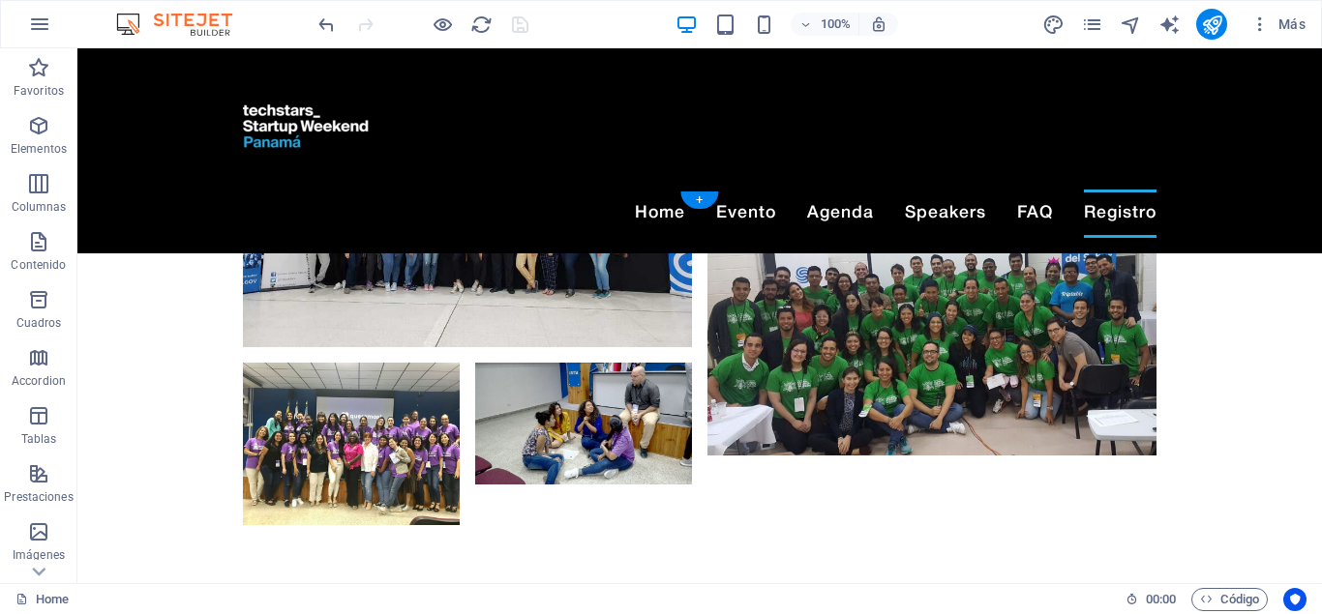
scroll to position [5281, 0]
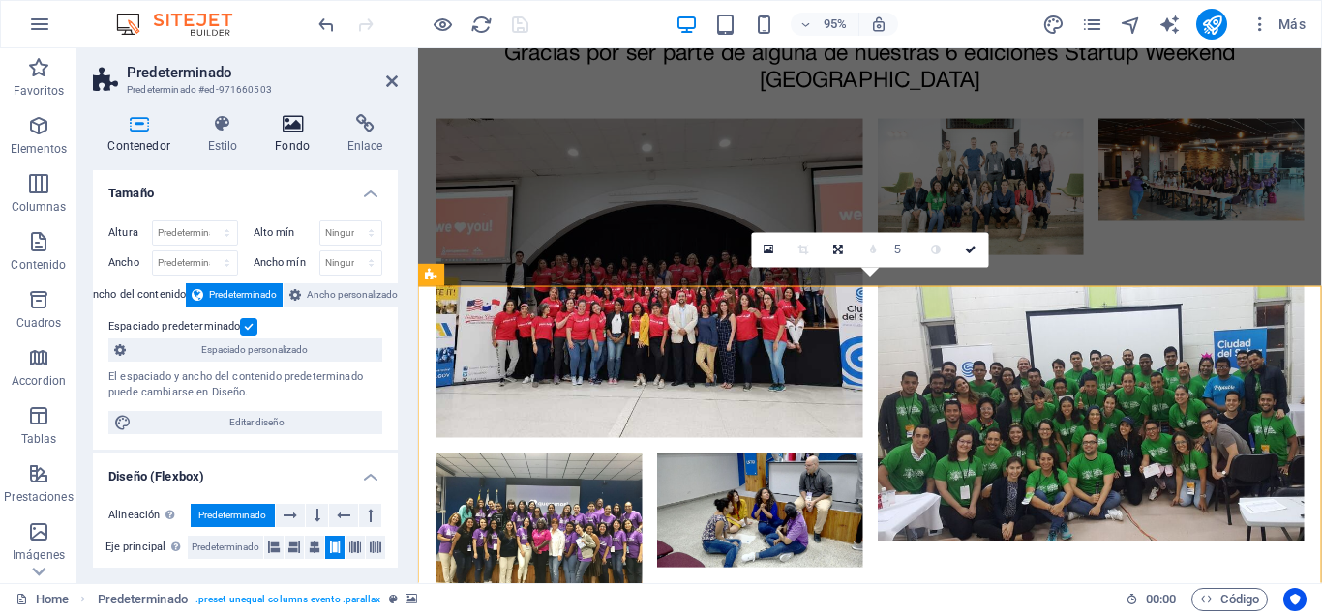
click at [293, 146] on h4 "Fondo" at bounding box center [296, 134] width 73 height 41
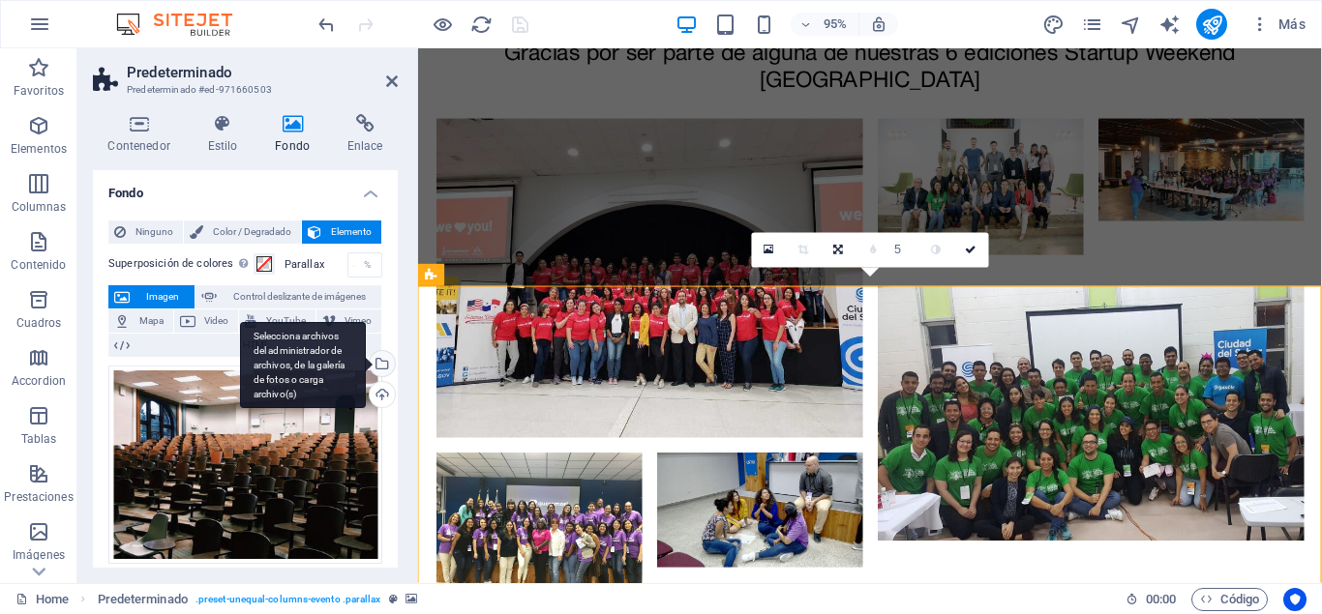
click at [366, 364] on div "Selecciona archivos del administrador de archivos, de la galería de fotos o car…" at bounding box center [303, 365] width 126 height 87
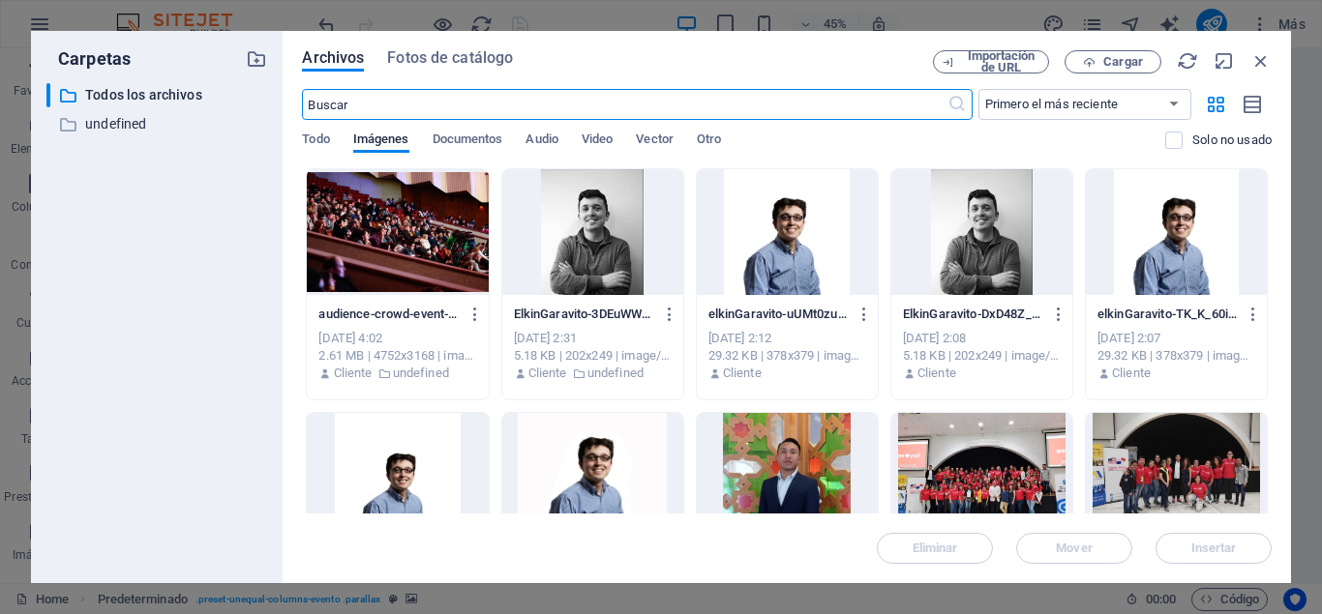
scroll to position [5403, 0]
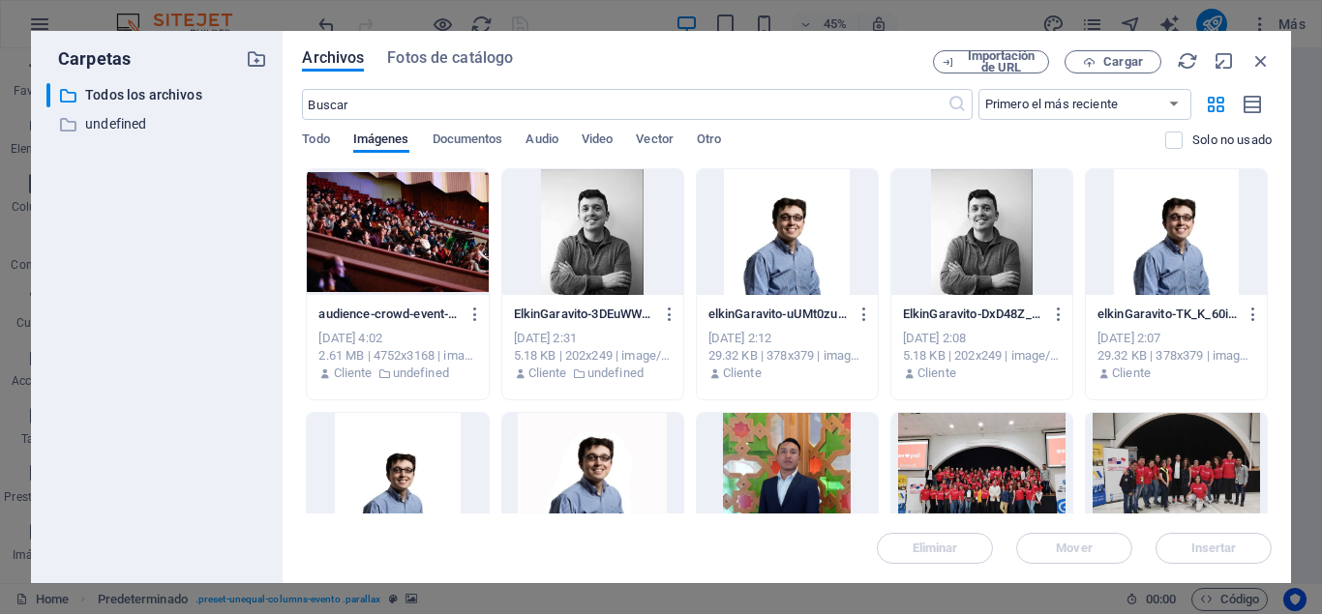
click at [382, 227] on div at bounding box center [397, 232] width 181 height 126
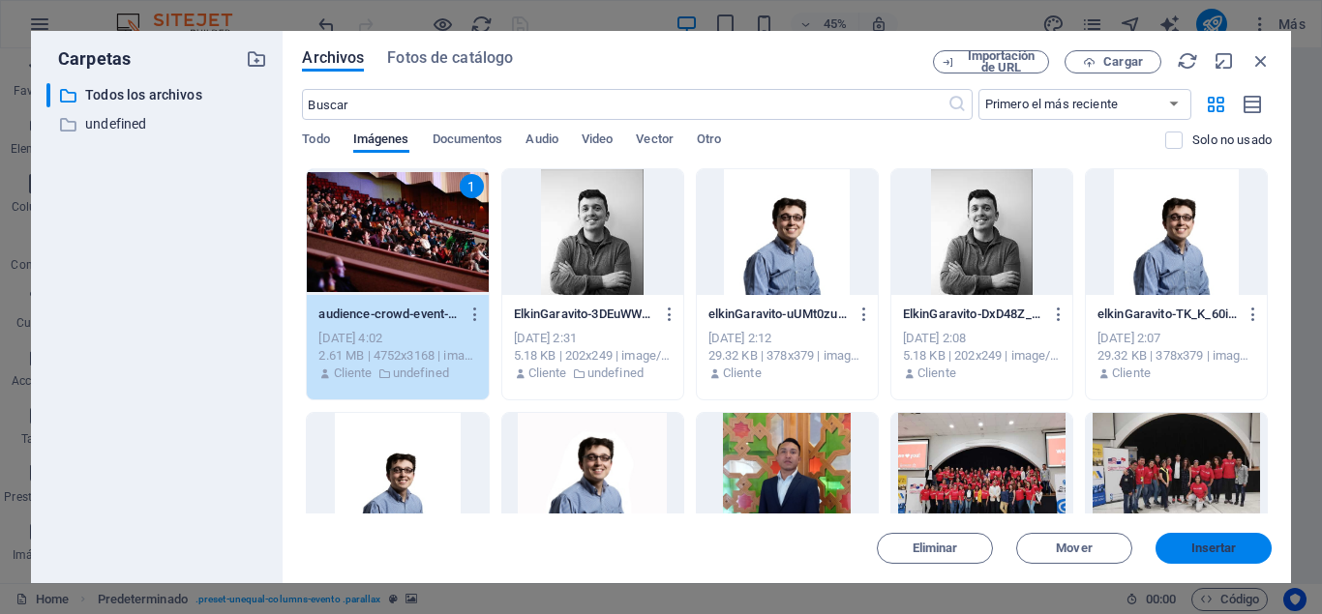
drag, startPoint x: 866, startPoint y: 517, endPoint x: 1231, endPoint y: 548, distance: 366.1
click at [1231, 548] on span "Insertar" at bounding box center [1213, 549] width 45 height 12
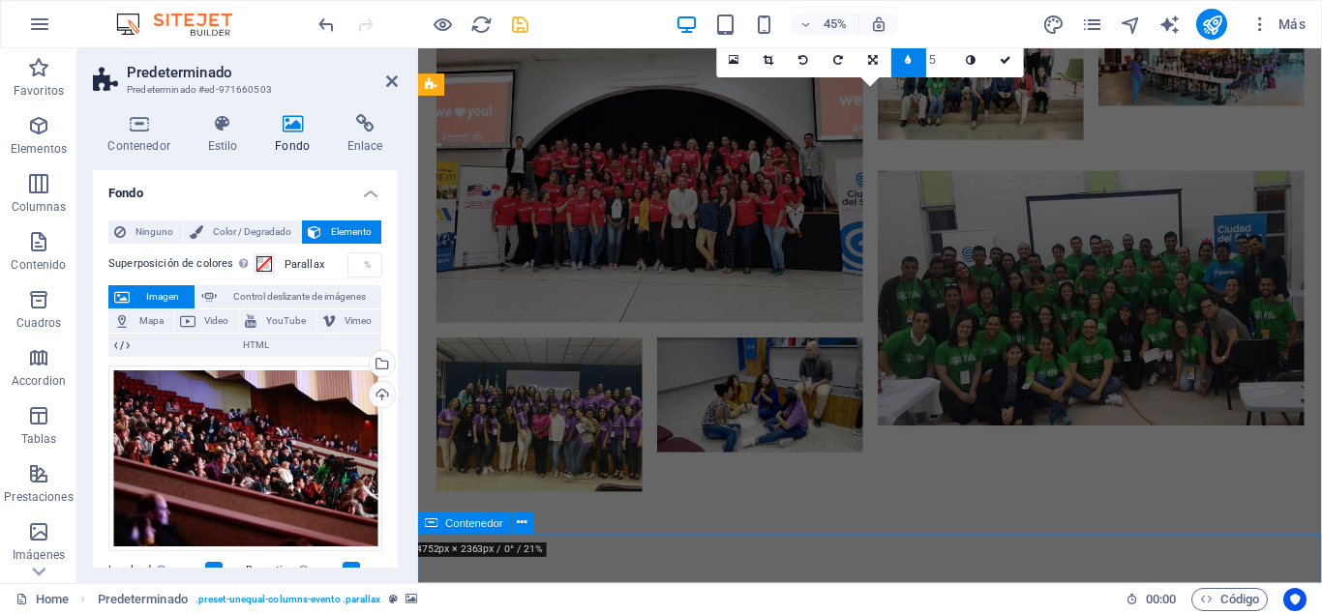
scroll to position [5481, 0]
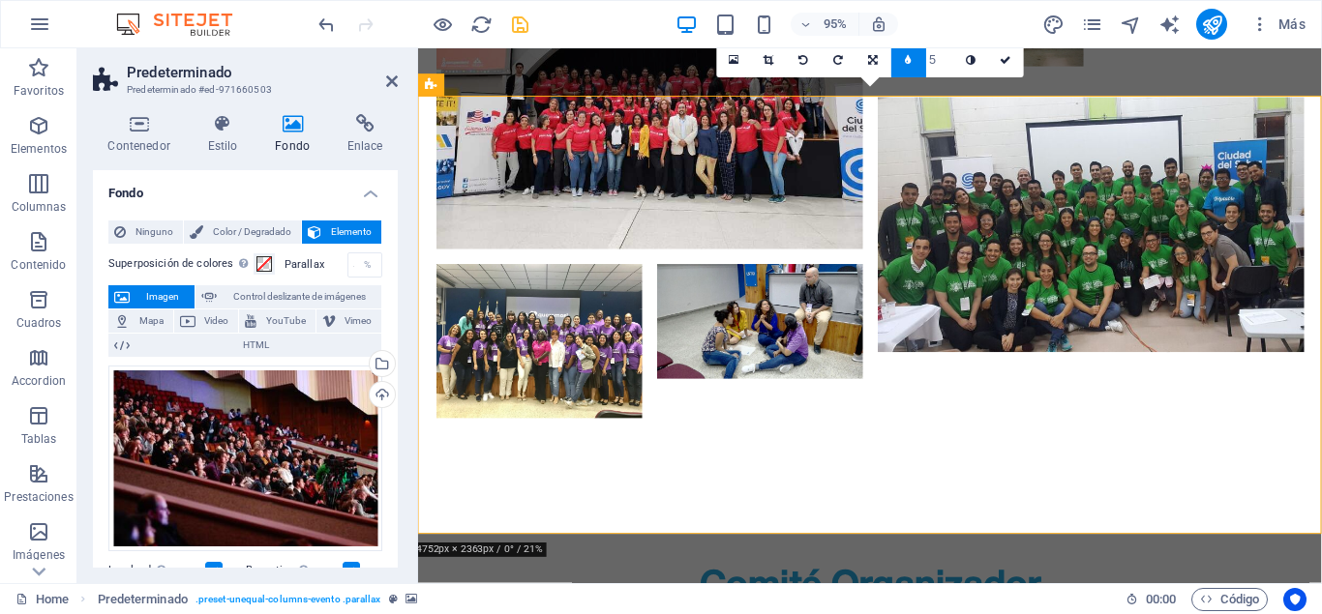
click at [377, 192] on h4 "Fondo" at bounding box center [245, 187] width 305 height 35
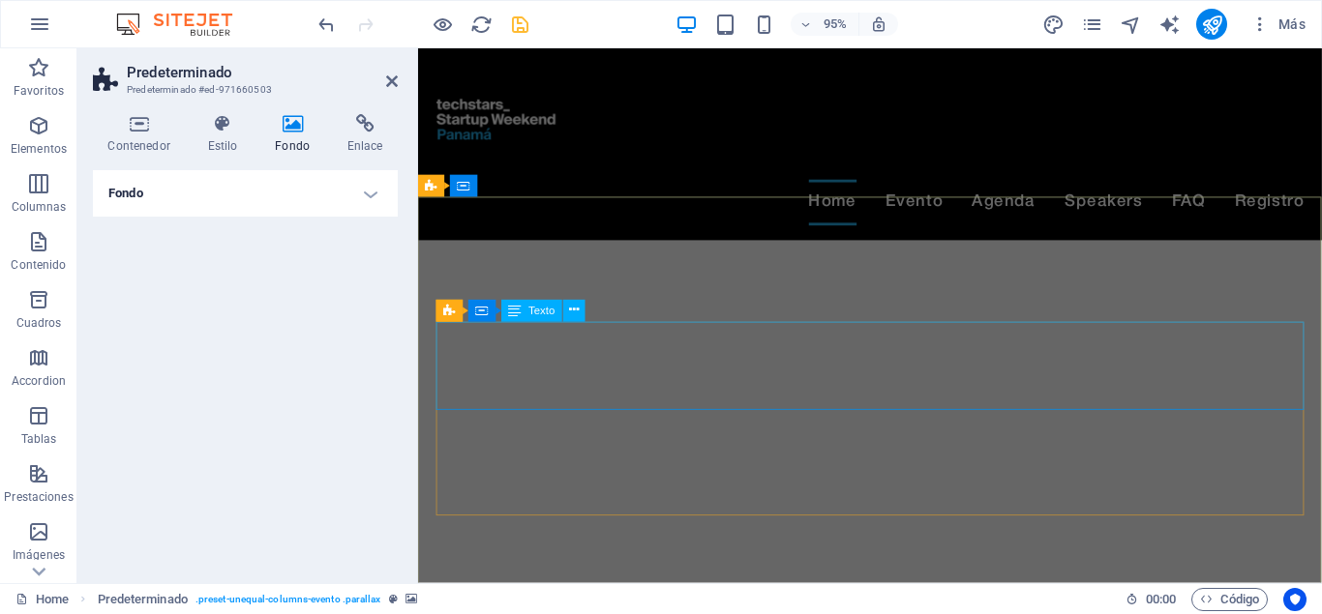
scroll to position [0, 0]
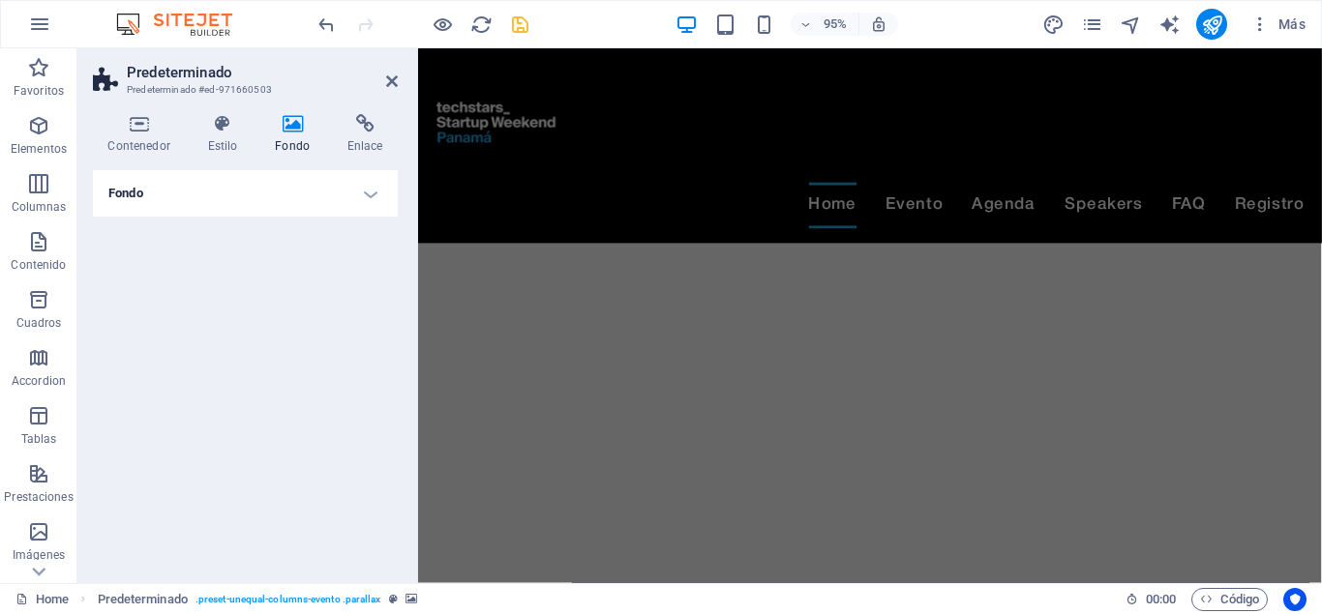
click at [361, 194] on h4 "Fondo" at bounding box center [245, 193] width 305 height 46
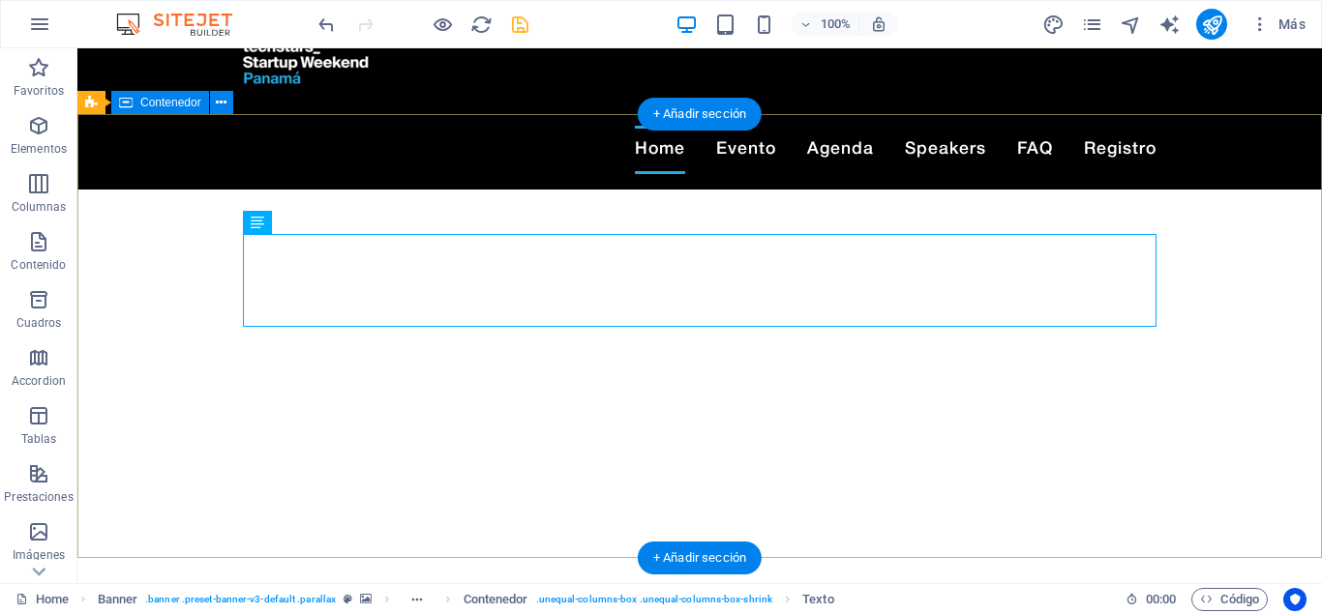
scroll to position [99, 0]
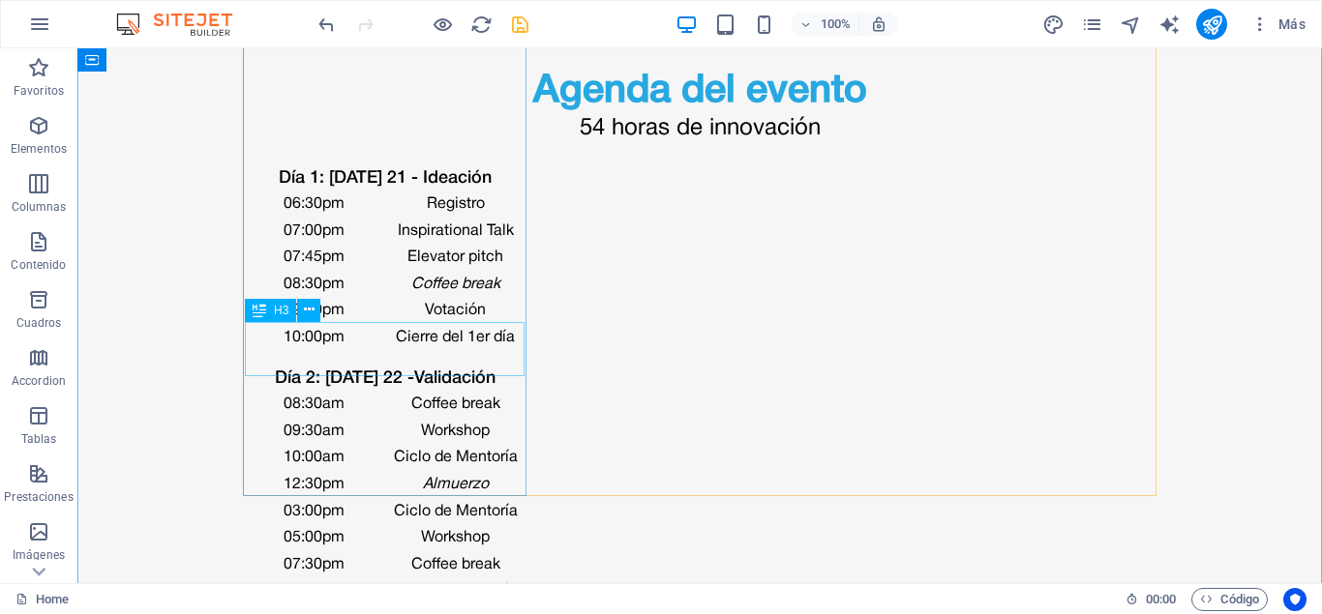
scroll to position [3948, 0]
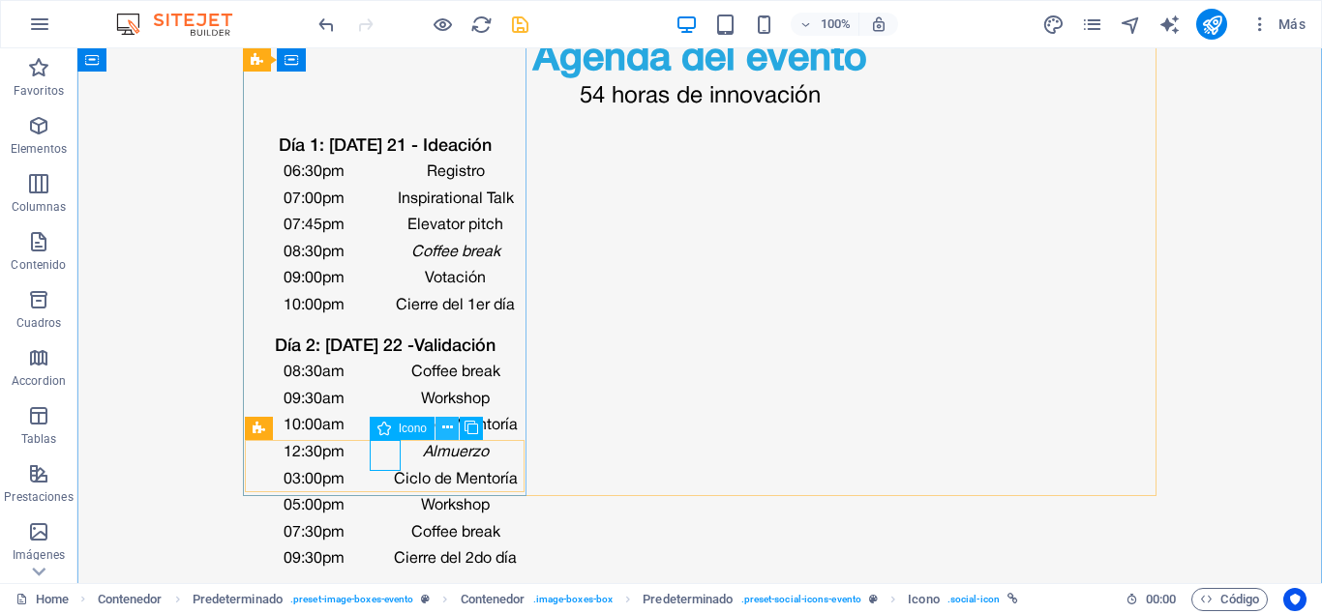
click at [440, 427] on button at bounding box center [446, 428] width 23 height 23
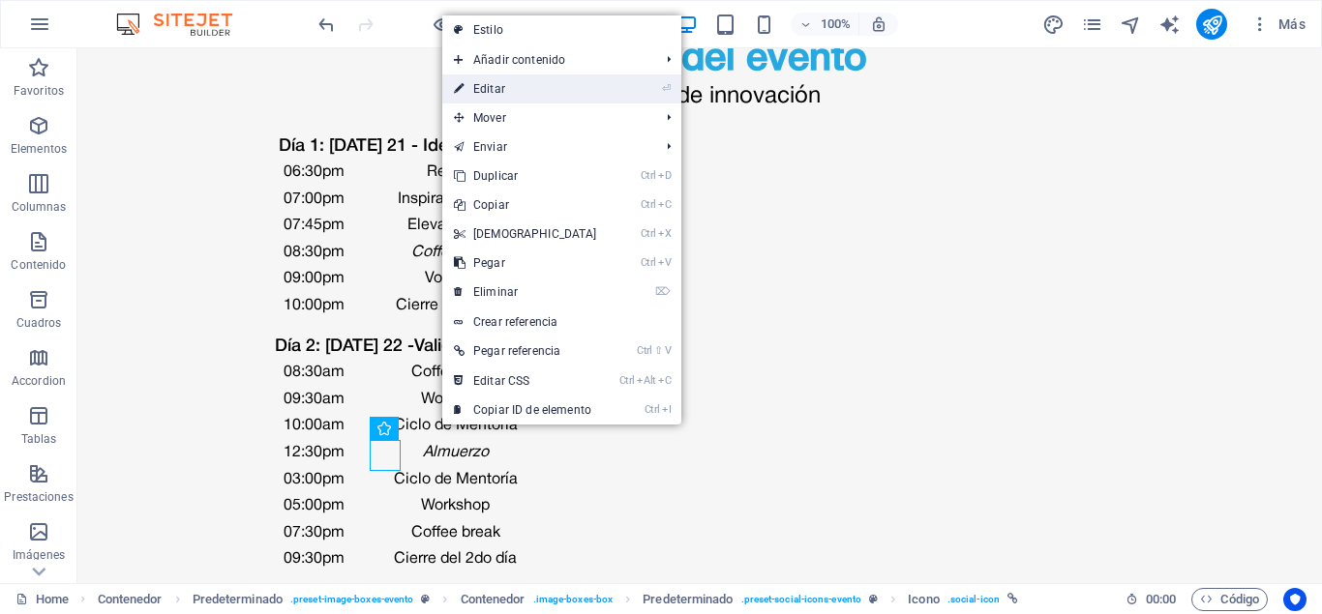
drag, startPoint x: 583, startPoint y: 96, endPoint x: 179, endPoint y: 64, distance: 404.8
click at [583, 96] on link "⏎ Editar" at bounding box center [525, 89] width 166 height 29
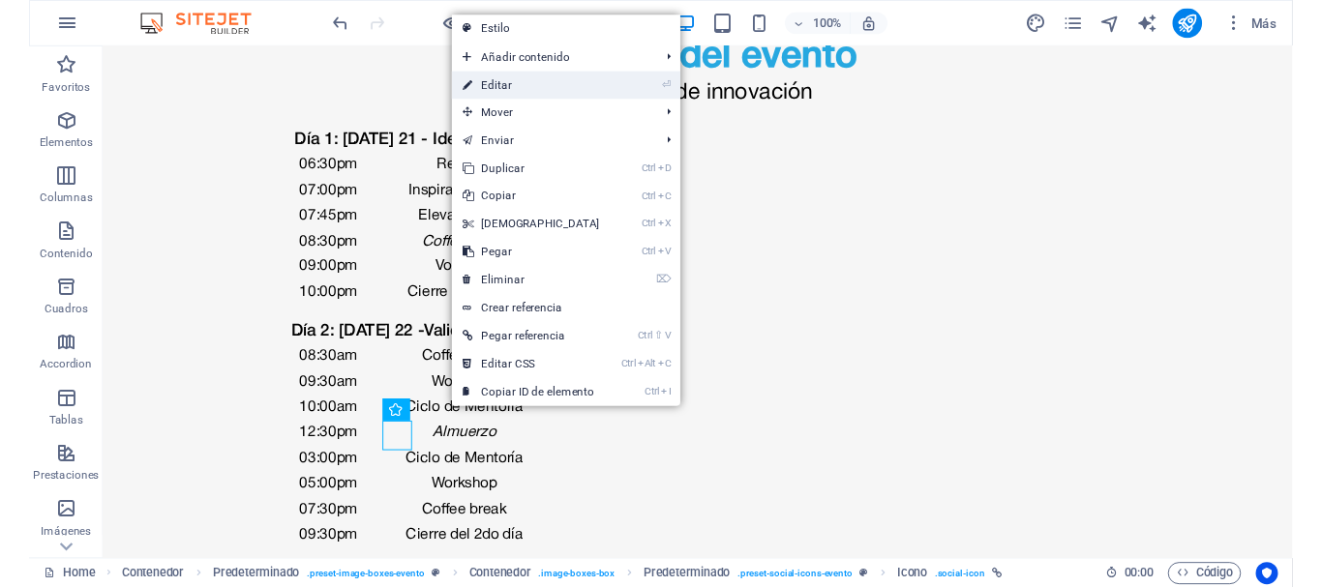
scroll to position [3971, 0]
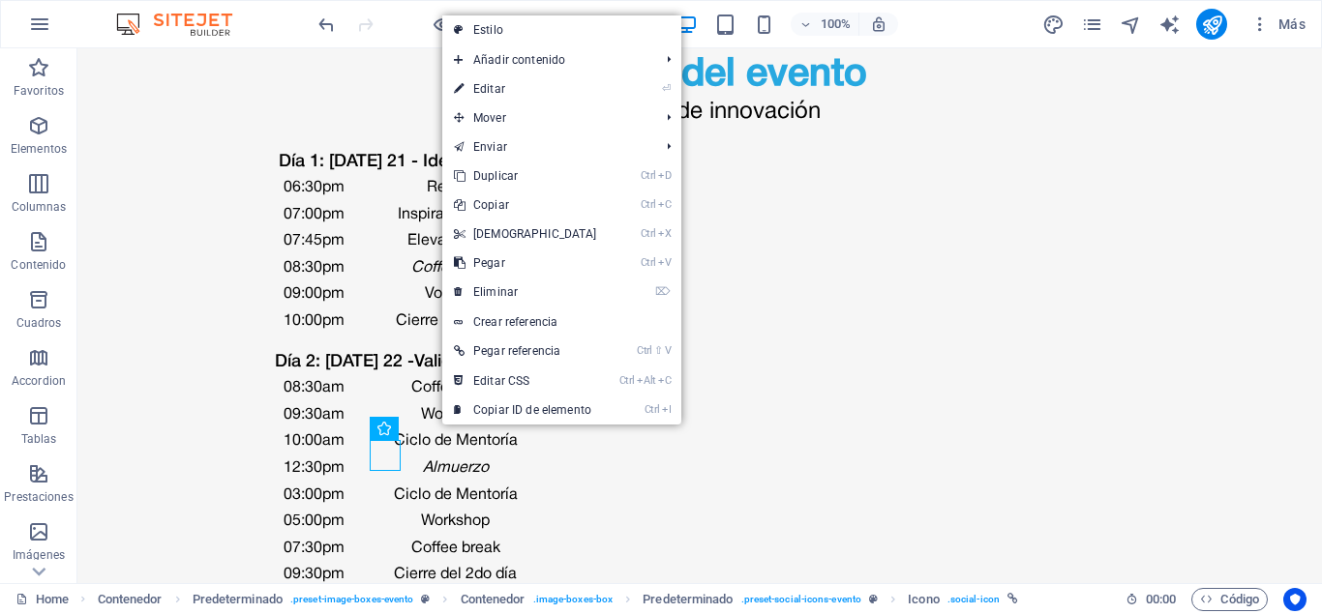
select select "xMidYMid"
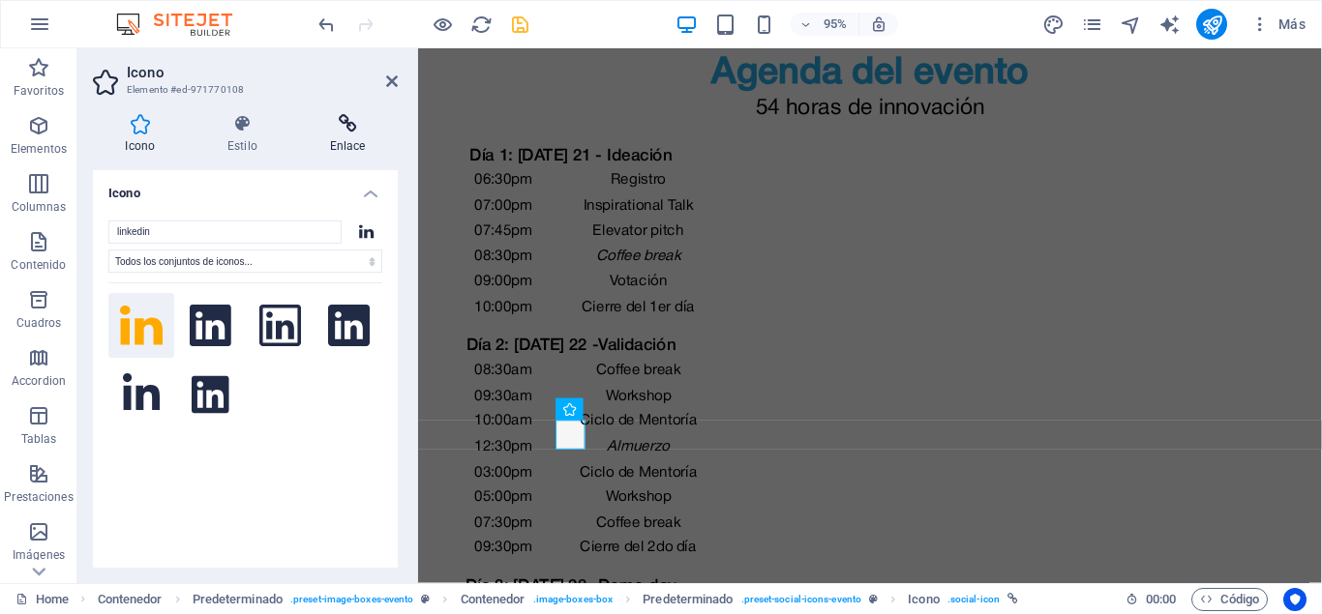
click at [348, 142] on h4 "Enlace" at bounding box center [347, 134] width 101 height 41
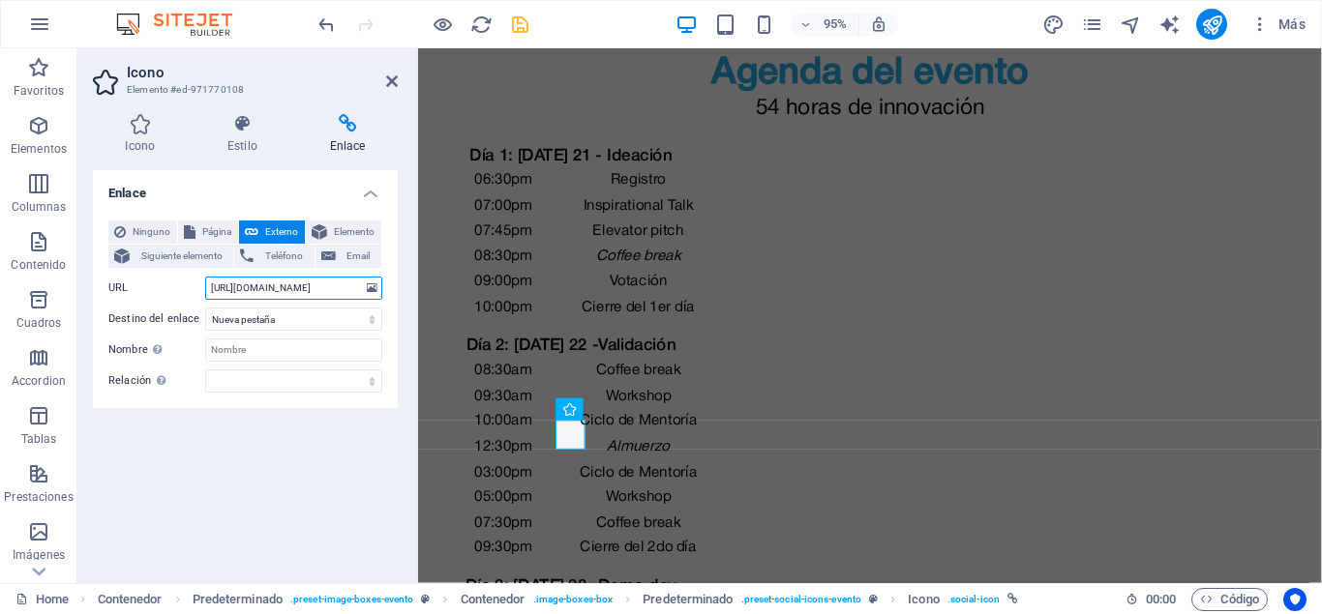
drag, startPoint x: 331, startPoint y: 286, endPoint x: 134, endPoint y: 276, distance: 197.7
click at [205, 277] on input "[URL][DOMAIN_NAME]" at bounding box center [293, 288] width 177 height 23
paste input "[URL][DOMAIN_NAME]"
type input "[URL][DOMAIN_NAME]"
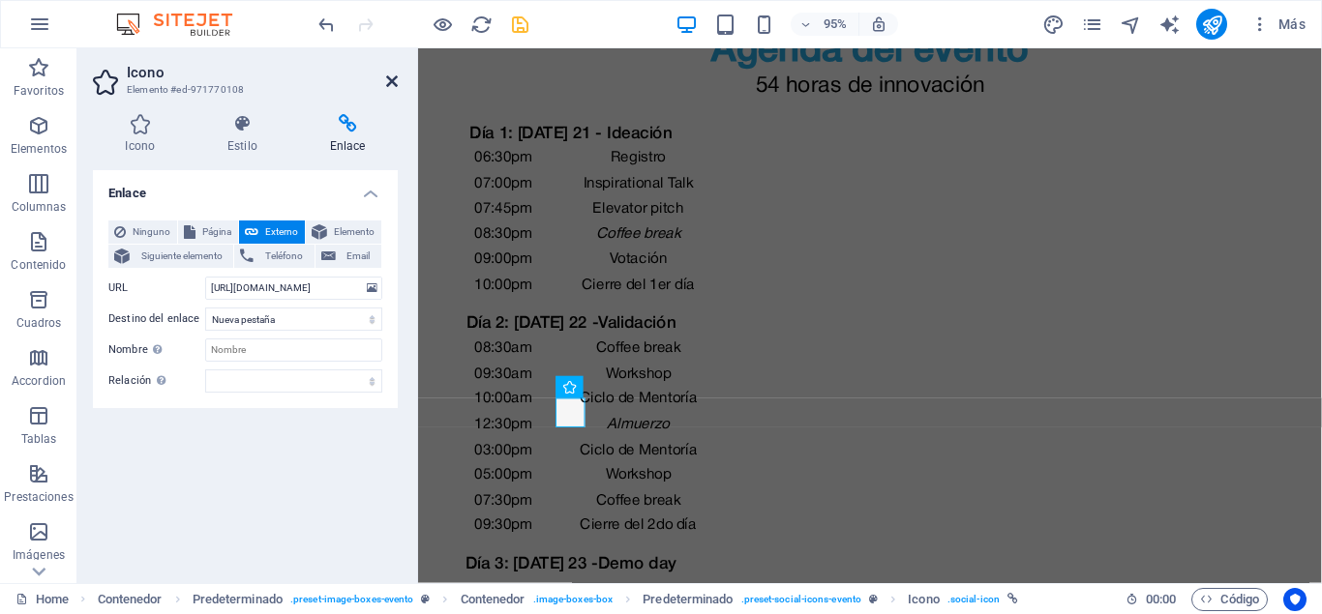
click at [391, 77] on icon at bounding box center [392, 81] width 12 height 15
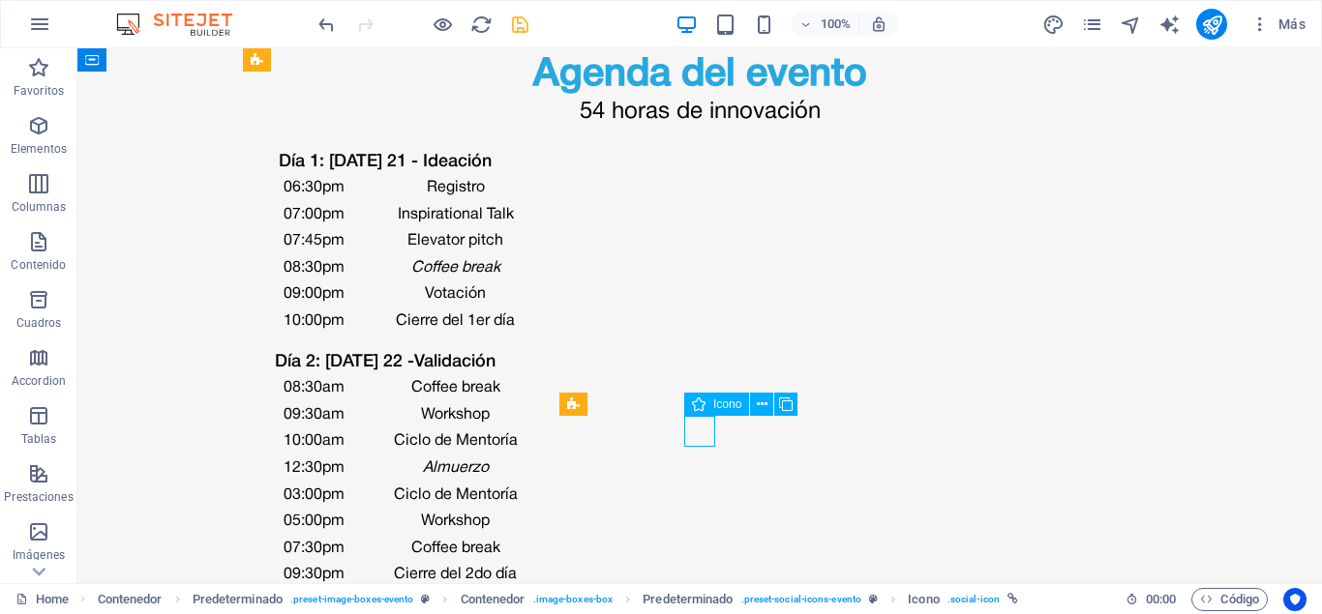
scroll to position [3994, 0]
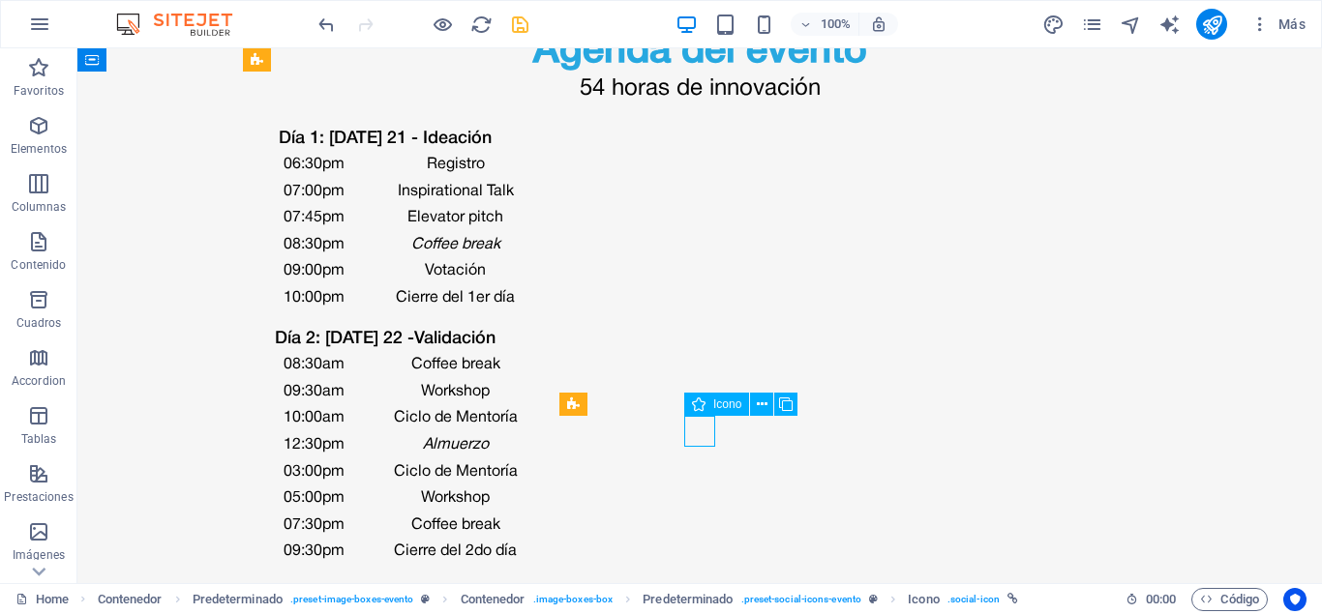
select select "xMidYMid"
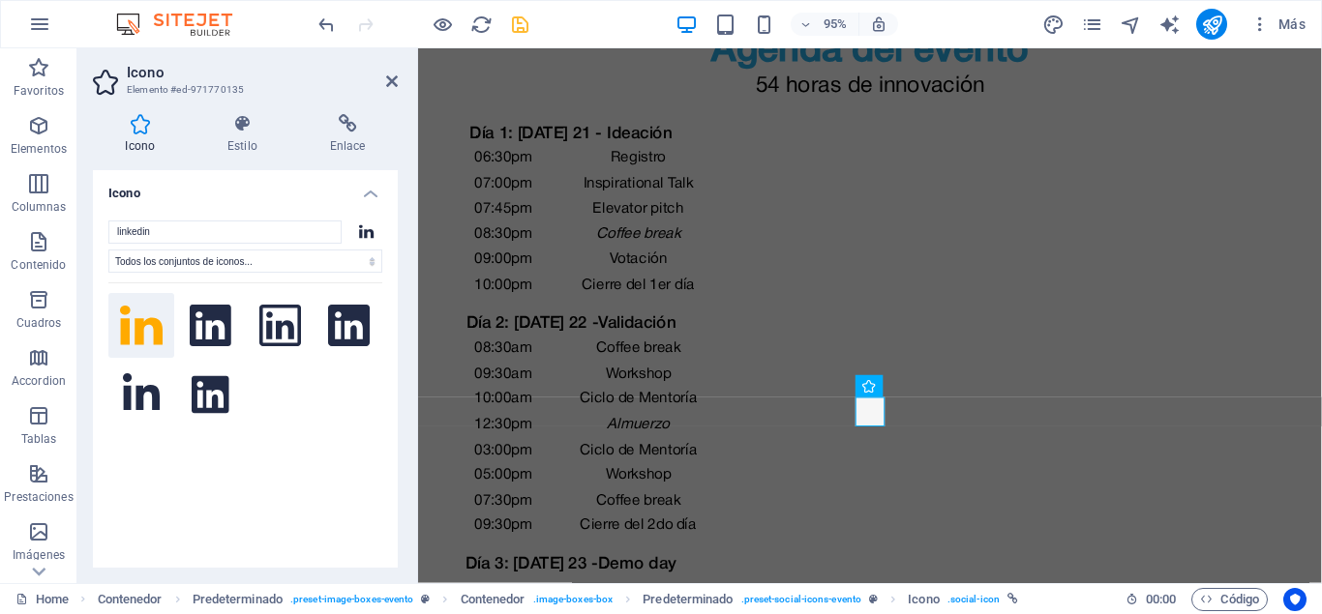
click at [306, 112] on div "Icono Estilo Enlace Icono linkedin Todos los conjuntos de iconos... IcoFont Ion…" at bounding box center [245, 341] width 336 height 485
click at [345, 126] on icon at bounding box center [347, 123] width 101 height 19
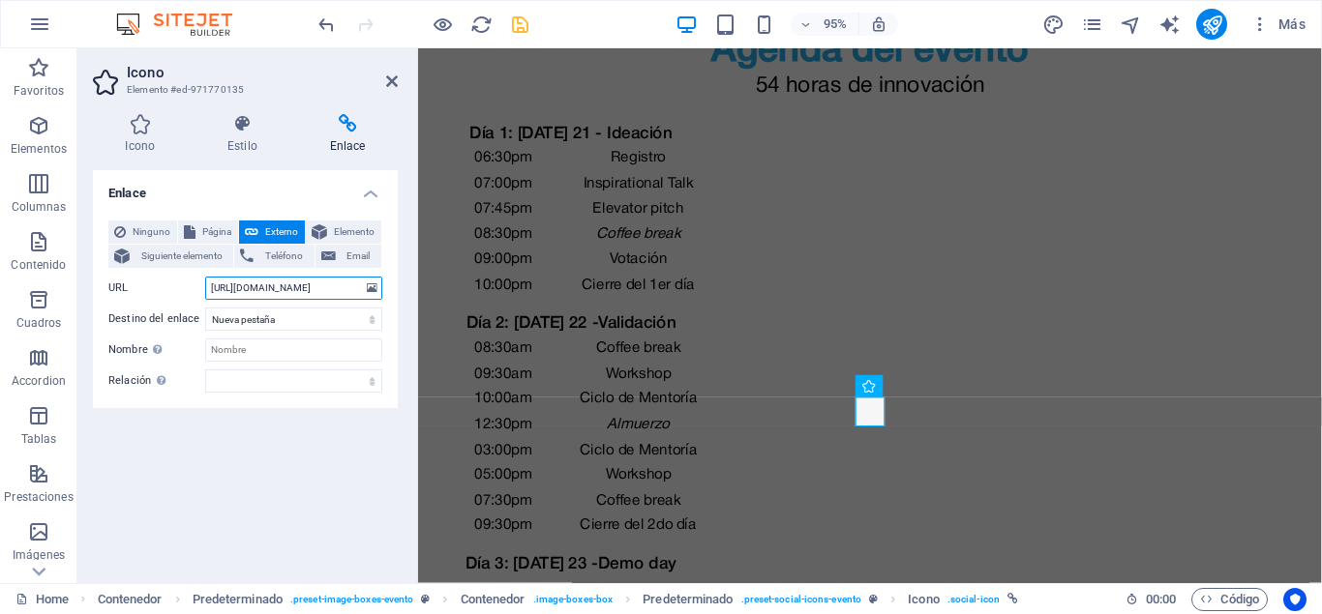
drag, startPoint x: 332, startPoint y: 287, endPoint x: 148, endPoint y: 287, distance: 183.9
click at [205, 287] on input "[URL][DOMAIN_NAME]" at bounding box center [293, 288] width 177 height 23
paste input "[URL][DOMAIN_NAME][PERSON_NAME]"
type input "[URL][DOMAIN_NAME][PERSON_NAME]"
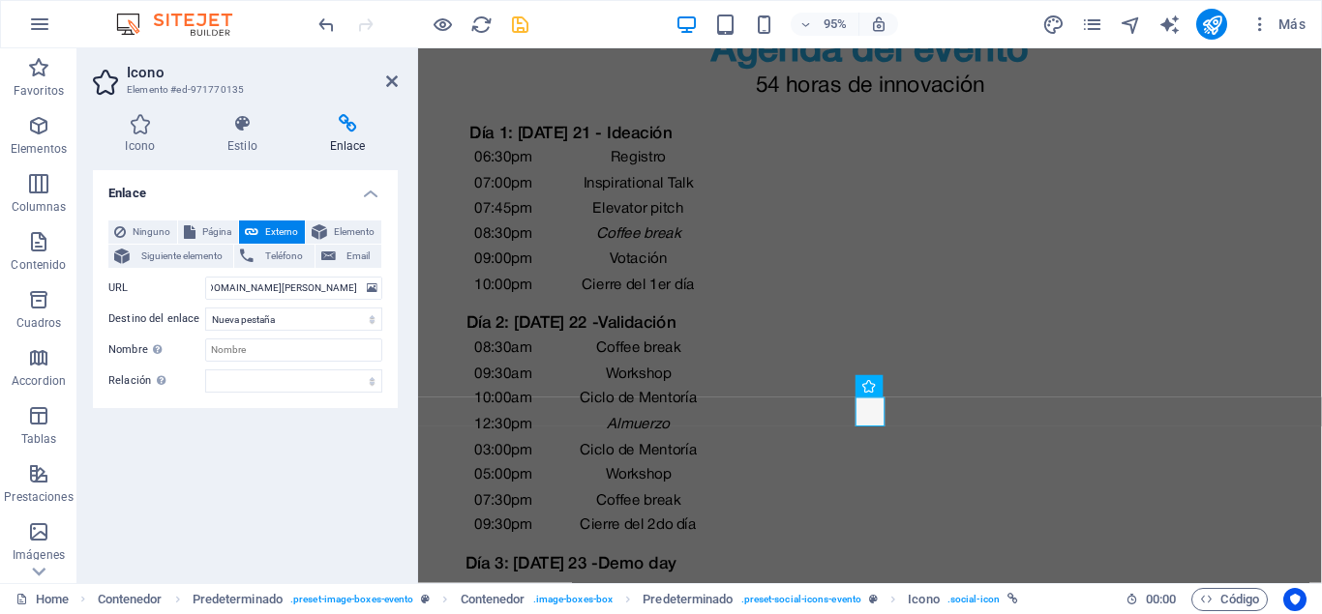
click at [384, 79] on h2 "Icono" at bounding box center [262, 72] width 271 height 17
click at [389, 79] on icon at bounding box center [392, 81] width 12 height 15
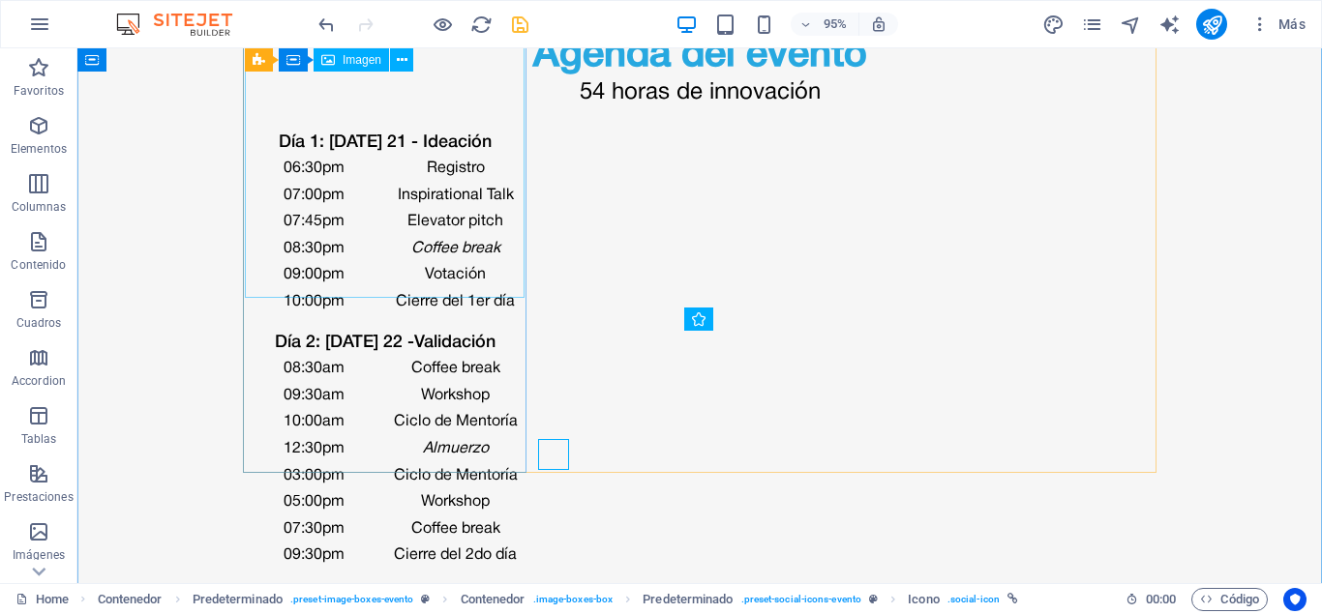
scroll to position [3971, 0]
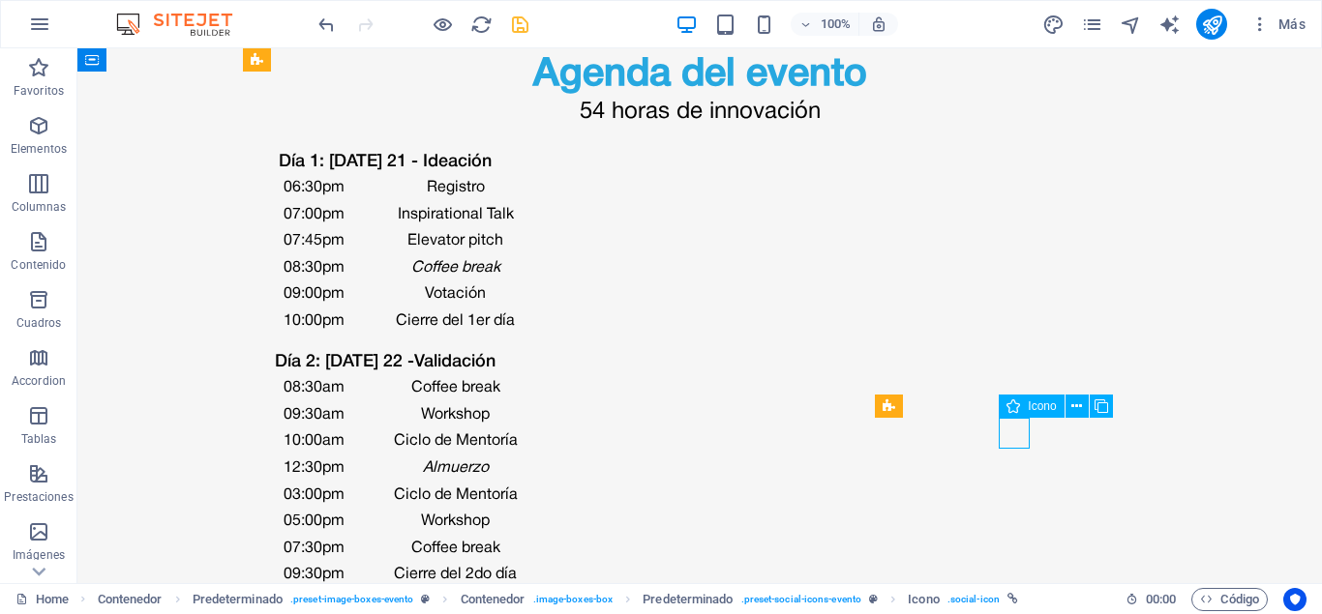
select select "xMidYMid"
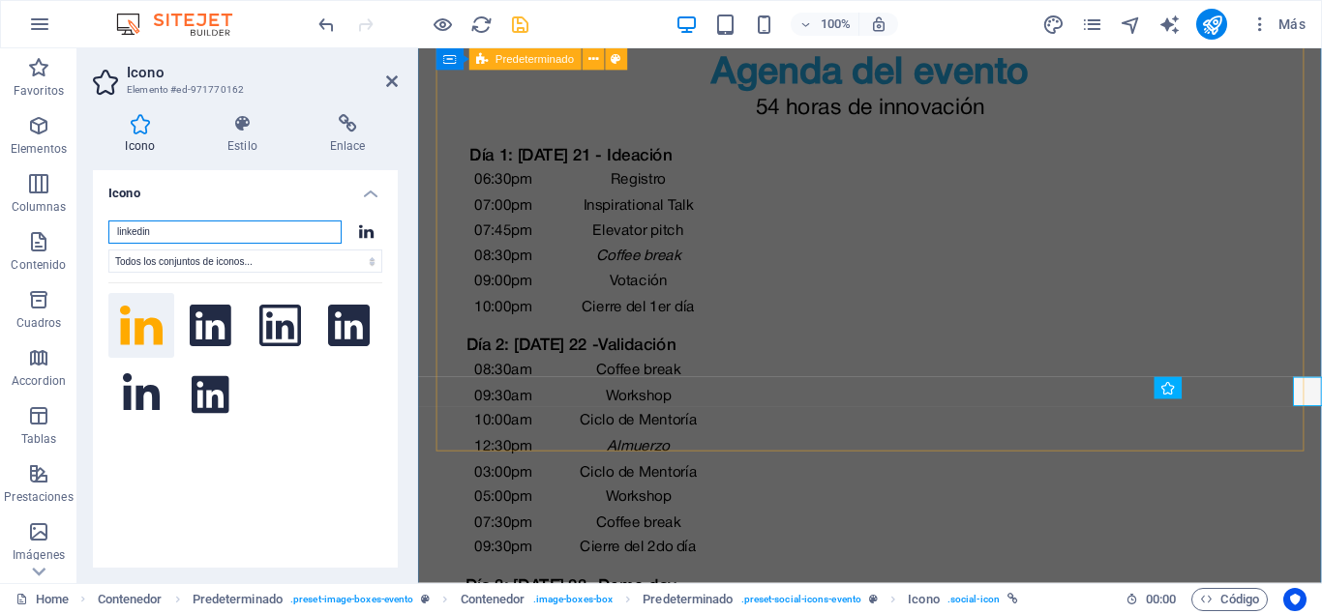
scroll to position [3994, 0]
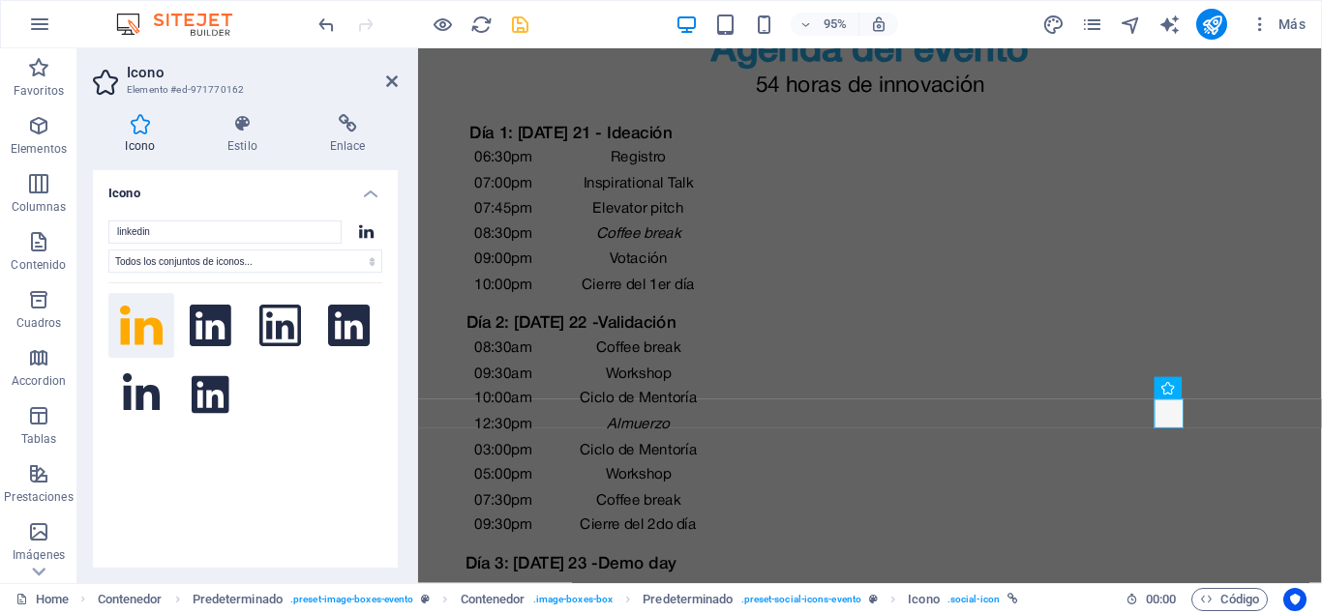
click at [362, 106] on div "Icono Estilo Enlace Icono linkedin Todos los conjuntos de iconos... IcoFont Ion…" at bounding box center [245, 341] width 336 height 485
click at [352, 129] on icon at bounding box center [347, 123] width 101 height 19
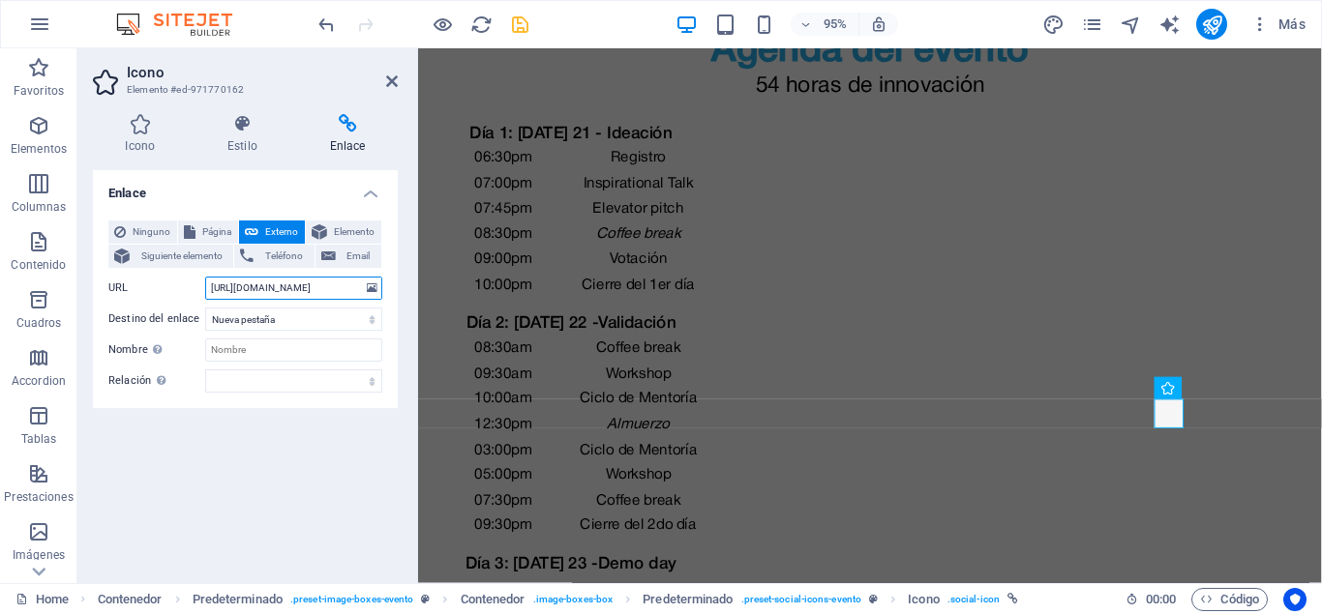
drag, startPoint x: 338, startPoint y: 287, endPoint x: 135, endPoint y: 274, distance: 202.7
click at [205, 277] on input "[URL][DOMAIN_NAME]" at bounding box center [293, 288] width 177 height 23
paste input "[URL][DOMAIN_NAME][PERSON_NAME]"
type input "[URL][DOMAIN_NAME][PERSON_NAME]"
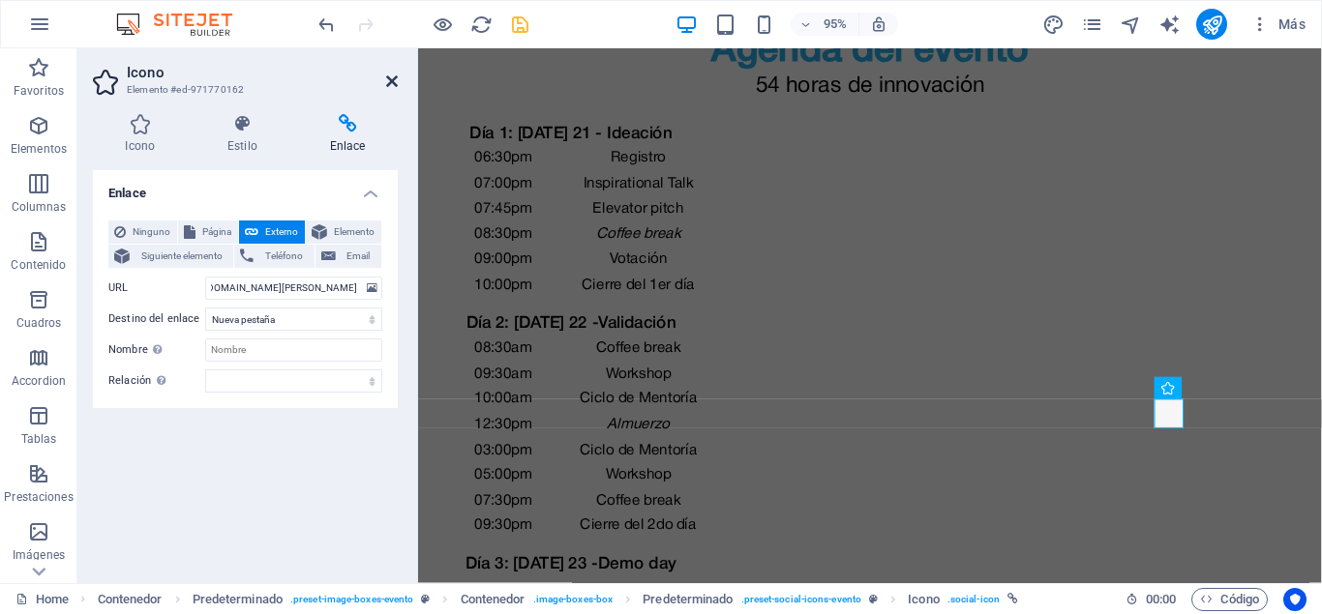
click at [394, 77] on icon at bounding box center [392, 81] width 12 height 15
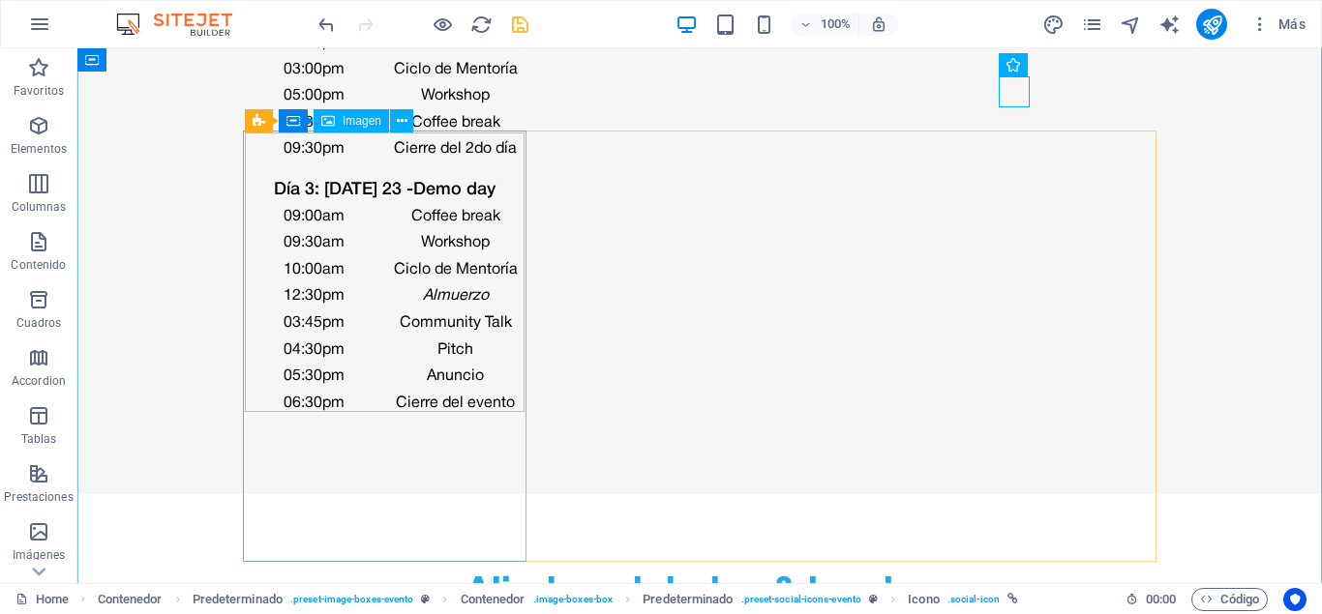
scroll to position [4366, 0]
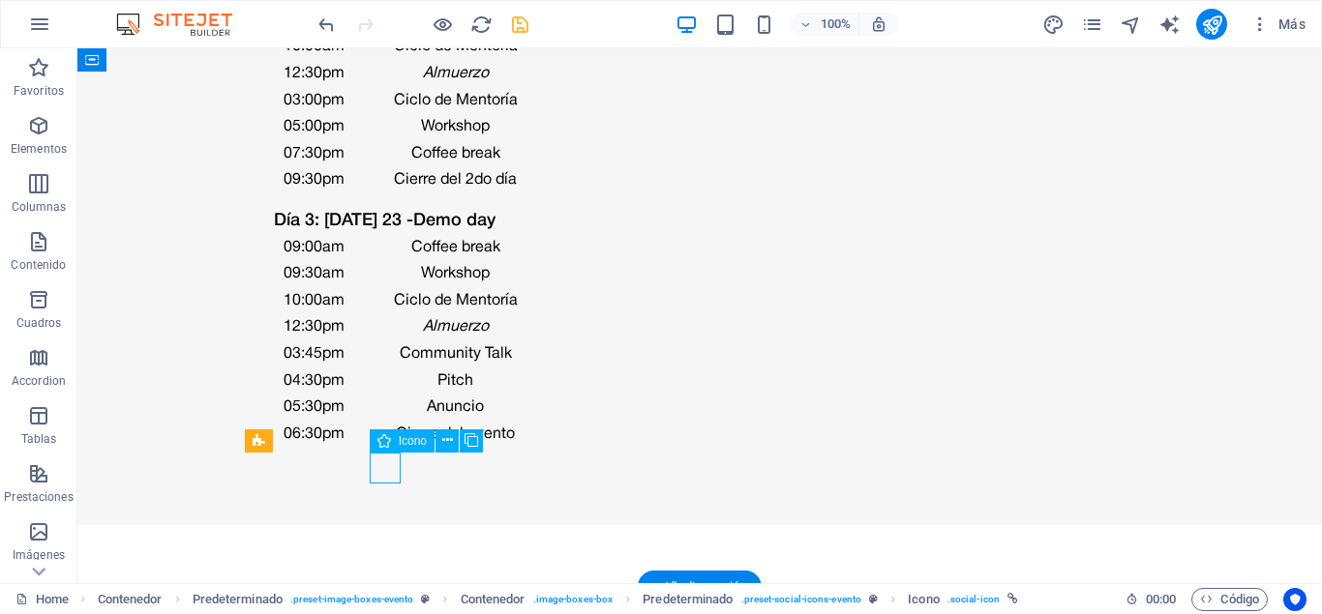
select select "xMidYMid"
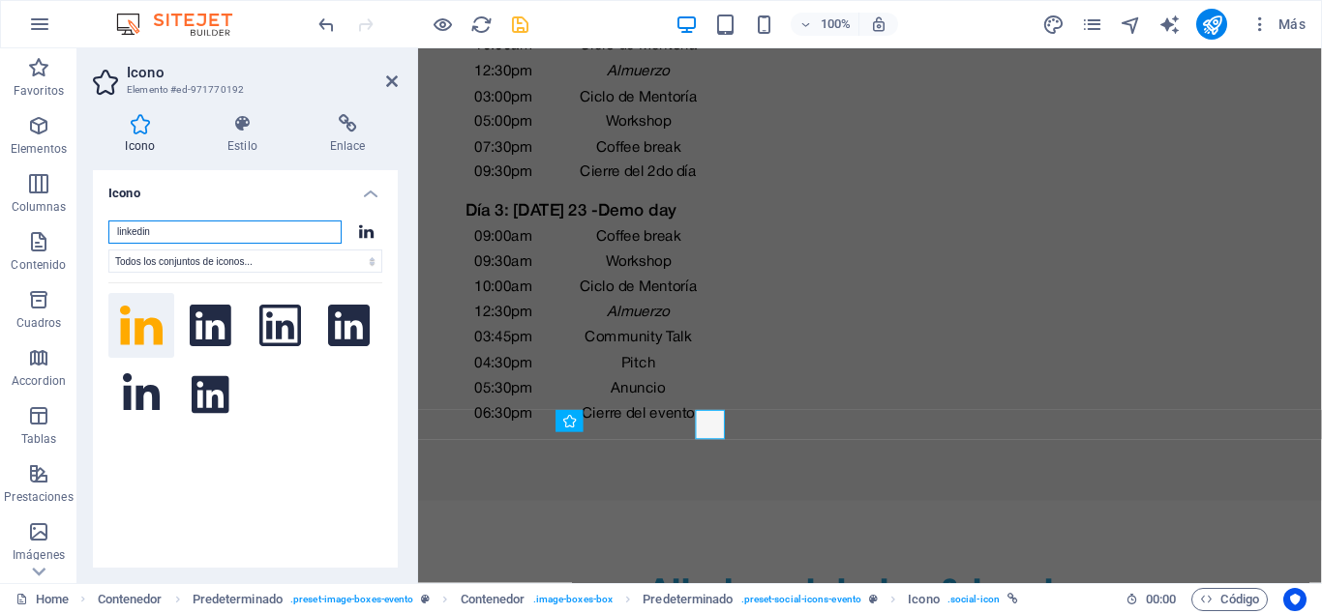
scroll to position [4389, 0]
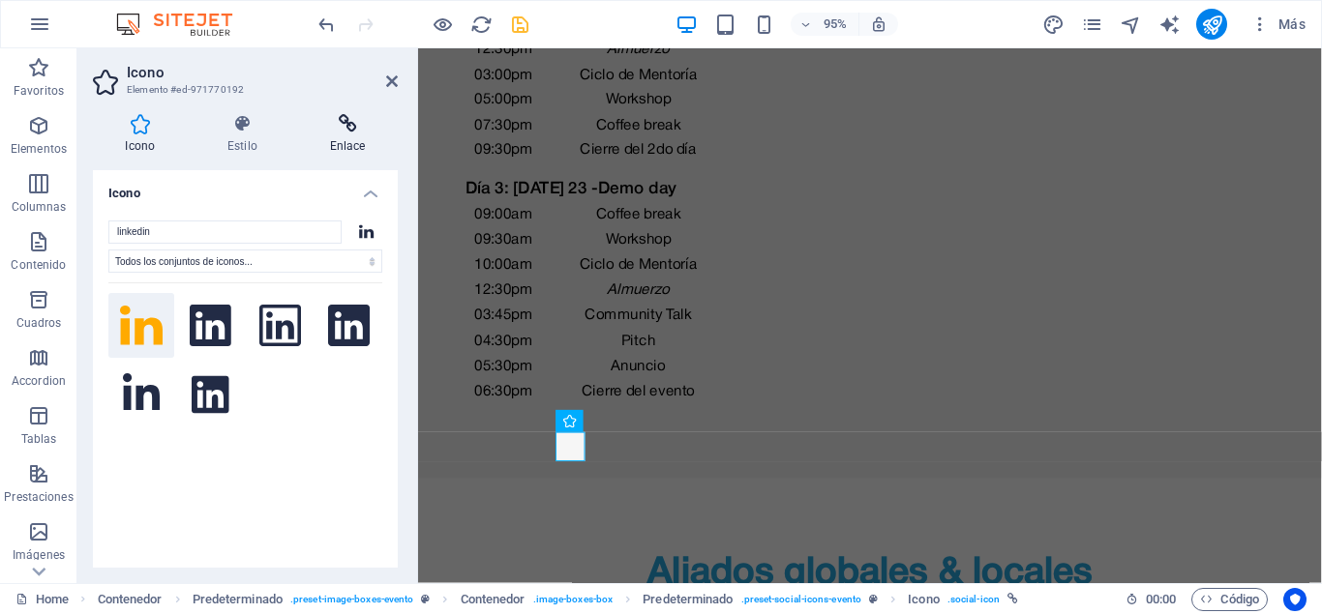
click at [359, 133] on icon at bounding box center [347, 123] width 101 height 19
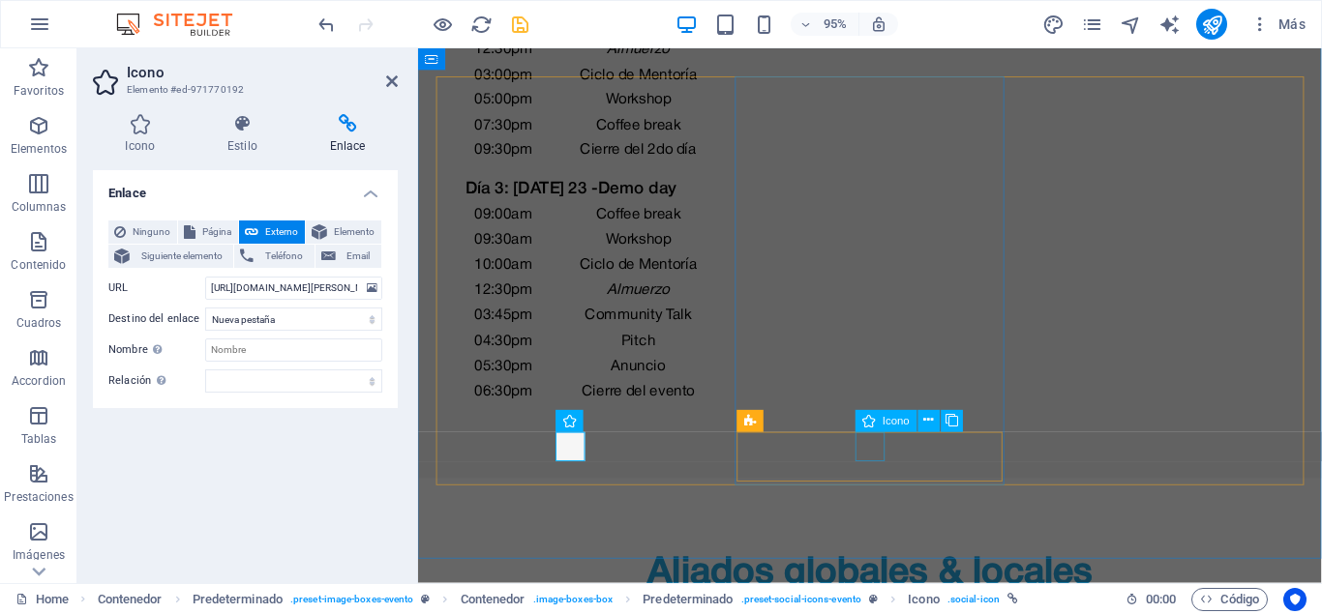
select select "xMidYMid"
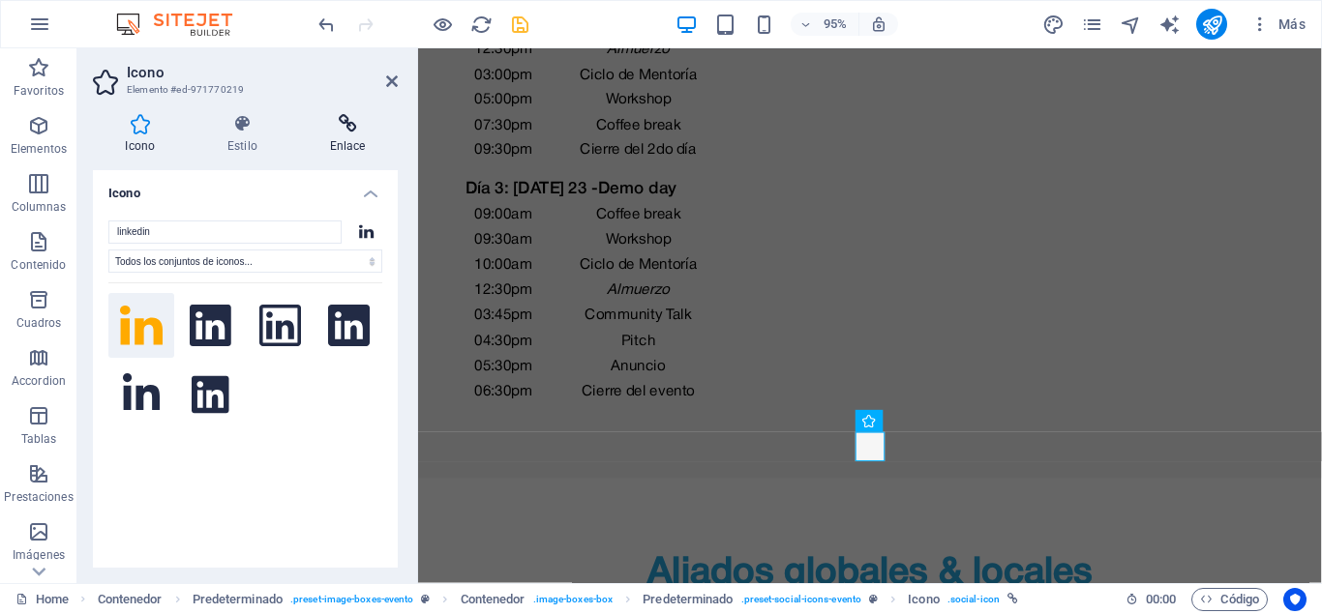
click at [335, 148] on h4 "Enlace" at bounding box center [347, 134] width 101 height 41
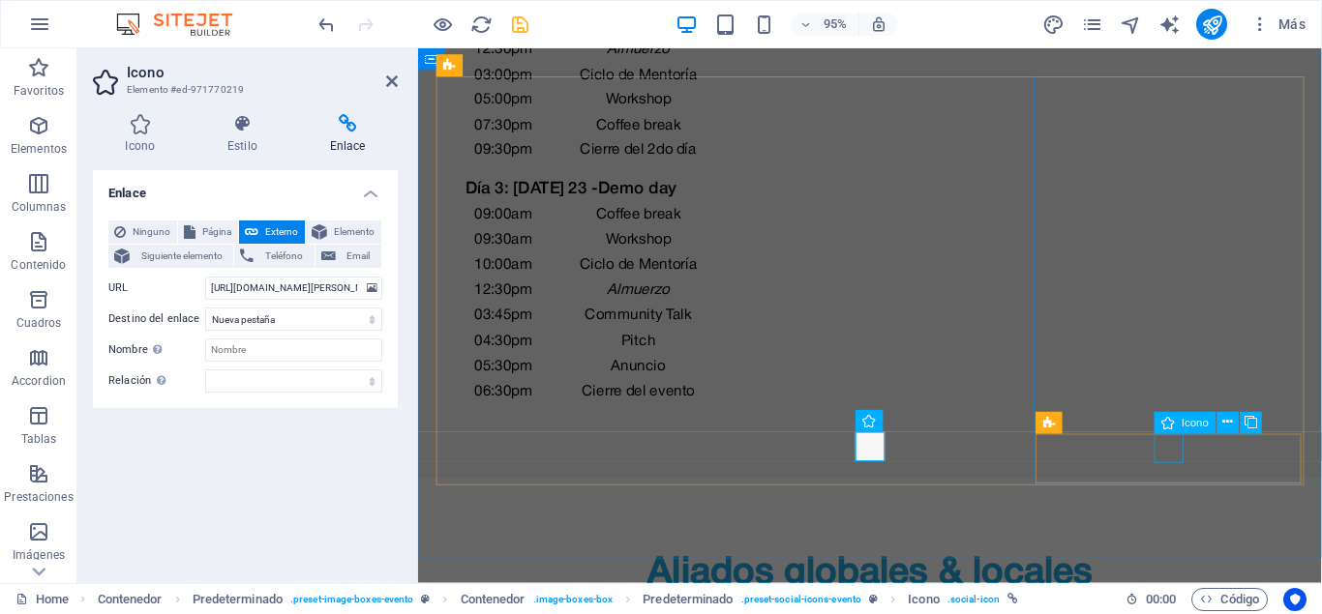
select select "xMidYMid"
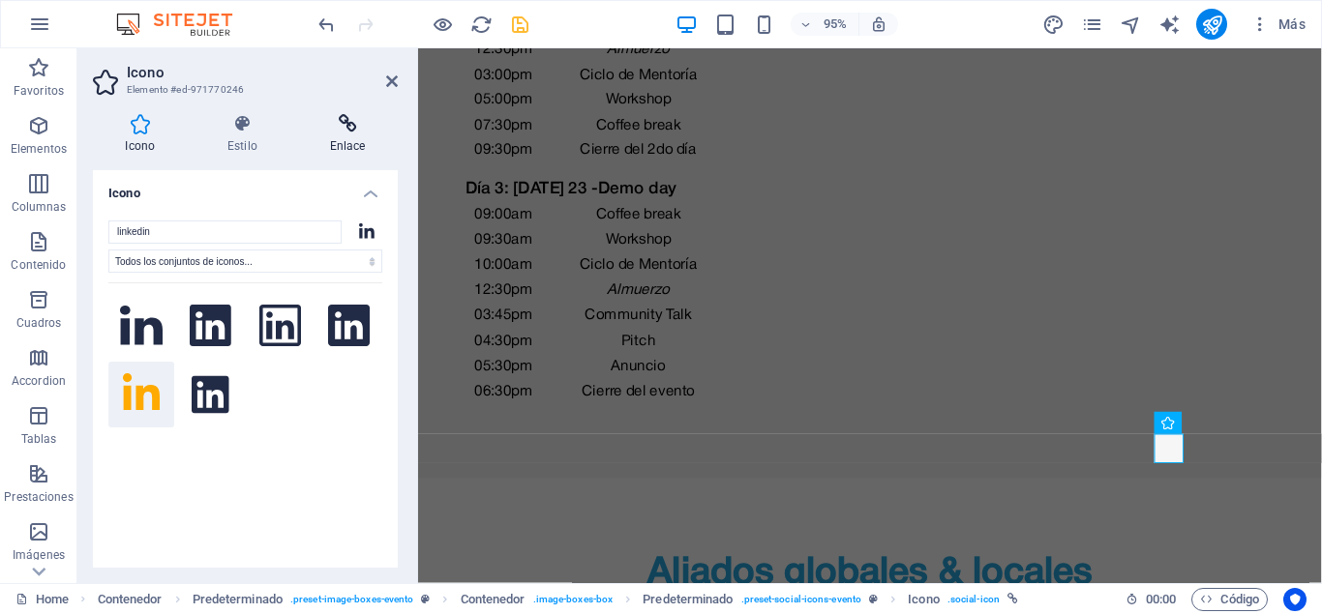
click at [357, 137] on h4 "Enlace" at bounding box center [347, 134] width 101 height 41
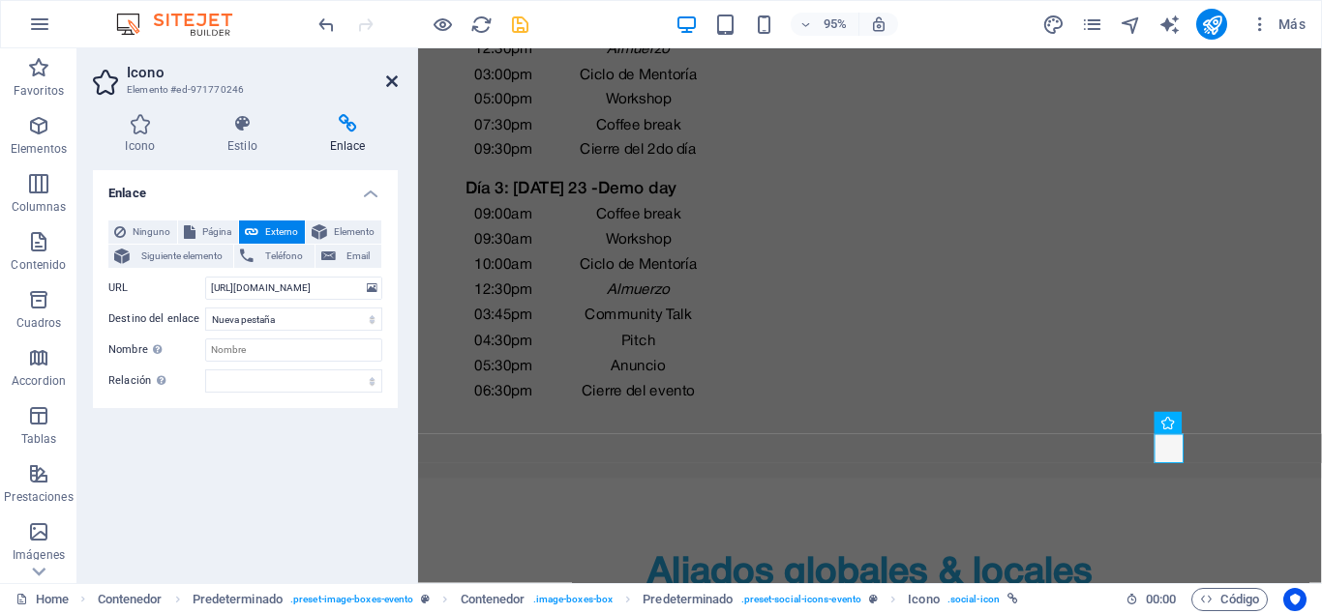
click at [389, 80] on icon at bounding box center [392, 81] width 12 height 15
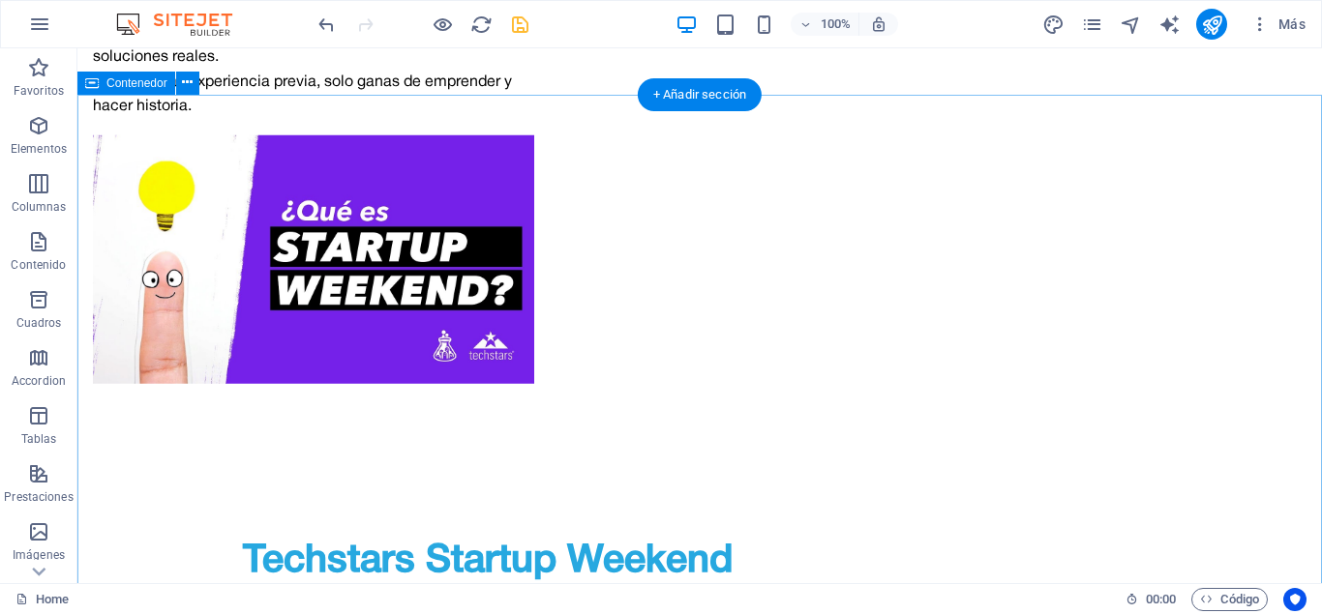
scroll to position [2293, 0]
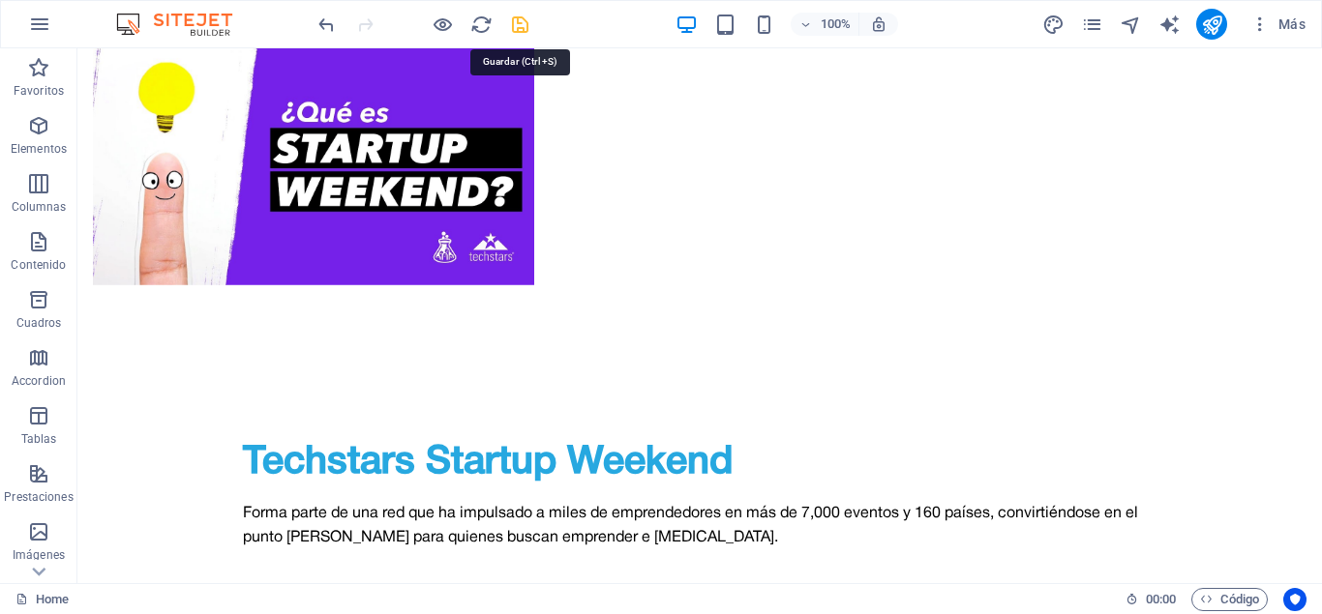
click at [520, 22] on icon "save" at bounding box center [520, 25] width 22 height 22
checkbox input "false"
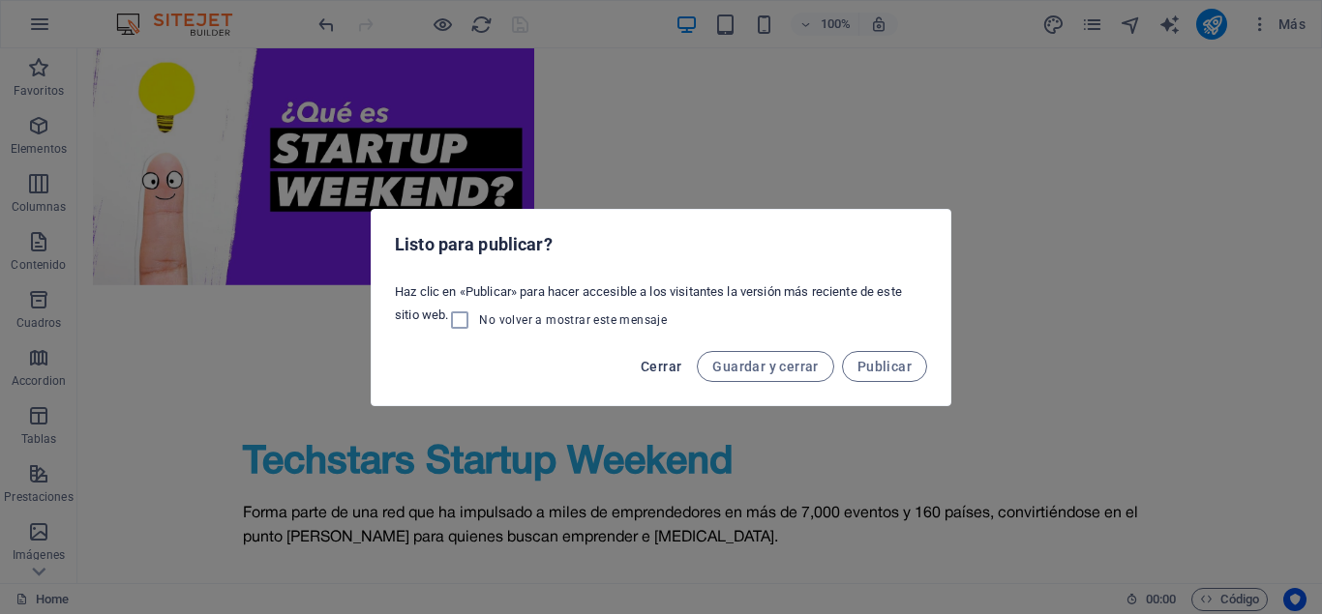
click at [657, 361] on span "Cerrar" at bounding box center [661, 366] width 41 height 15
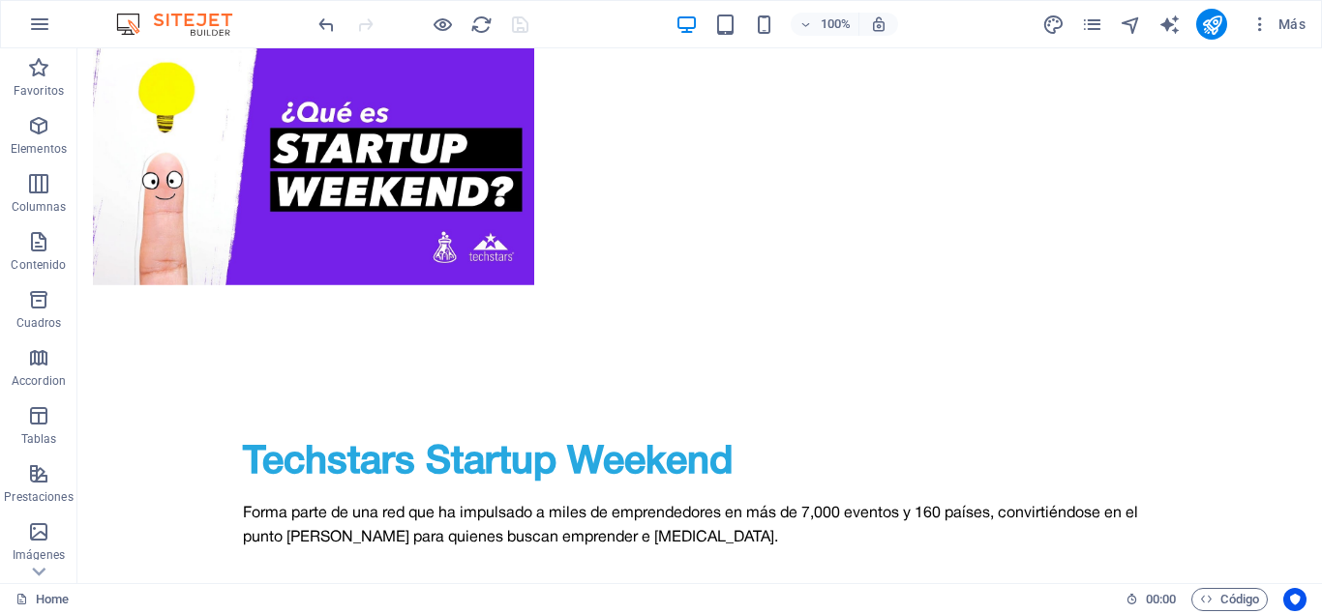
click at [529, 26] on div at bounding box center [422, 24] width 217 height 31
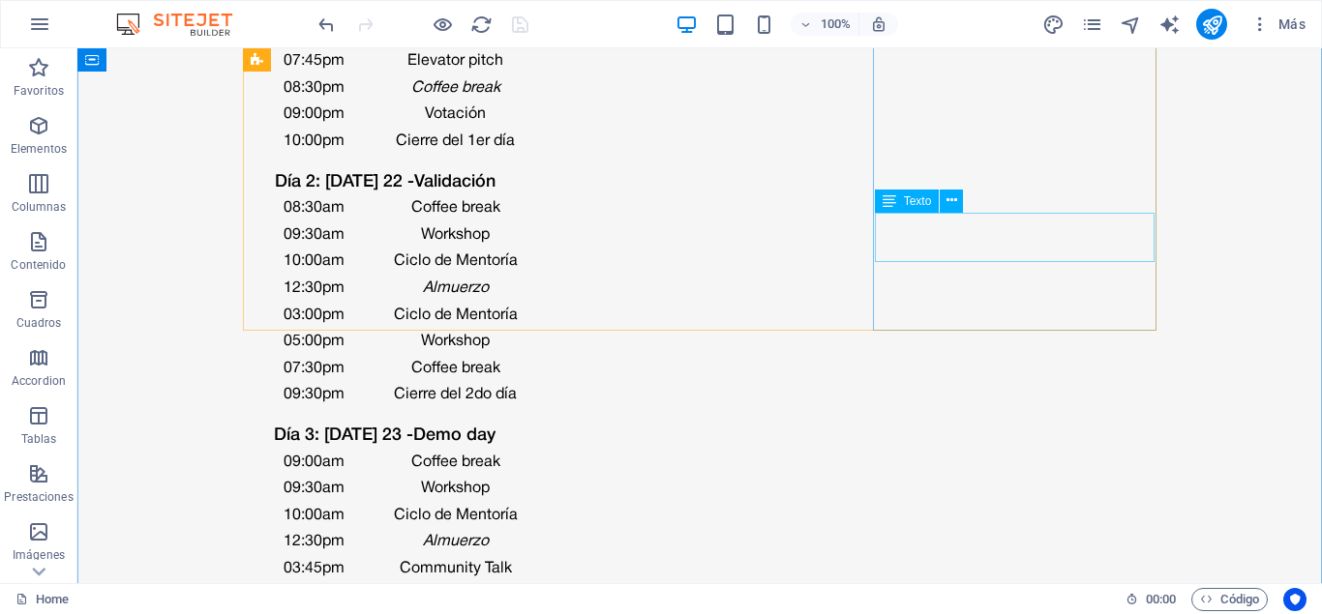
scroll to position [4169, 0]
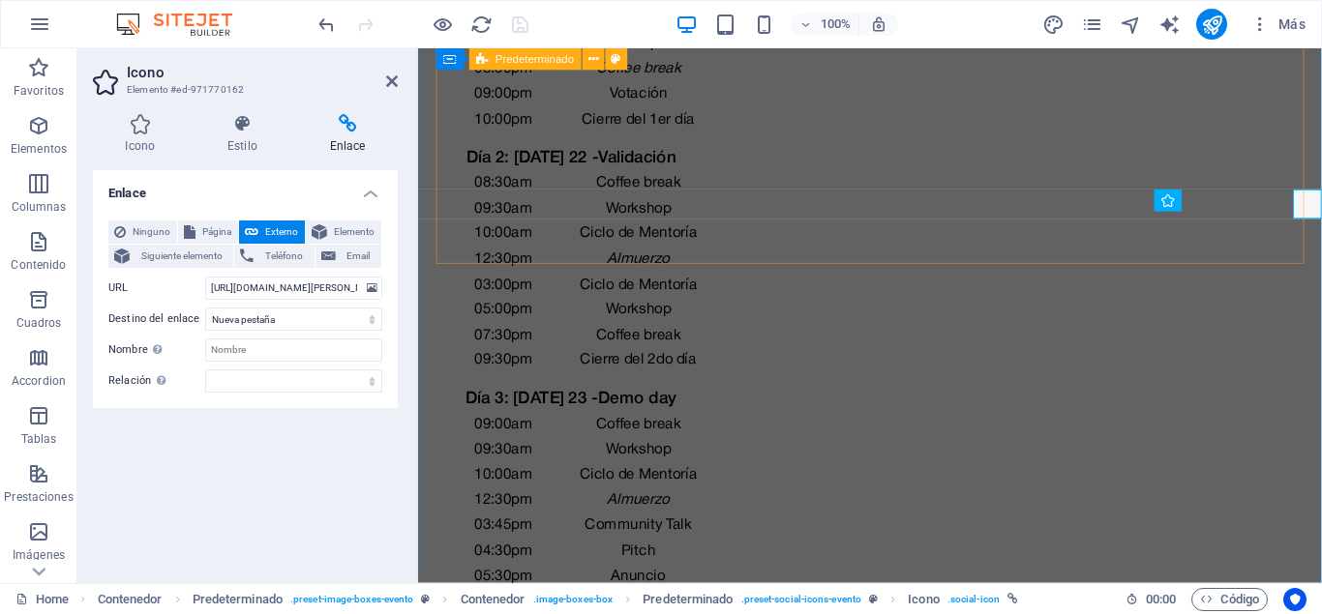
scroll to position [4192, 0]
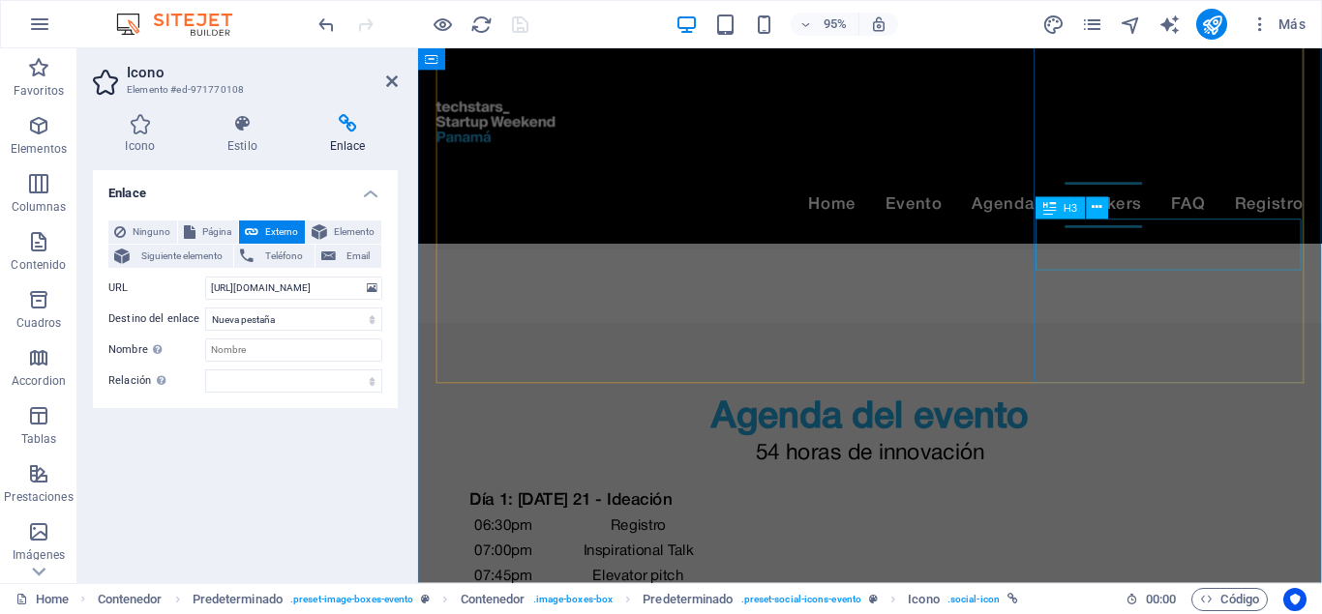
scroll to position [3501, 0]
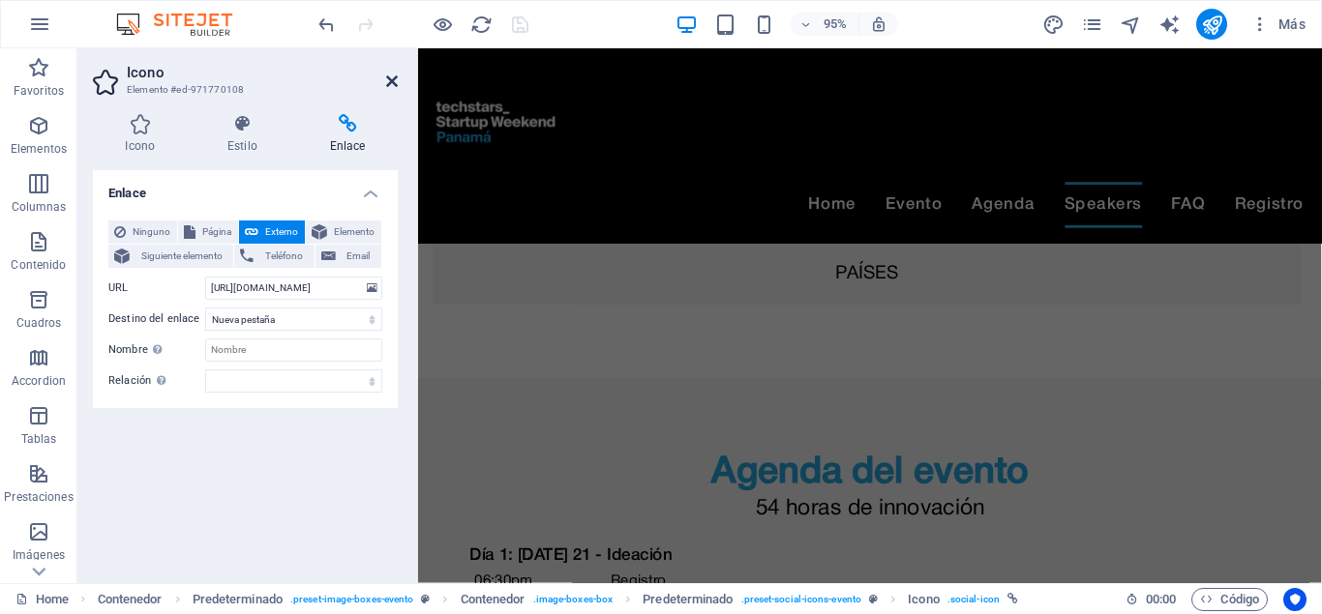
click at [391, 80] on icon at bounding box center [392, 81] width 12 height 15
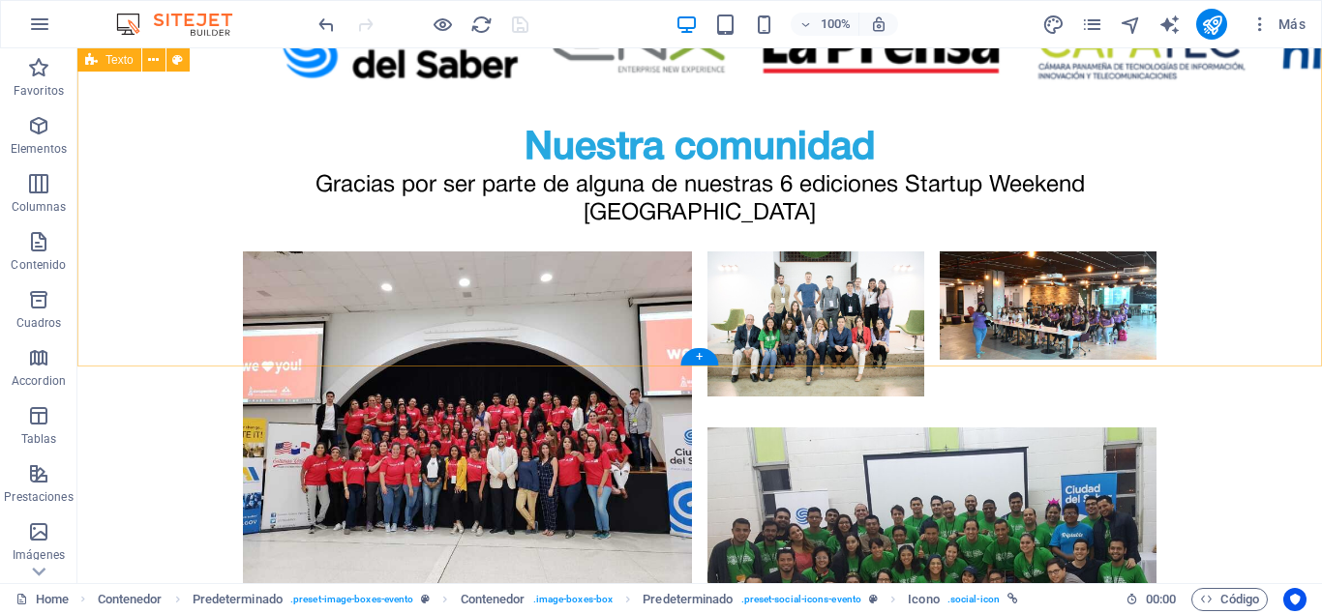
scroll to position [5515, 0]
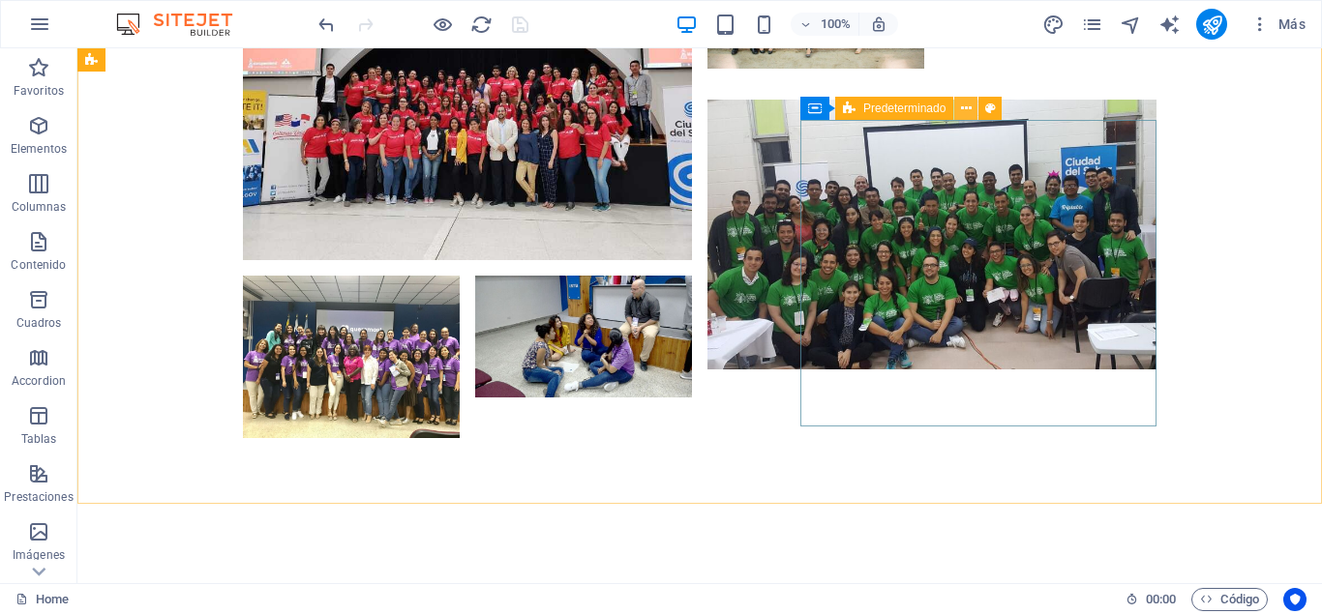
click at [969, 110] on icon at bounding box center [966, 109] width 11 height 20
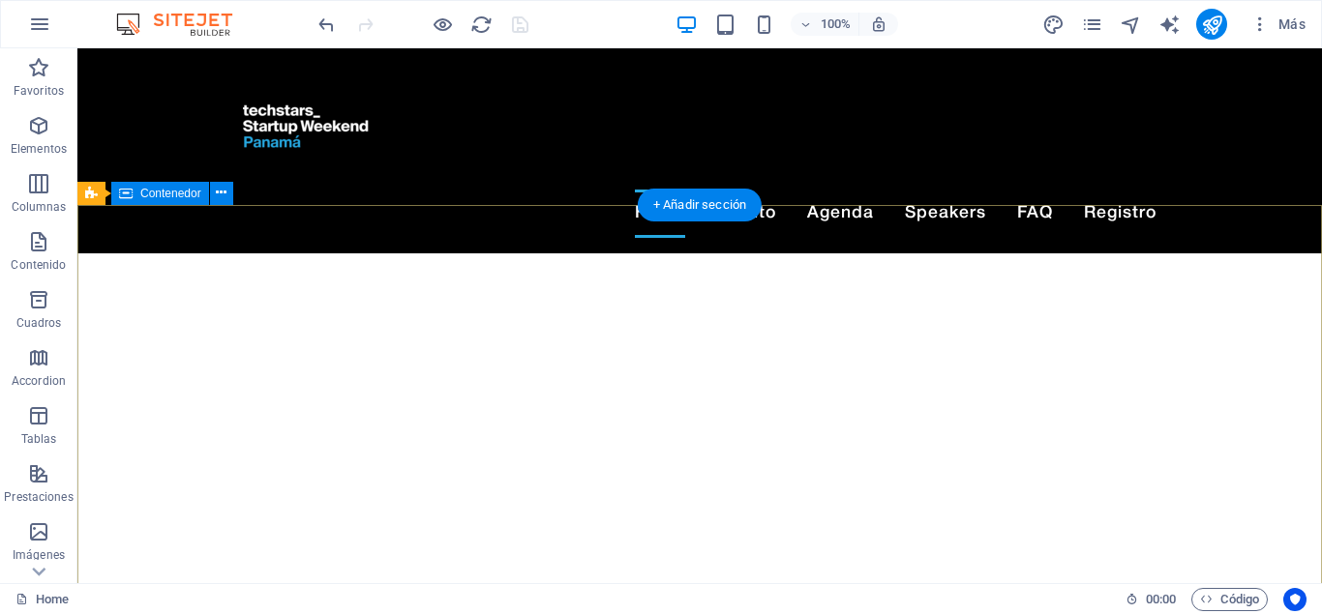
scroll to position [99, 0]
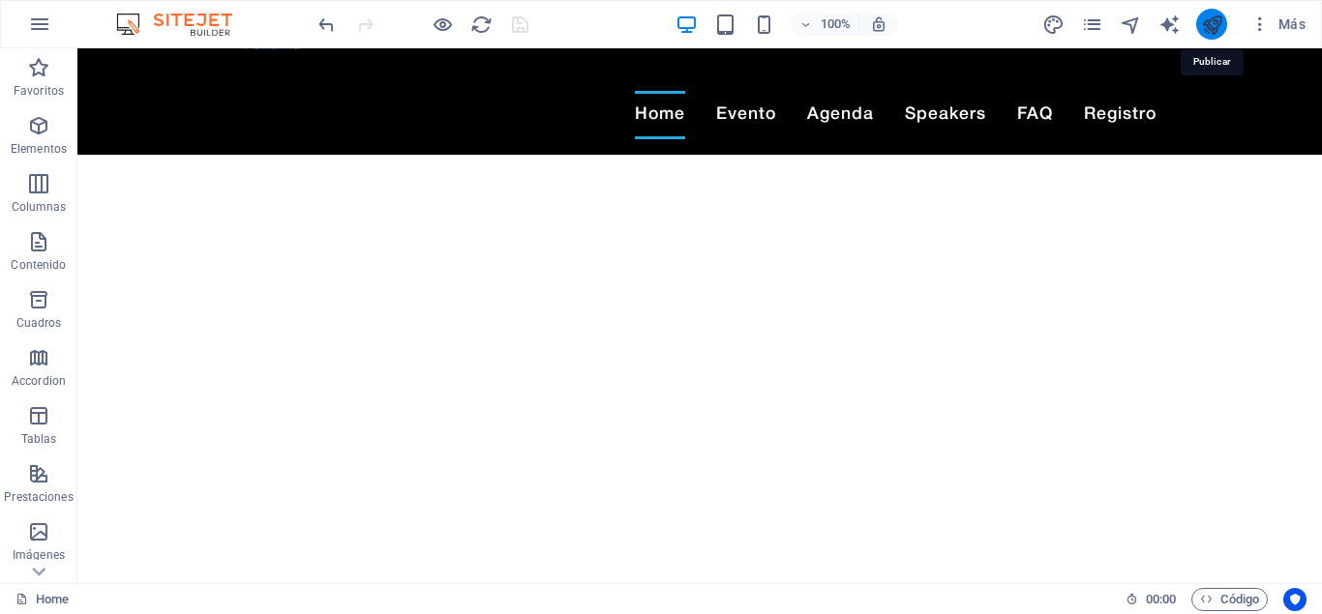
click at [1214, 22] on icon "publish" at bounding box center [1212, 25] width 22 height 22
